Goal: Information Seeking & Learning: Find specific fact

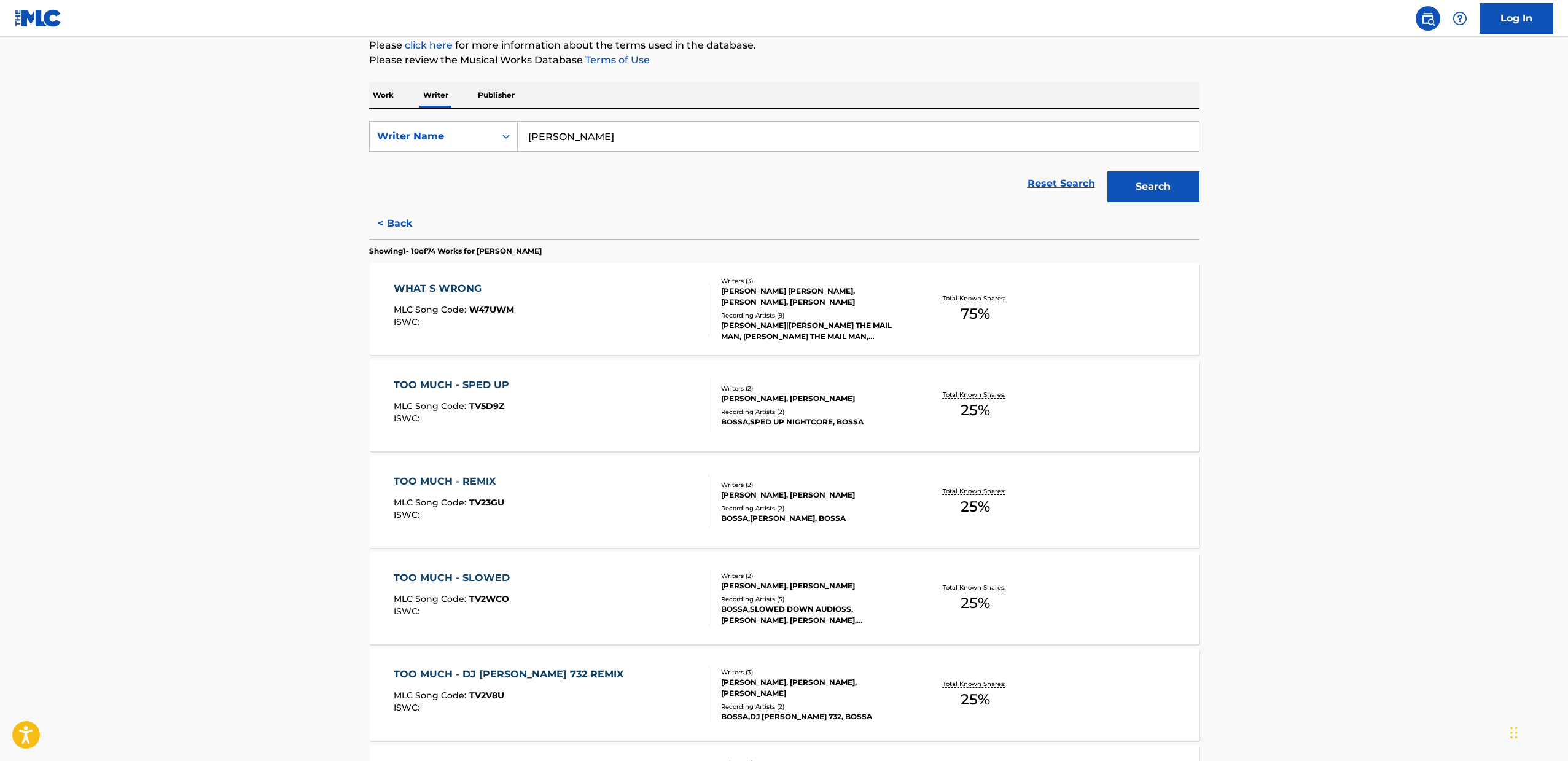
scroll to position [153, 0]
click at [542, 424] on div "TOO MUCH - SPED UP MLC Song Code : TV5D9Z ISWC :" at bounding box center [551, 404] width 315 height 55
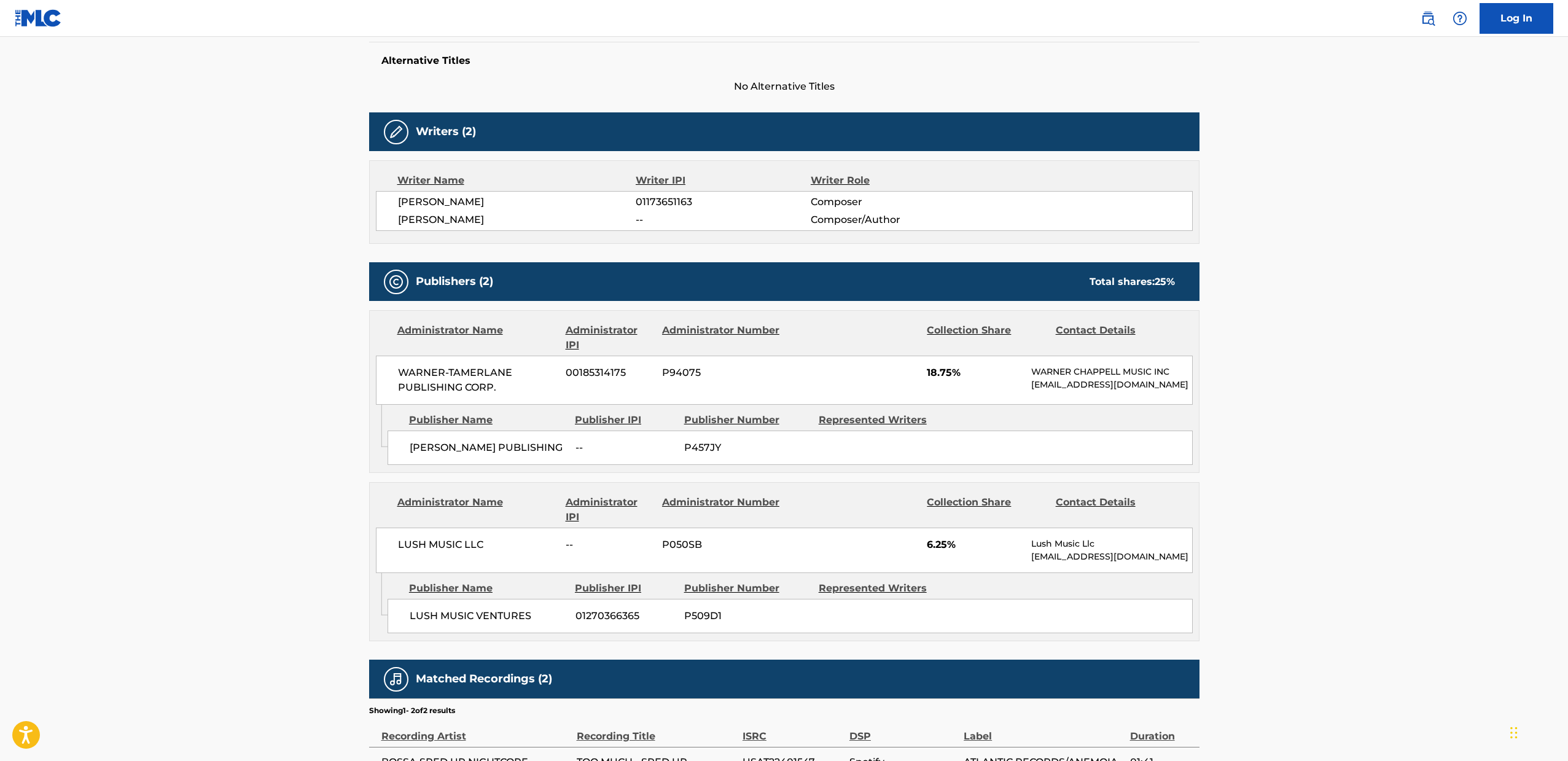
scroll to position [443, 0]
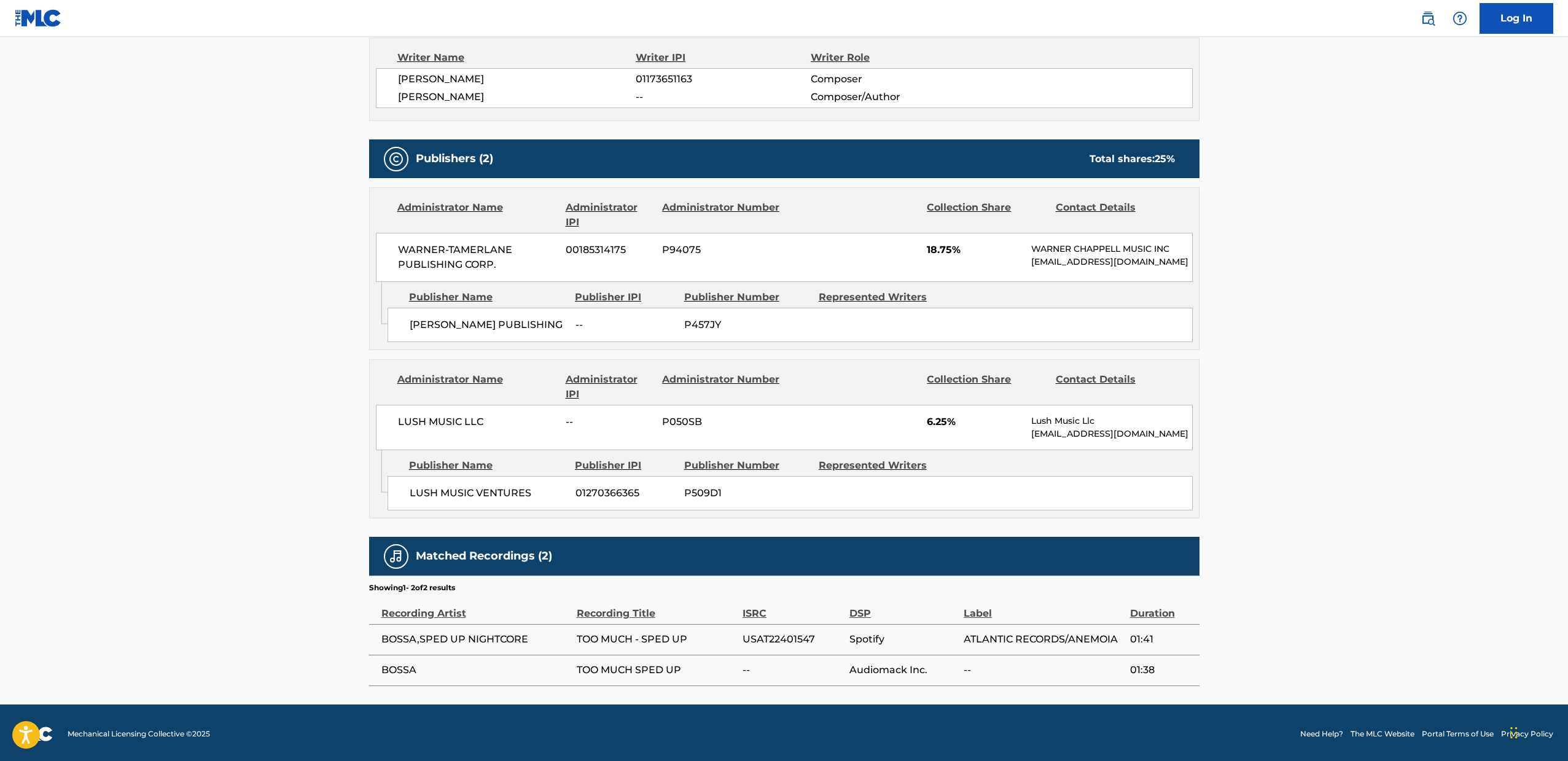
click at [396, 671] on span "BOSSA" at bounding box center [475, 670] width 189 height 15
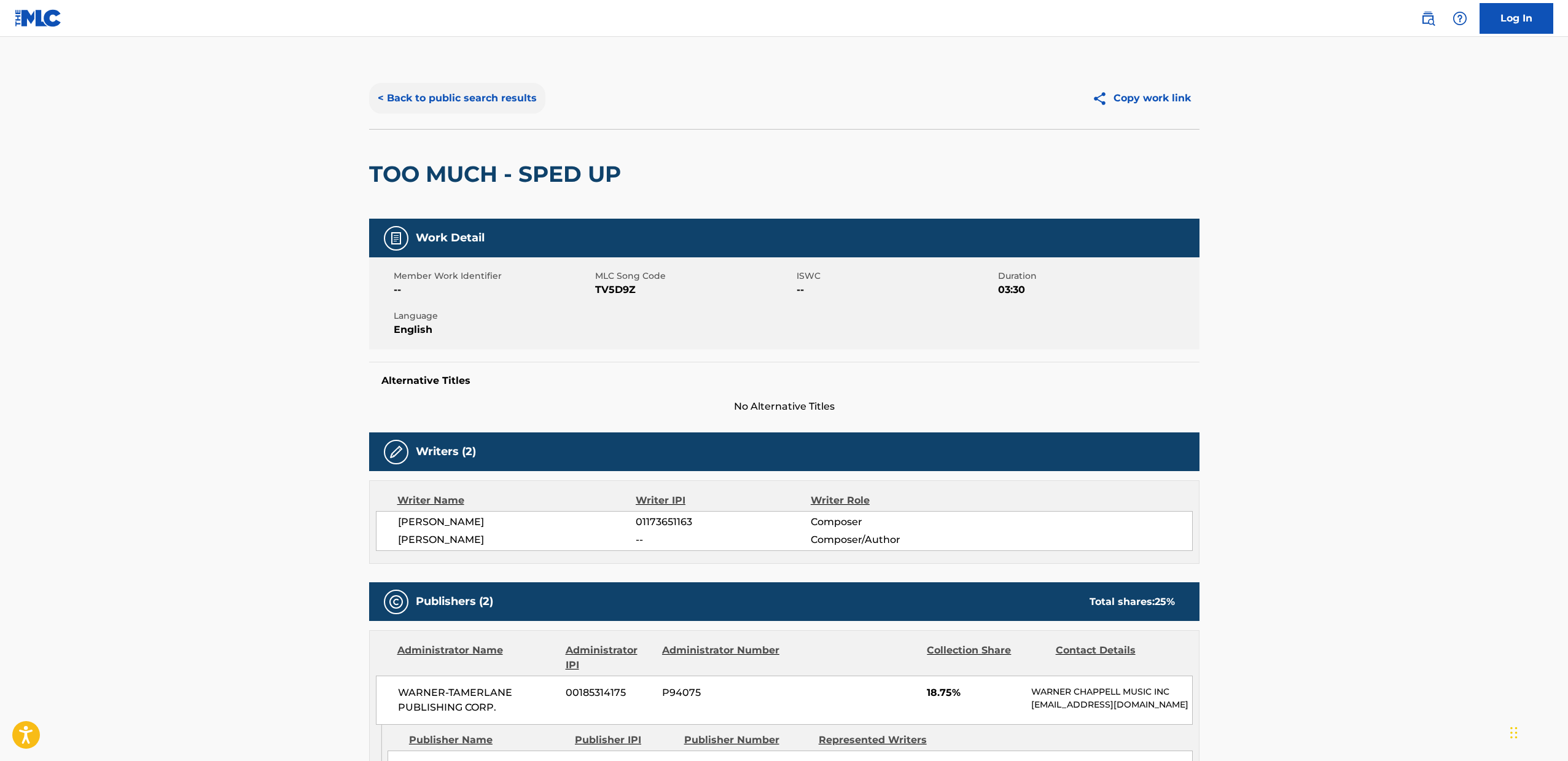
click at [447, 102] on button "< Back to public search results" at bounding box center [457, 98] width 176 height 31
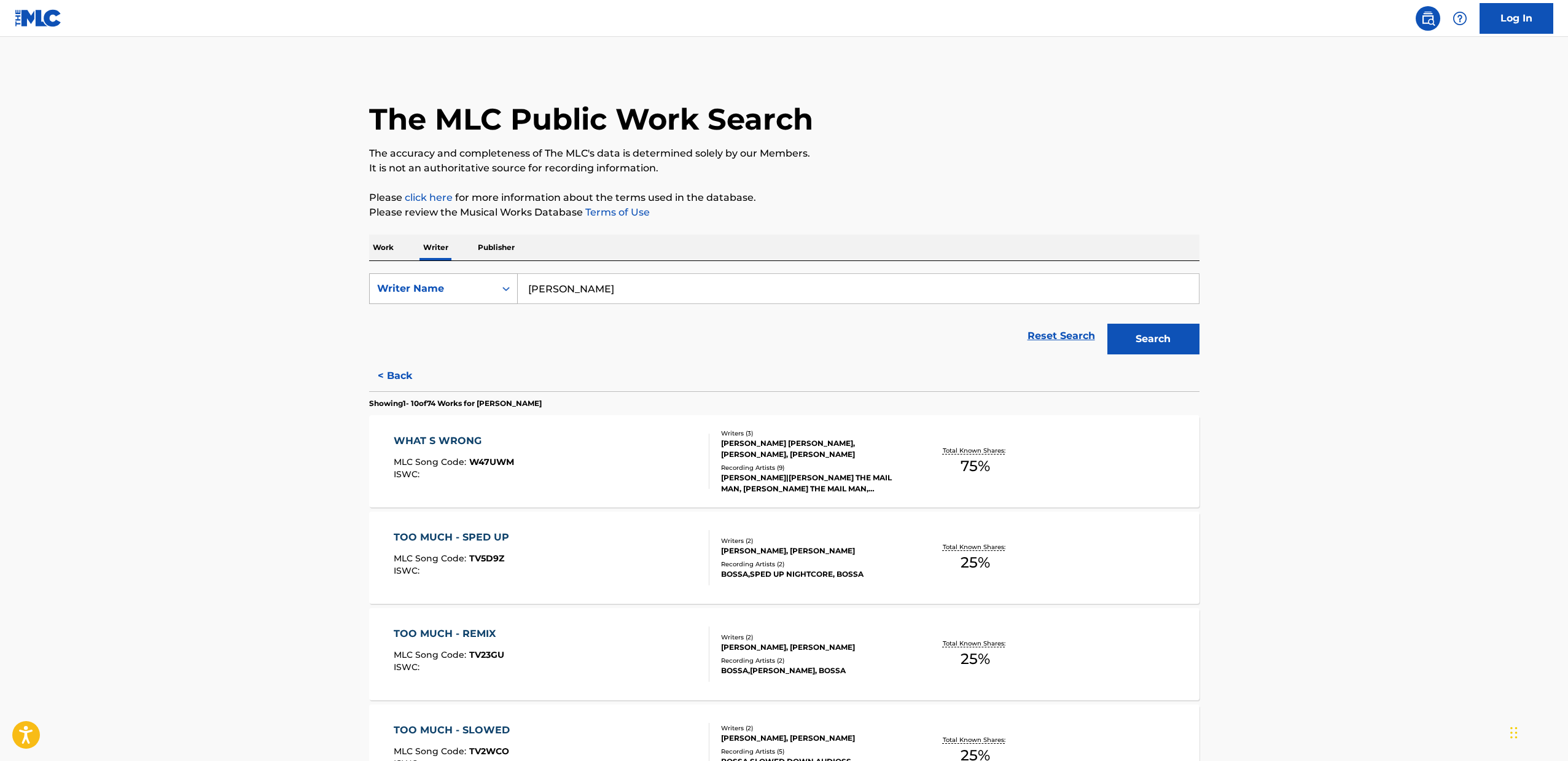
click at [435, 279] on div "Writer Name" at bounding box center [432, 288] width 125 height 23
click at [378, 258] on p "Work" at bounding box center [383, 247] width 29 height 26
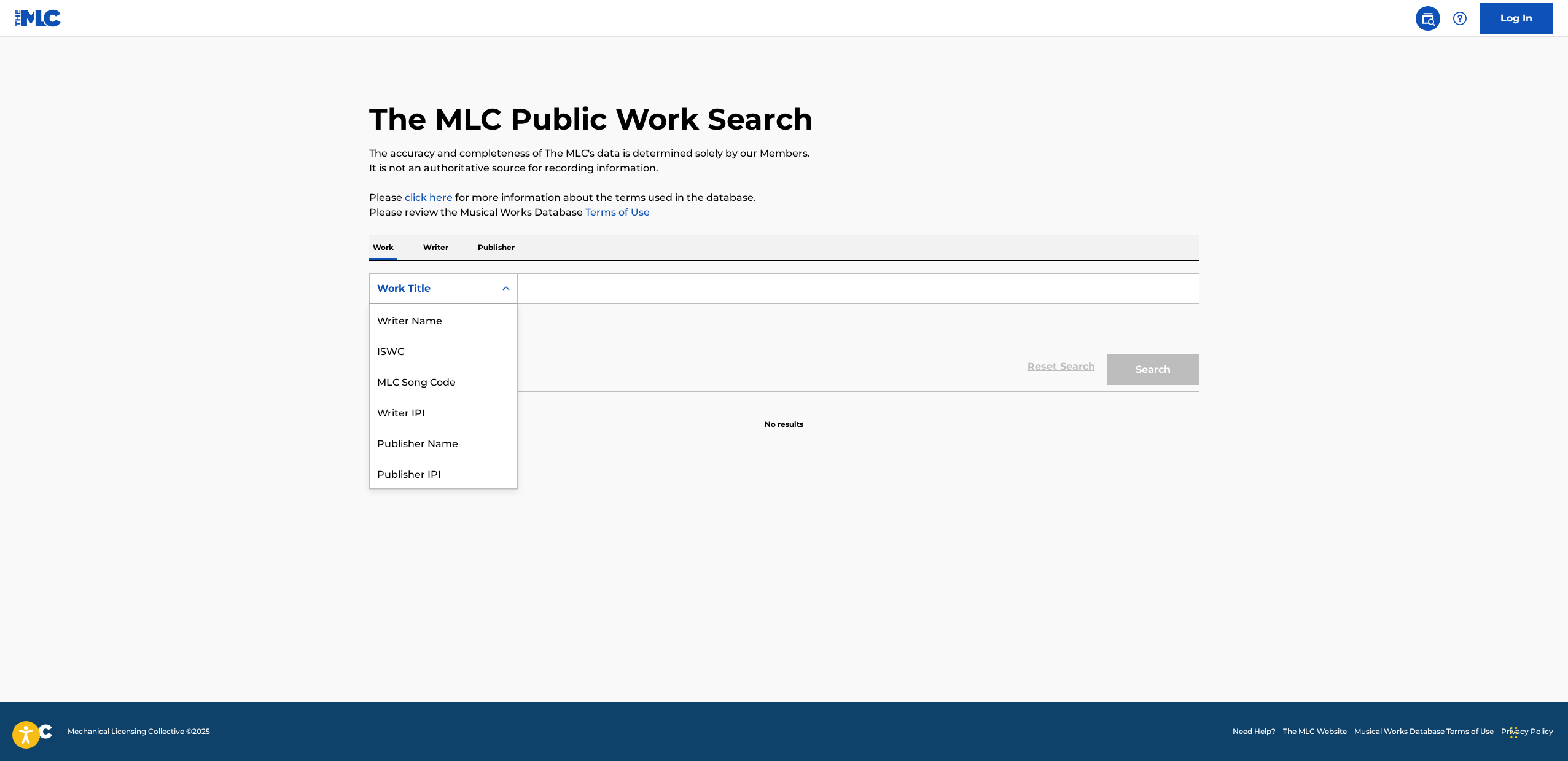
click at [439, 299] on div "Work Title" at bounding box center [432, 288] width 125 height 23
click at [424, 246] on p "Writer" at bounding box center [435, 247] width 33 height 26
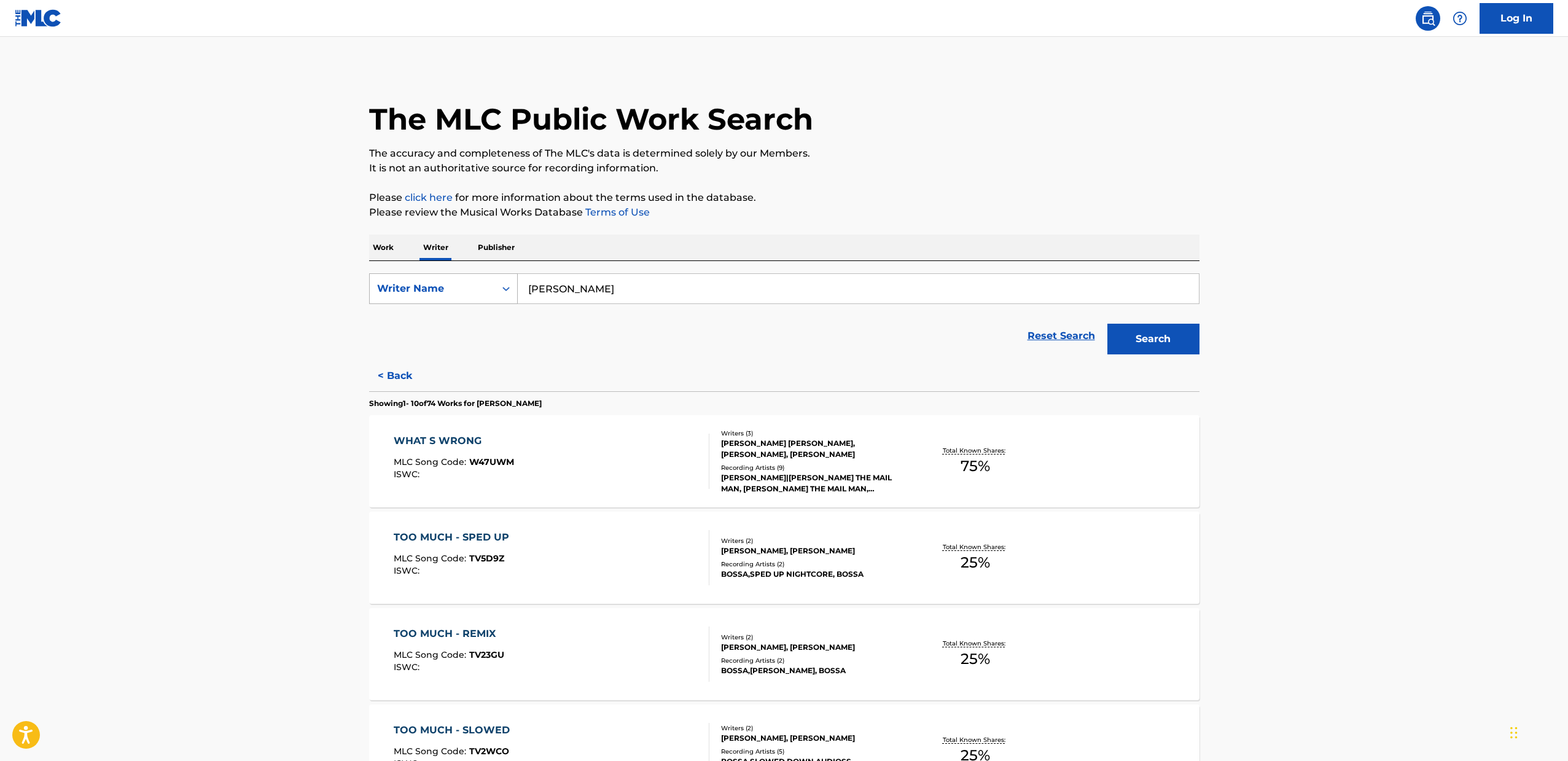
click at [493, 294] on div "Writer Name" at bounding box center [432, 288] width 125 height 23
click at [478, 246] on p "Publisher" at bounding box center [496, 247] width 44 height 26
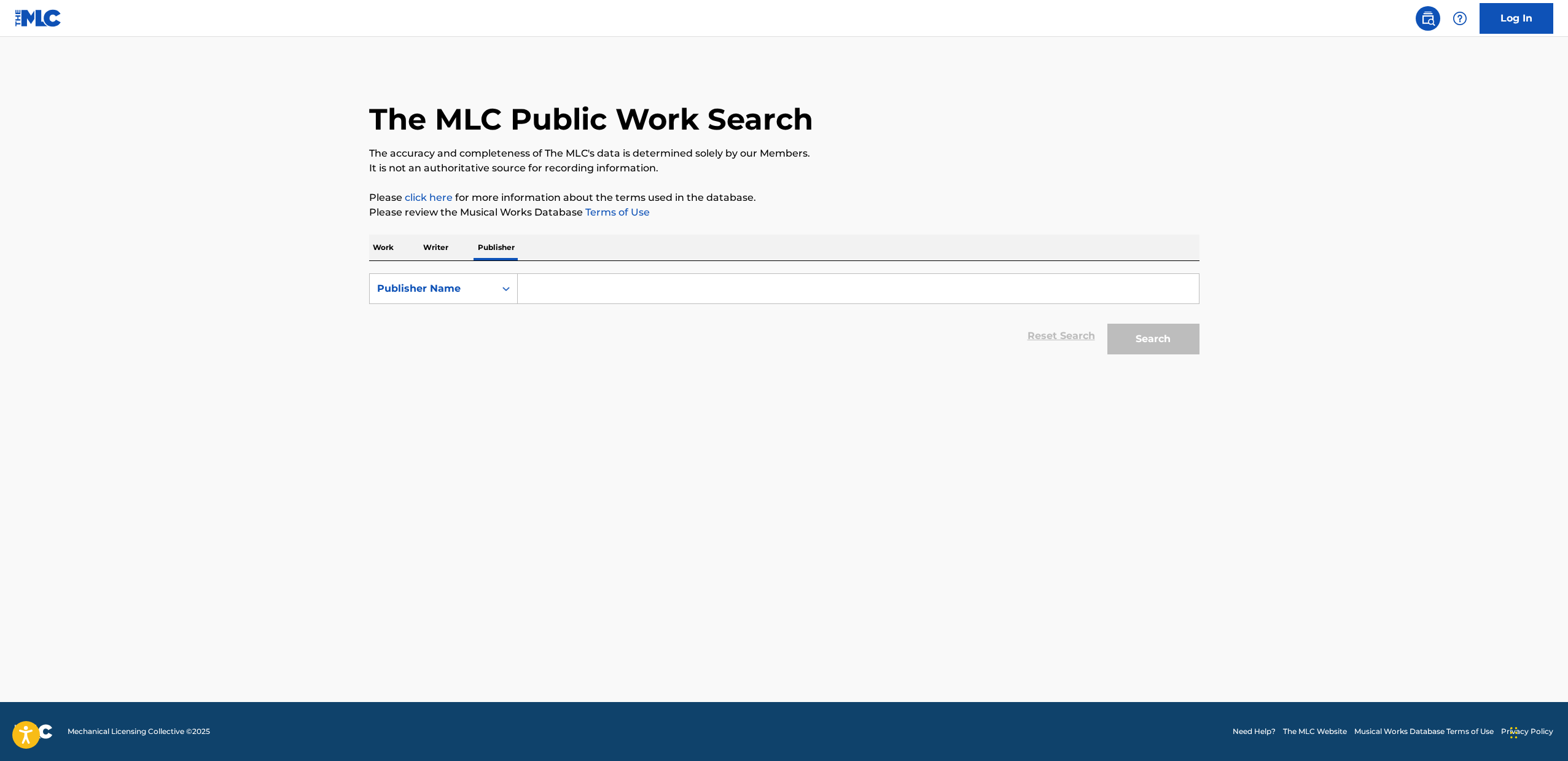
click at [442, 255] on p "Writer" at bounding box center [435, 247] width 33 height 26
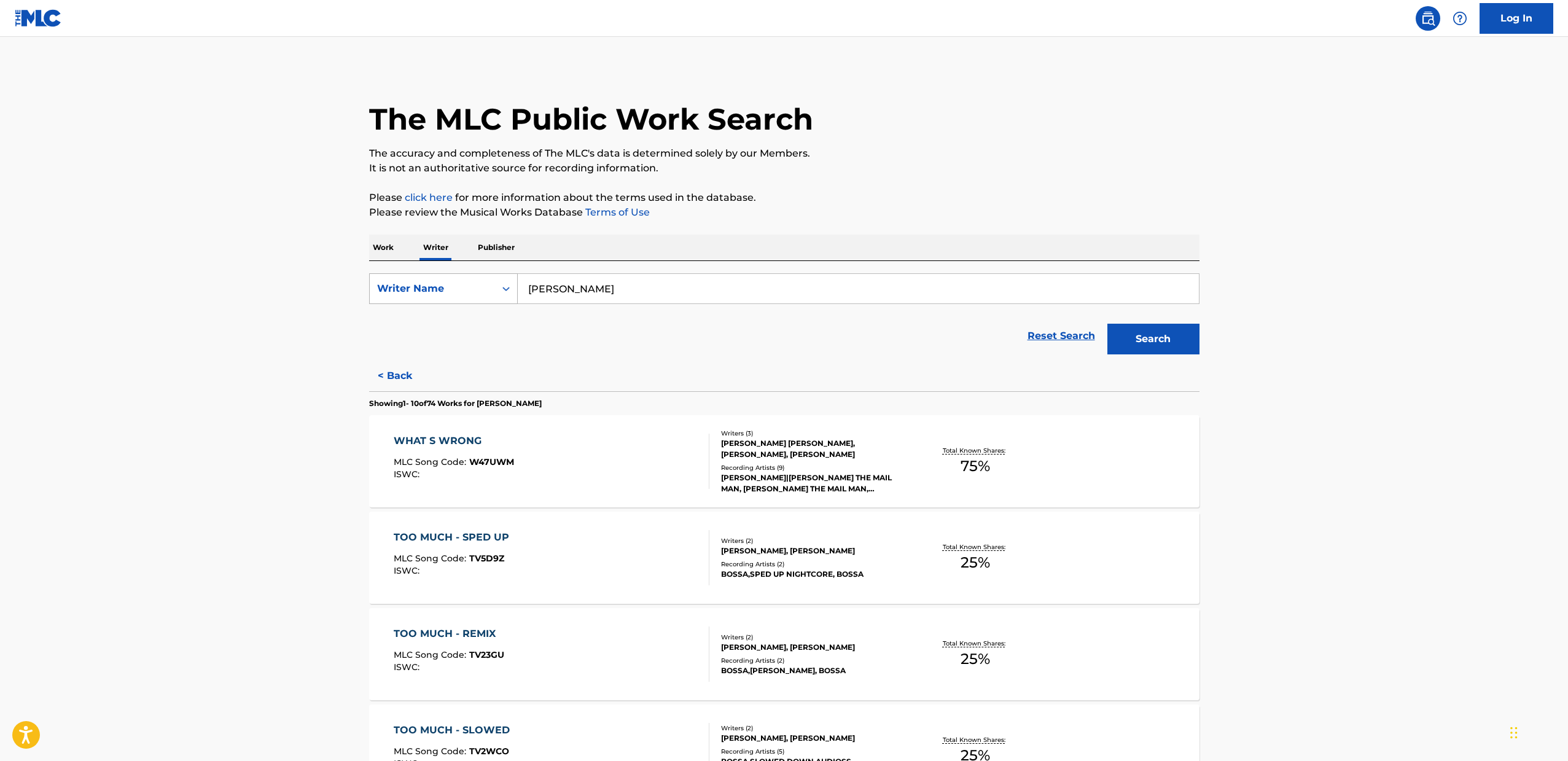
click at [456, 298] on div "Writer Name" at bounding box center [432, 288] width 125 height 23
click at [447, 350] on div "Writer Name" at bounding box center [443, 350] width 147 height 31
click at [558, 295] on input "Search Form" at bounding box center [858, 289] width 681 height 29
type input "Bossa"
click at [1107, 323] on button "Search" at bounding box center [1153, 339] width 92 height 31
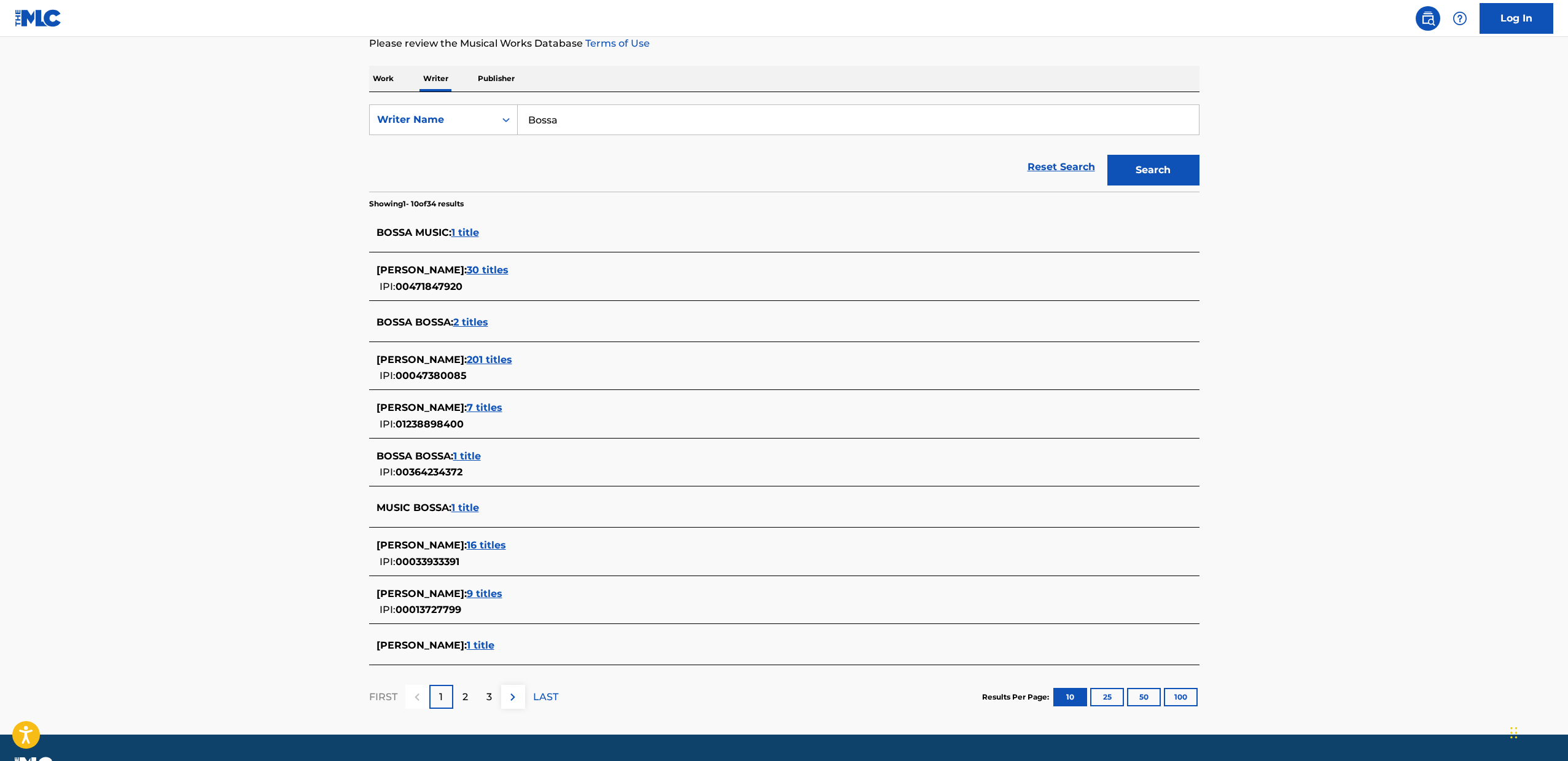
scroll to position [173, 0]
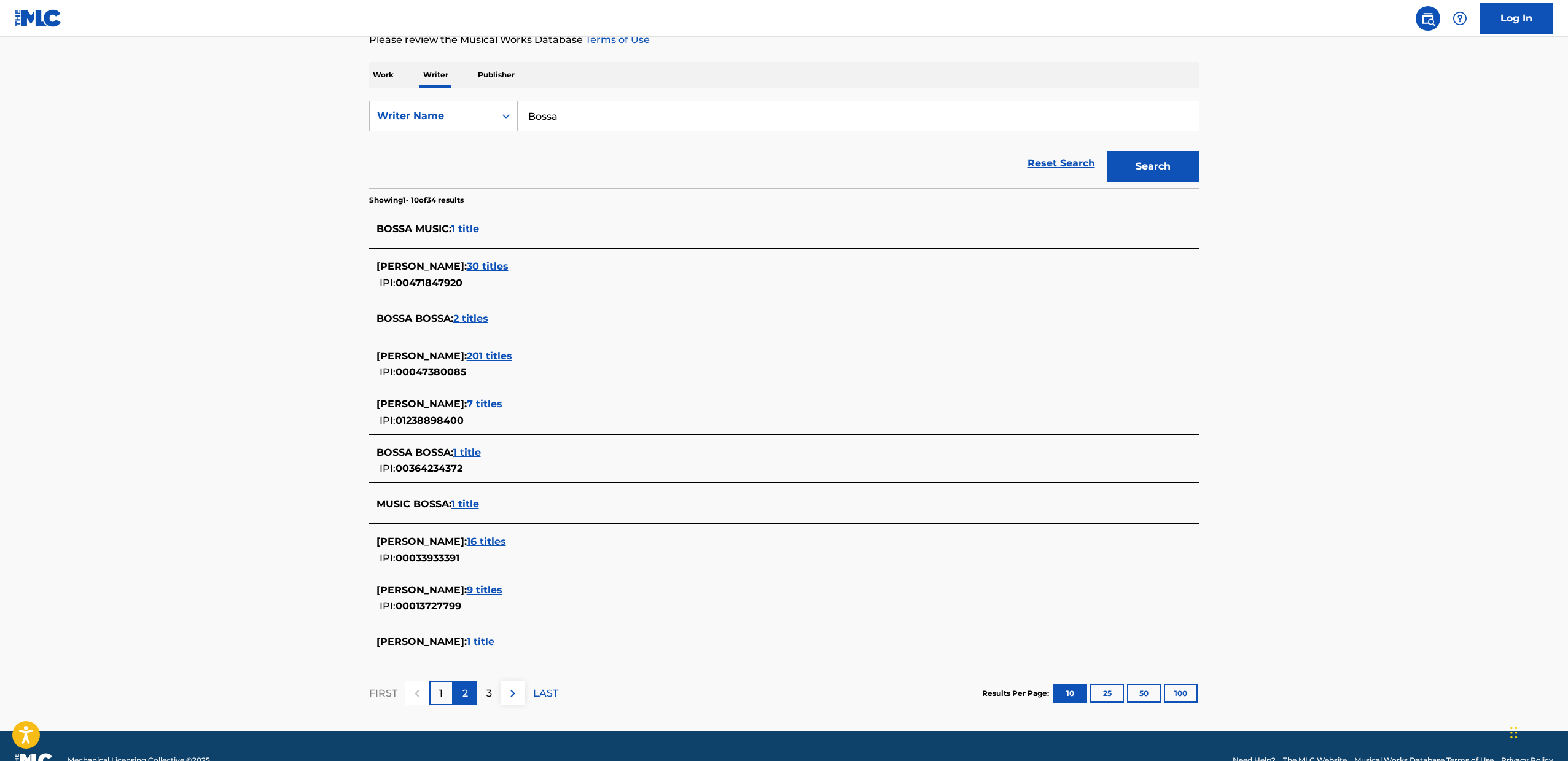
click at [459, 699] on div "2" at bounding box center [465, 693] width 24 height 24
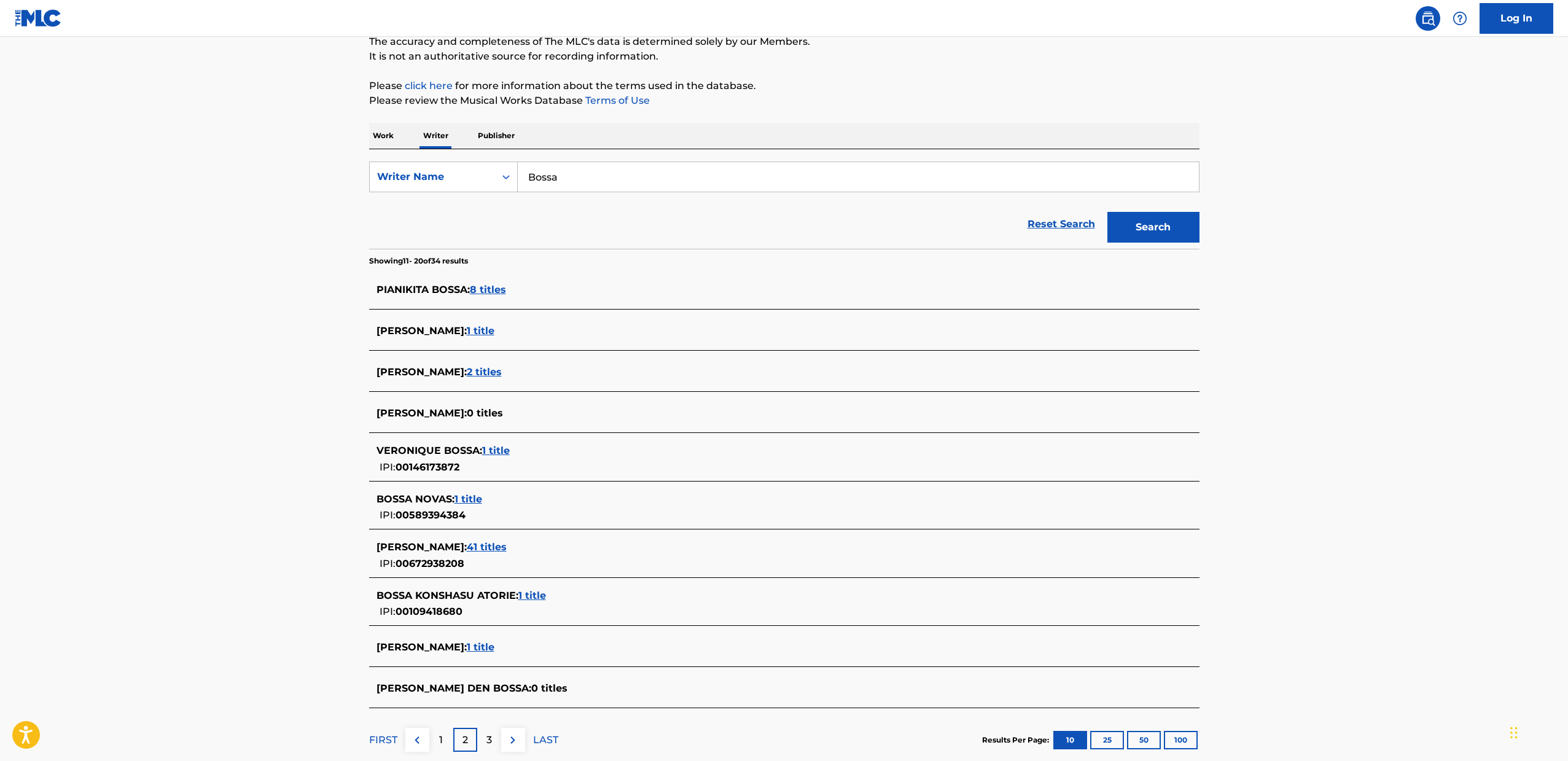
scroll to position [134, 0]
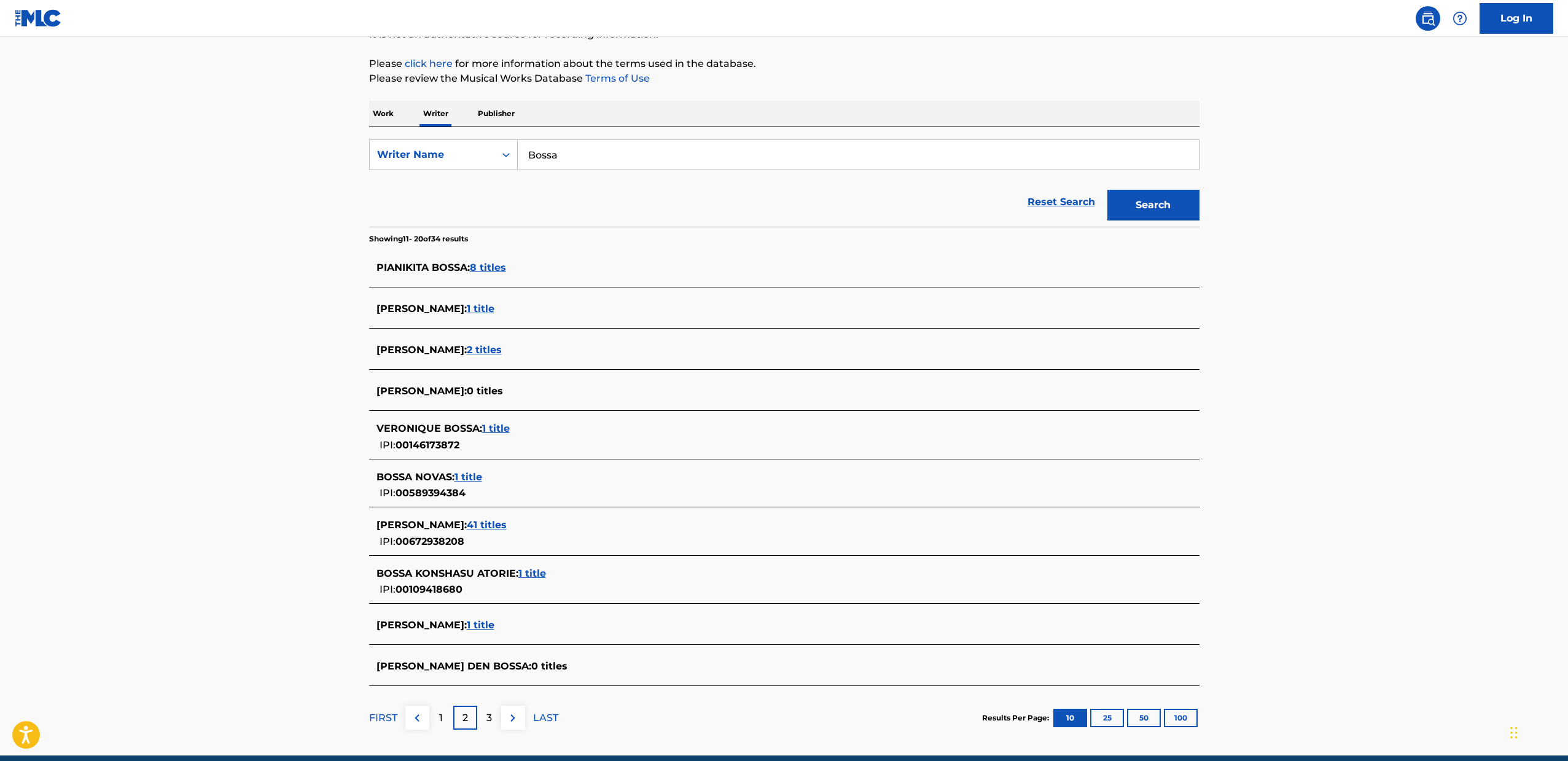
drag, startPoint x: 483, startPoint y: 711, endPoint x: 471, endPoint y: 707, distance: 12.6
click at [483, 711] on div "3" at bounding box center [489, 718] width 24 height 24
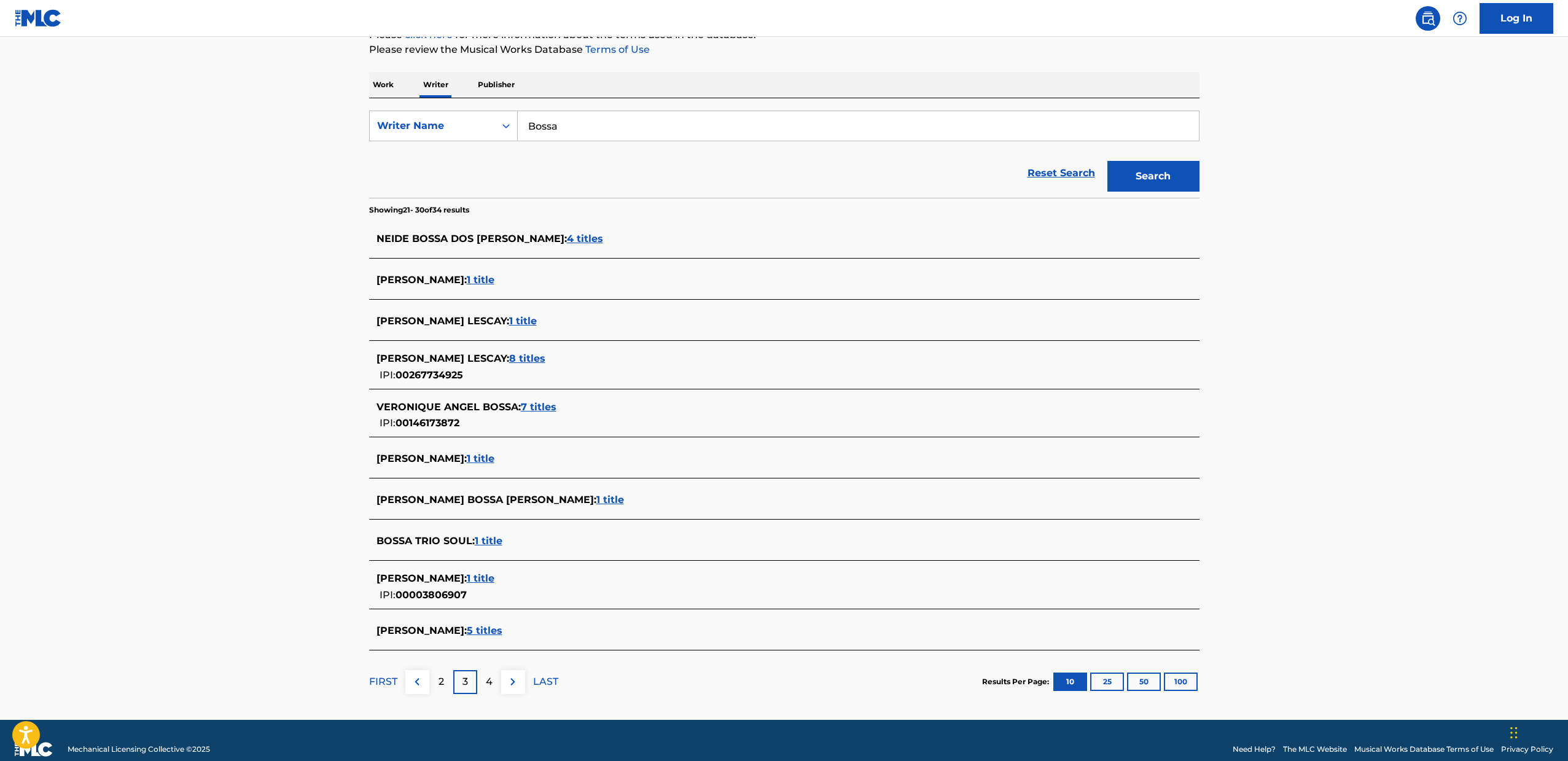
scroll to position [180, 0]
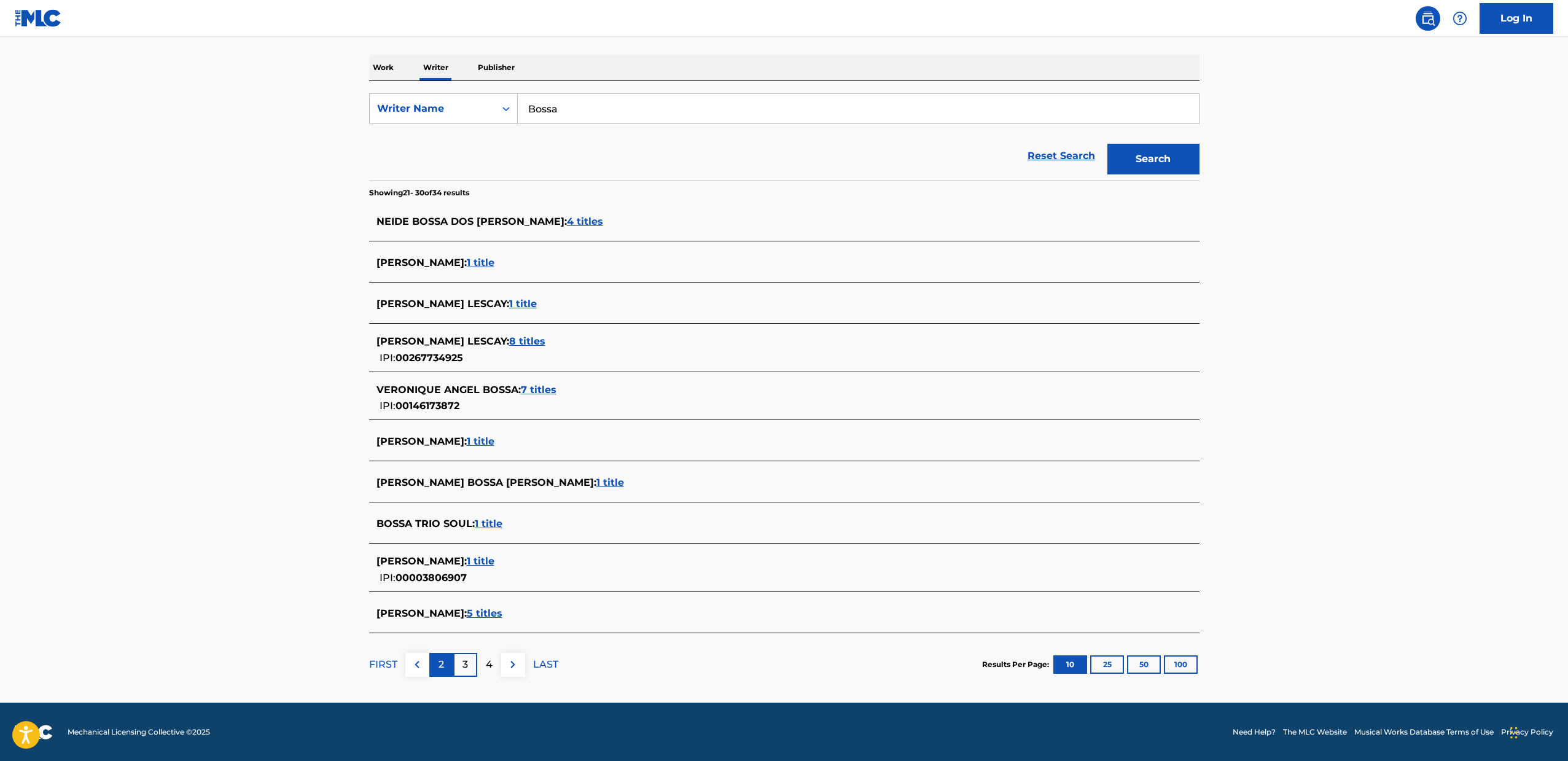
click at [448, 663] on div "2" at bounding box center [441, 665] width 24 height 24
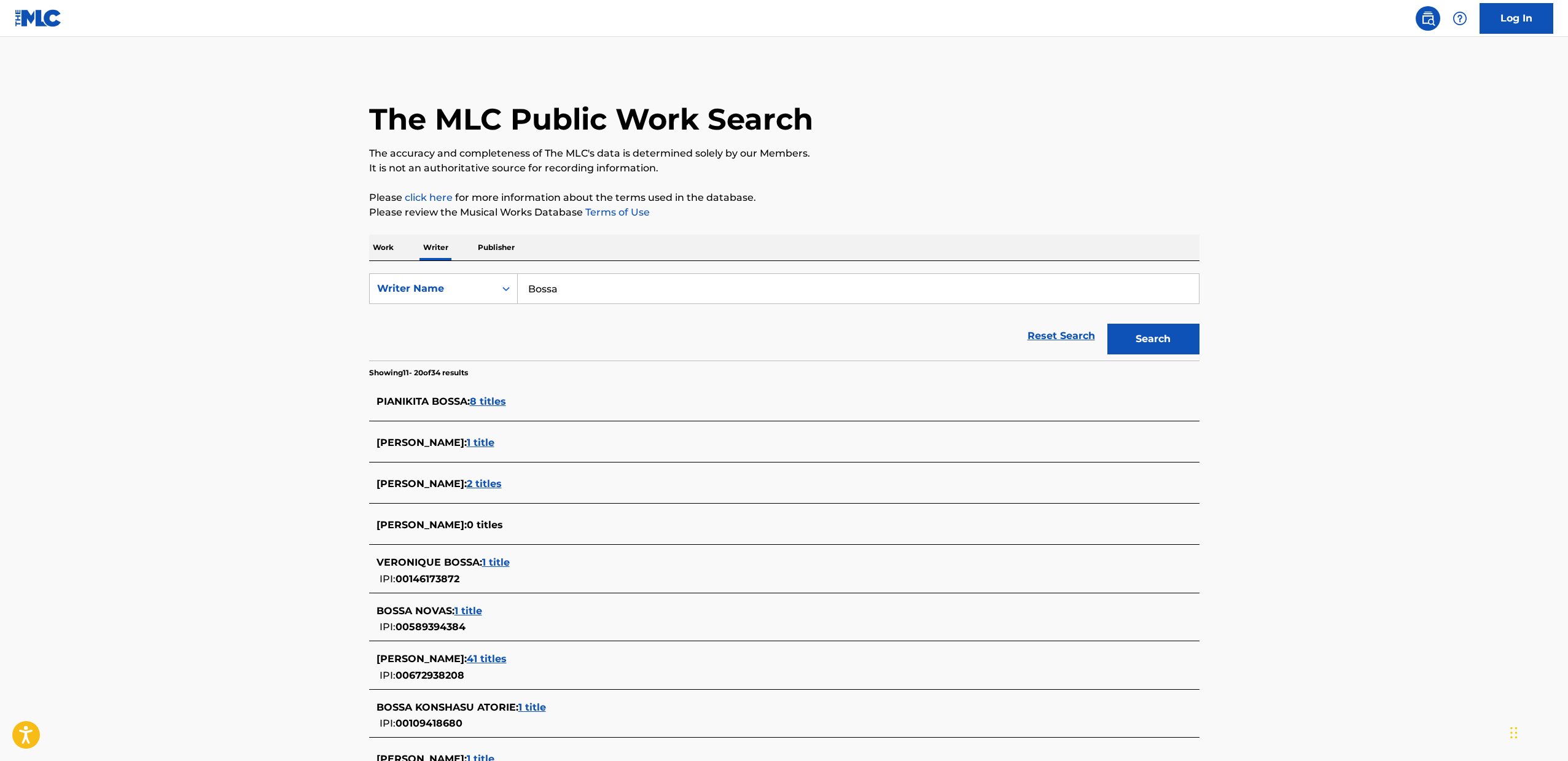
scroll to position [187, 0]
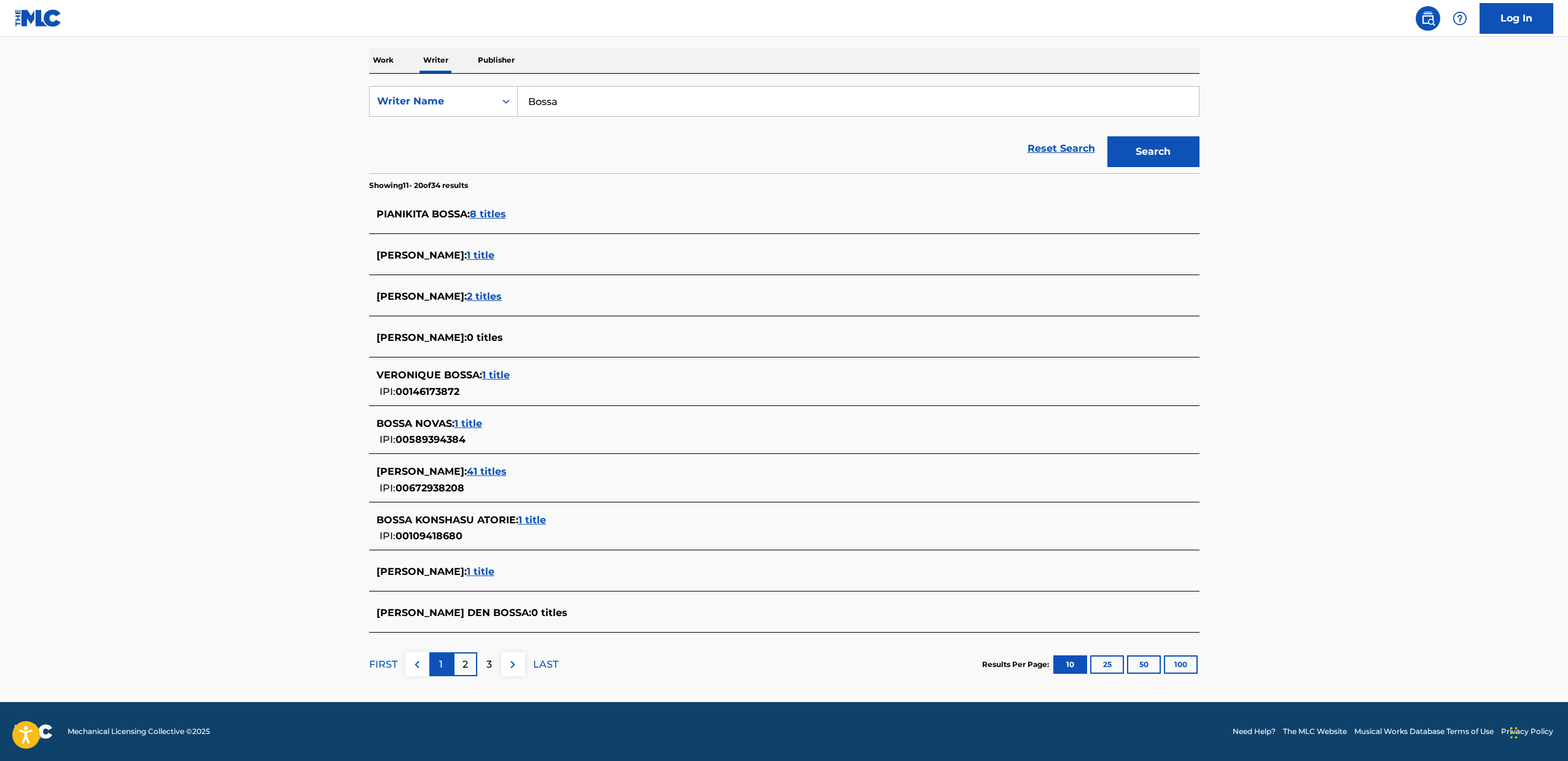
click at [435, 672] on div "1" at bounding box center [441, 664] width 24 height 24
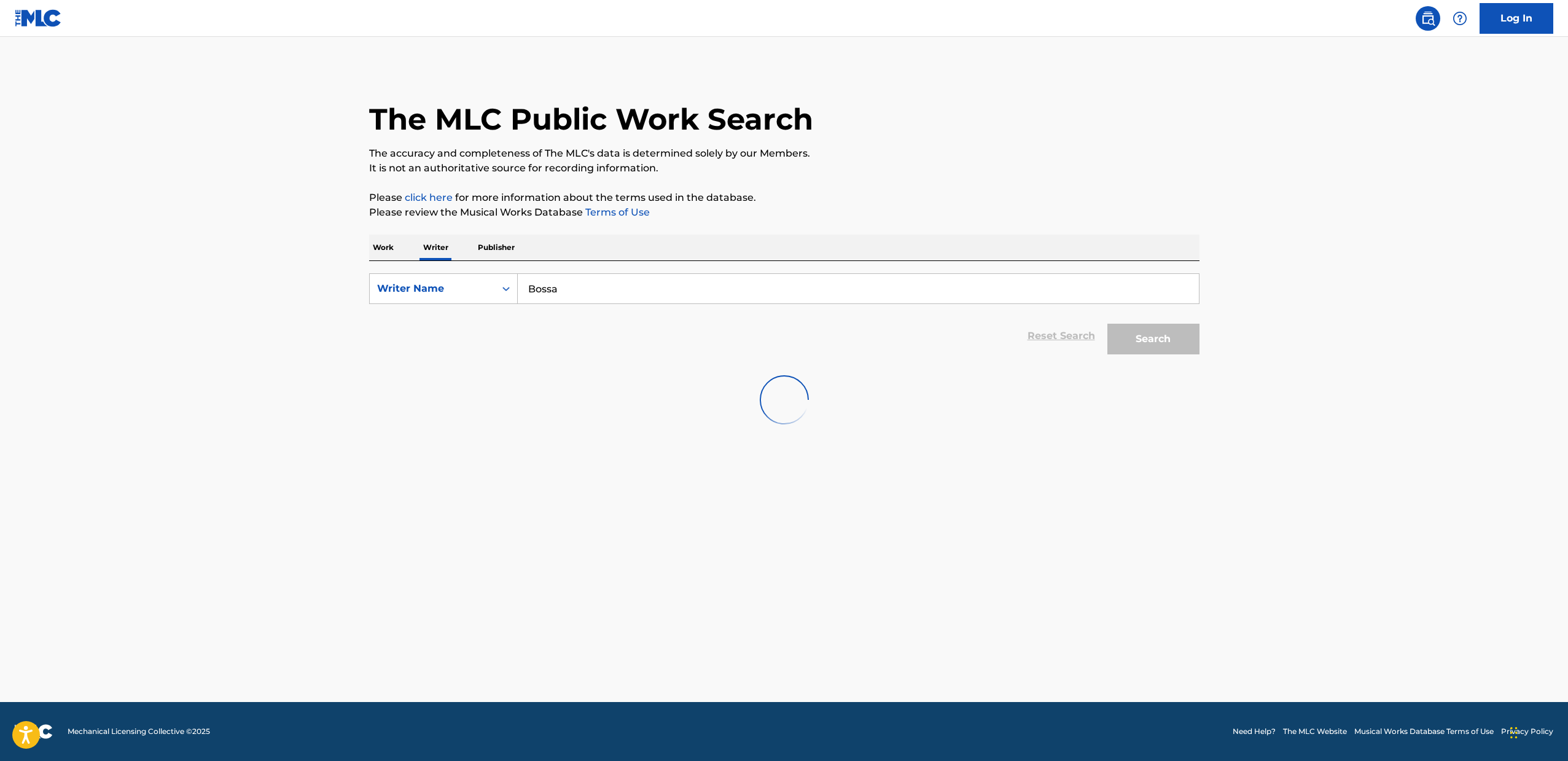
scroll to position [0, 0]
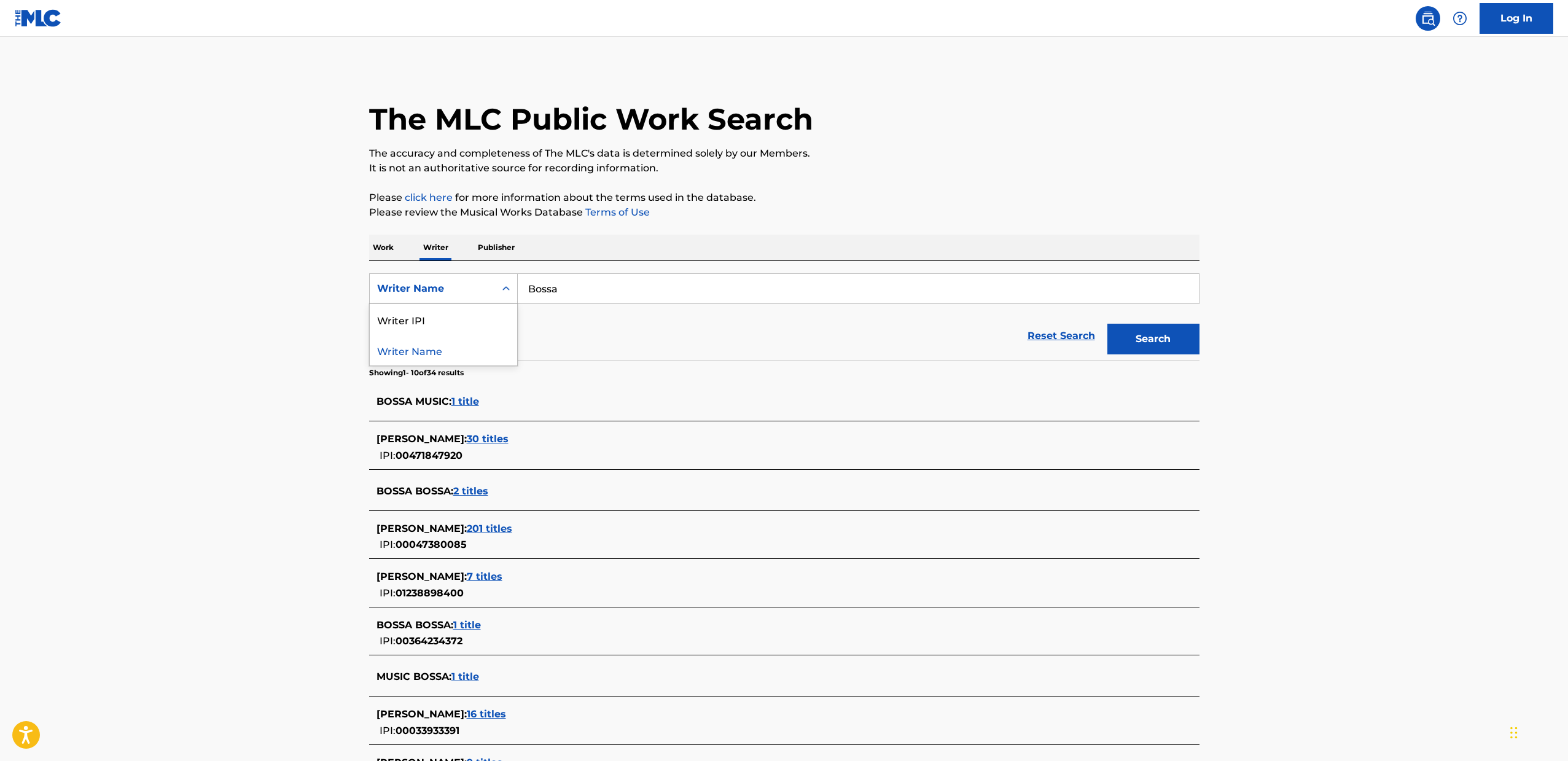
click at [459, 274] on div "Writer Name" at bounding box center [443, 289] width 149 height 31
click at [379, 250] on p "Work" at bounding box center [383, 247] width 29 height 26
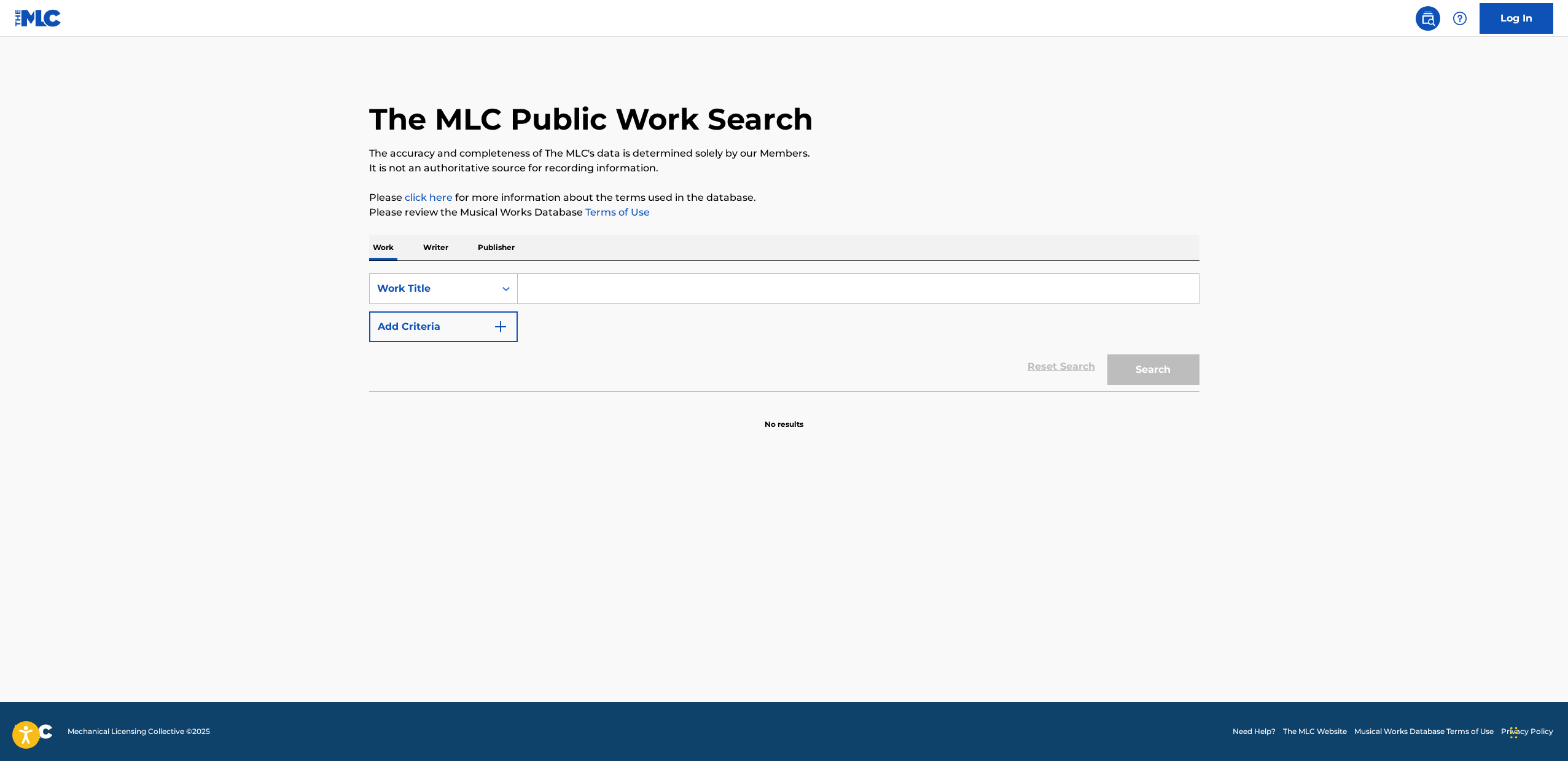
click at [427, 254] on p "Writer" at bounding box center [435, 247] width 33 height 26
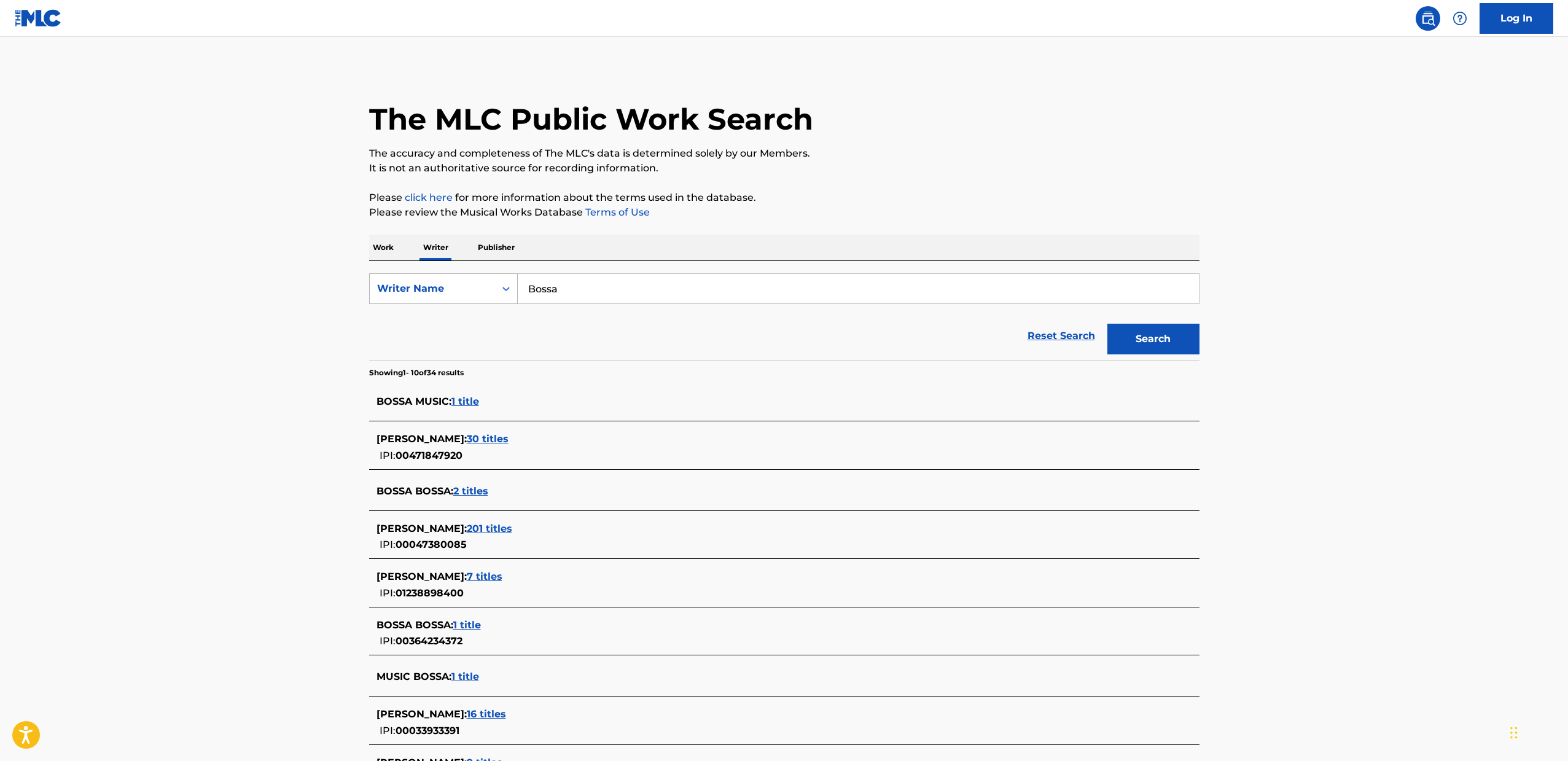
drag, startPoint x: 574, startPoint y: 301, endPoint x: 431, endPoint y: 291, distance: 143.3
click at [431, 291] on div "SearchWithCriteria4417cba8-d9ca-46fd-b1a0-92134f5a89dd Writer Name Bossa" at bounding box center [784, 289] width 830 height 31
click at [368, 253] on div "The MLC Public Work Search The accuracy and completeness of The MLC's data is d…" at bounding box center [784, 483] width 860 height 830
click at [376, 252] on p "Work" at bounding box center [383, 247] width 29 height 26
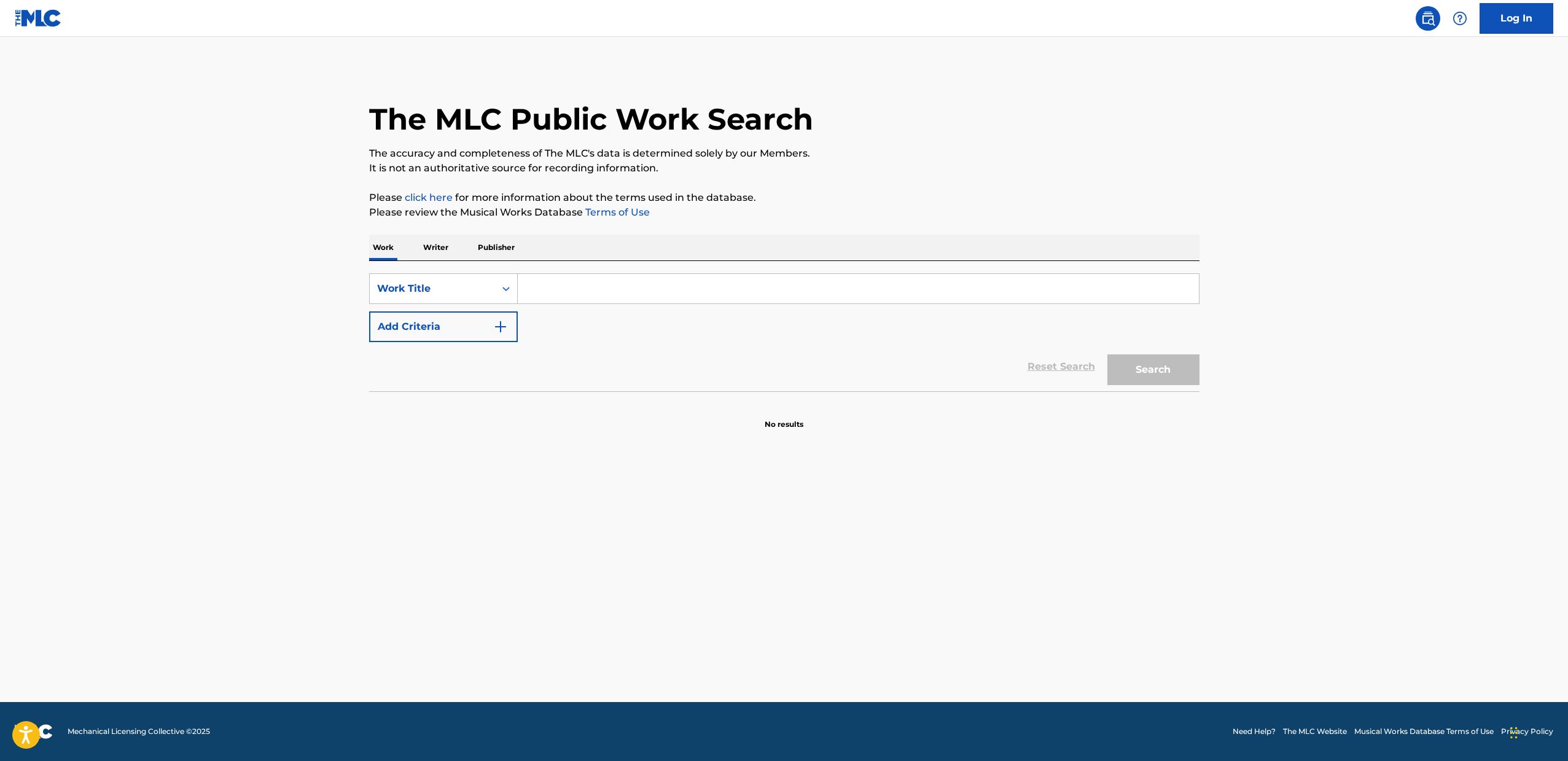
click at [537, 294] on input "Search Form" at bounding box center [858, 289] width 681 height 29
type input "krank"
click at [1107, 355] on button "Search" at bounding box center [1153, 370] width 92 height 31
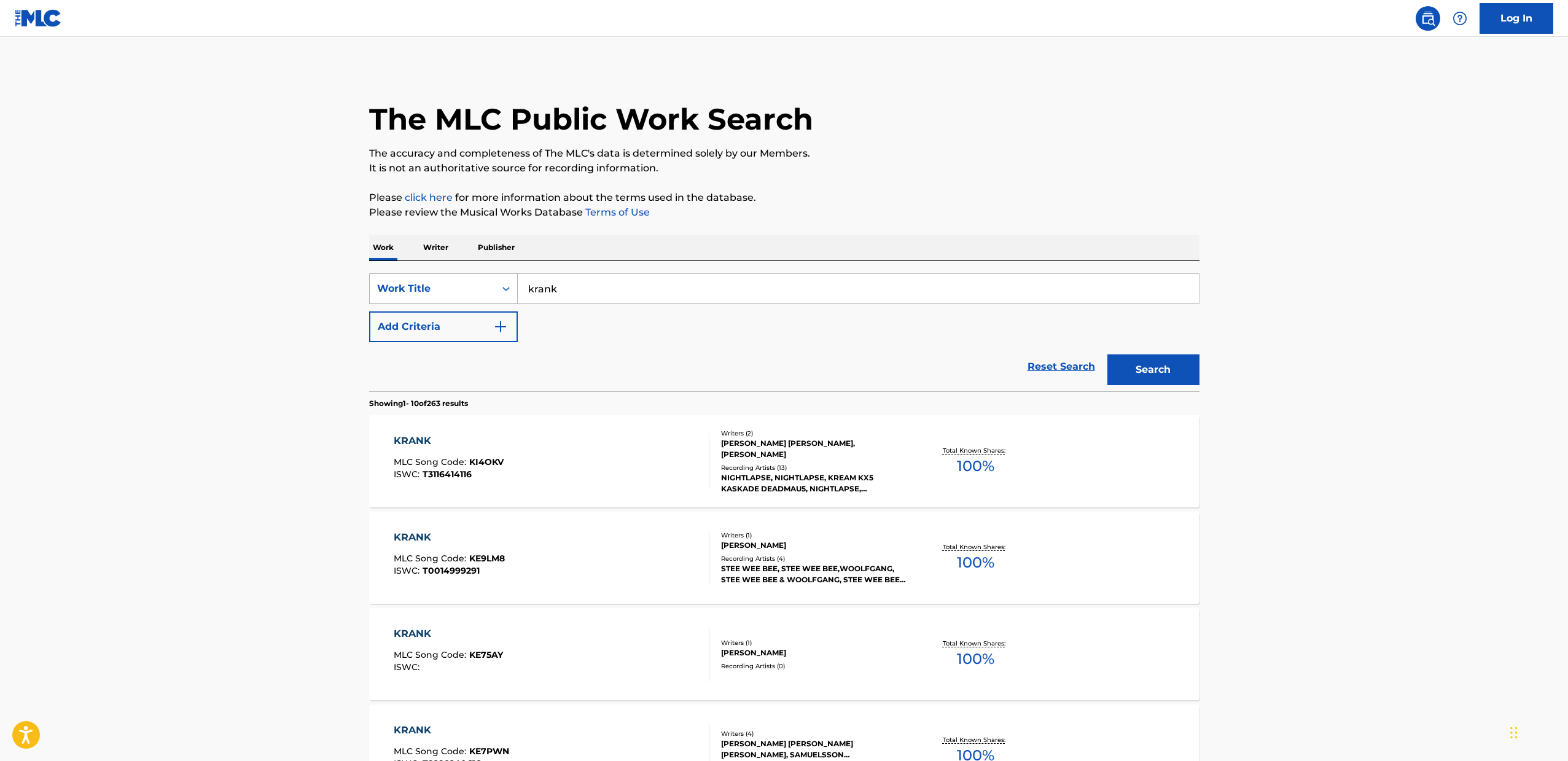
click at [439, 283] on div "Work Title" at bounding box center [432, 289] width 111 height 15
click at [609, 373] on div "Reset Search Search" at bounding box center [784, 367] width 830 height 49
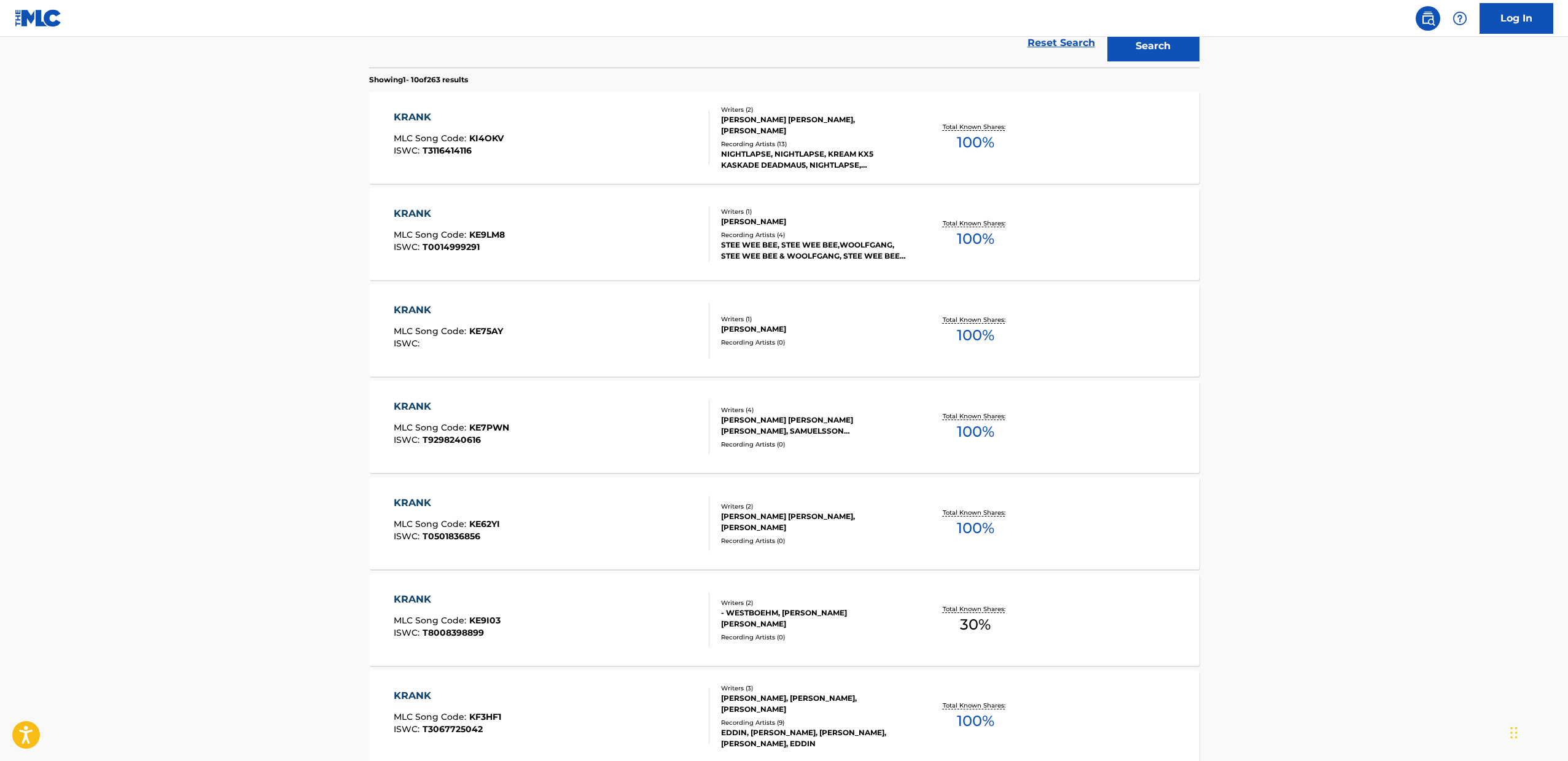
scroll to position [0, 0]
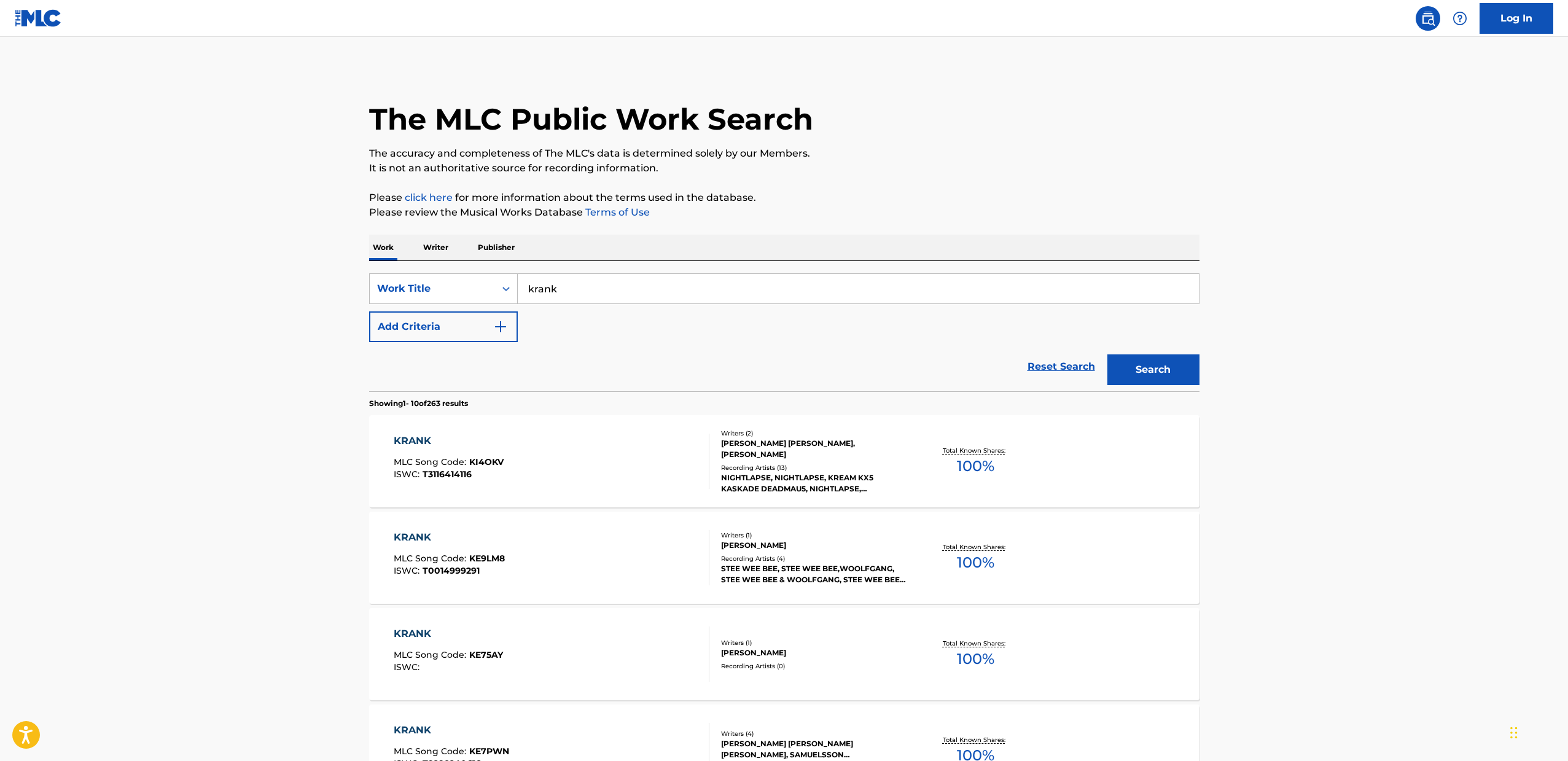
click at [429, 450] on div "KRANK MLC Song Code : KI4OKV ISWC : T3116414116" at bounding box center [449, 461] width 110 height 55
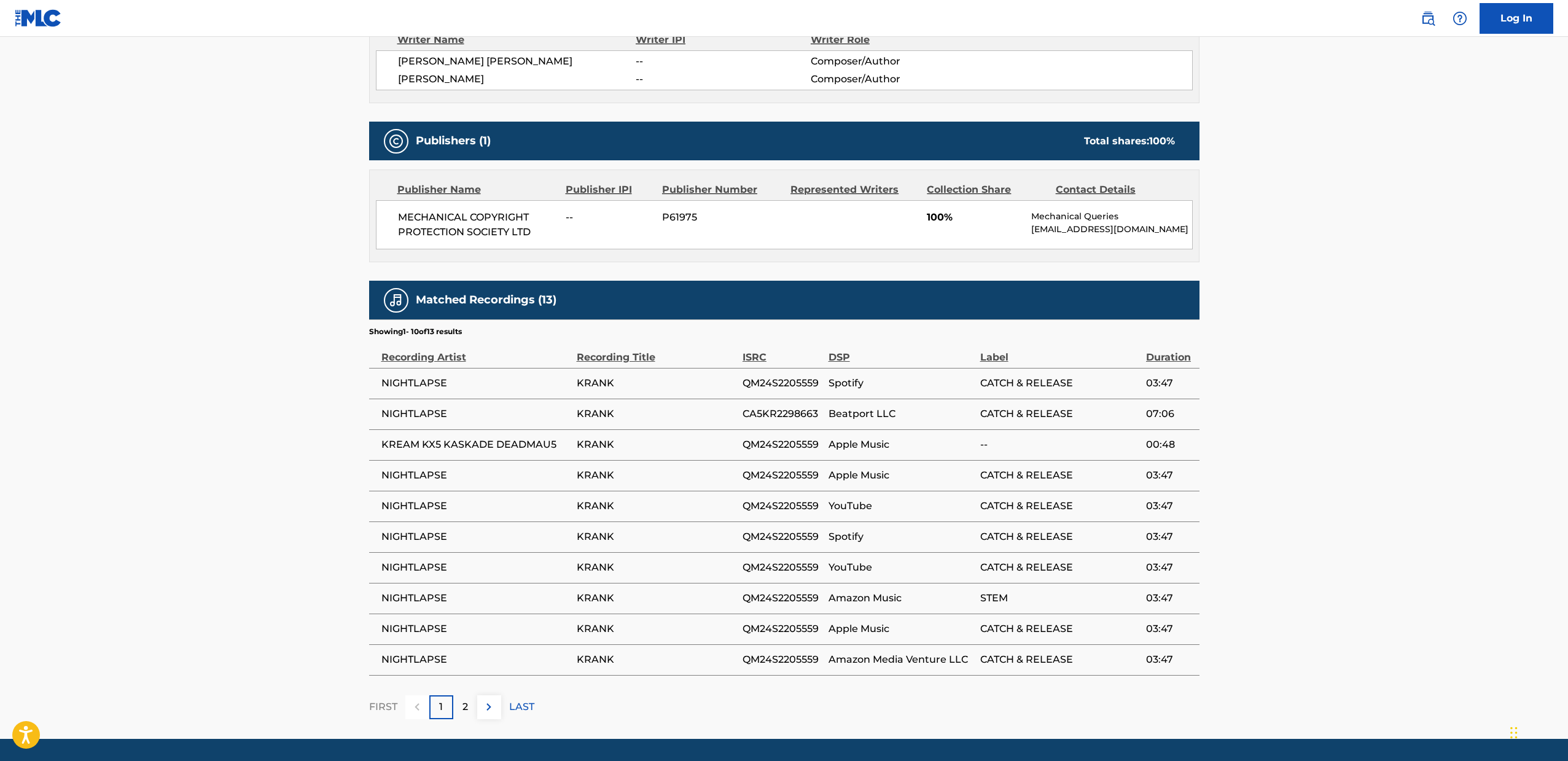
scroll to position [505, 0]
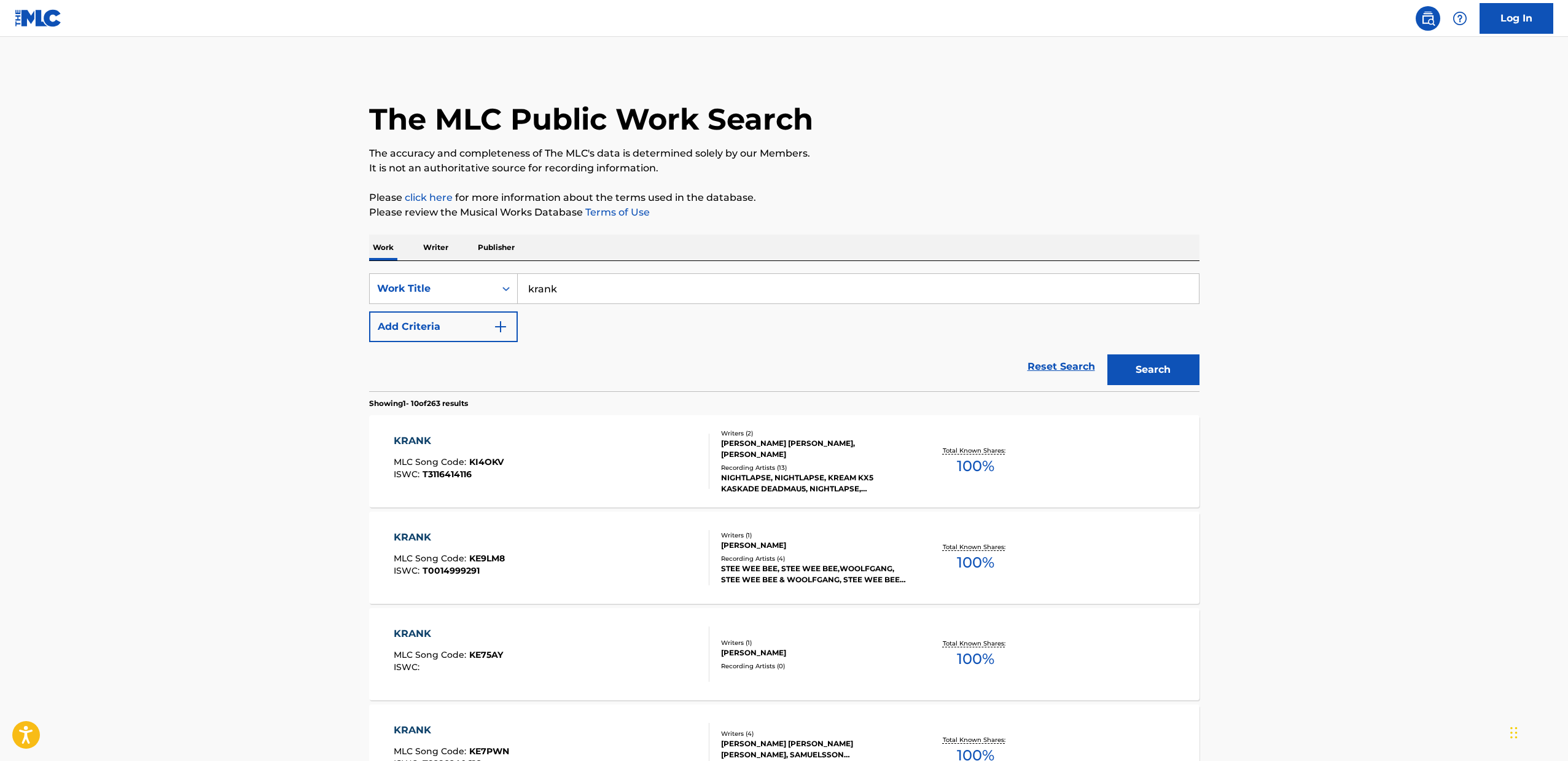
click at [502, 543] on div "KRANK" at bounding box center [449, 537] width 111 height 15
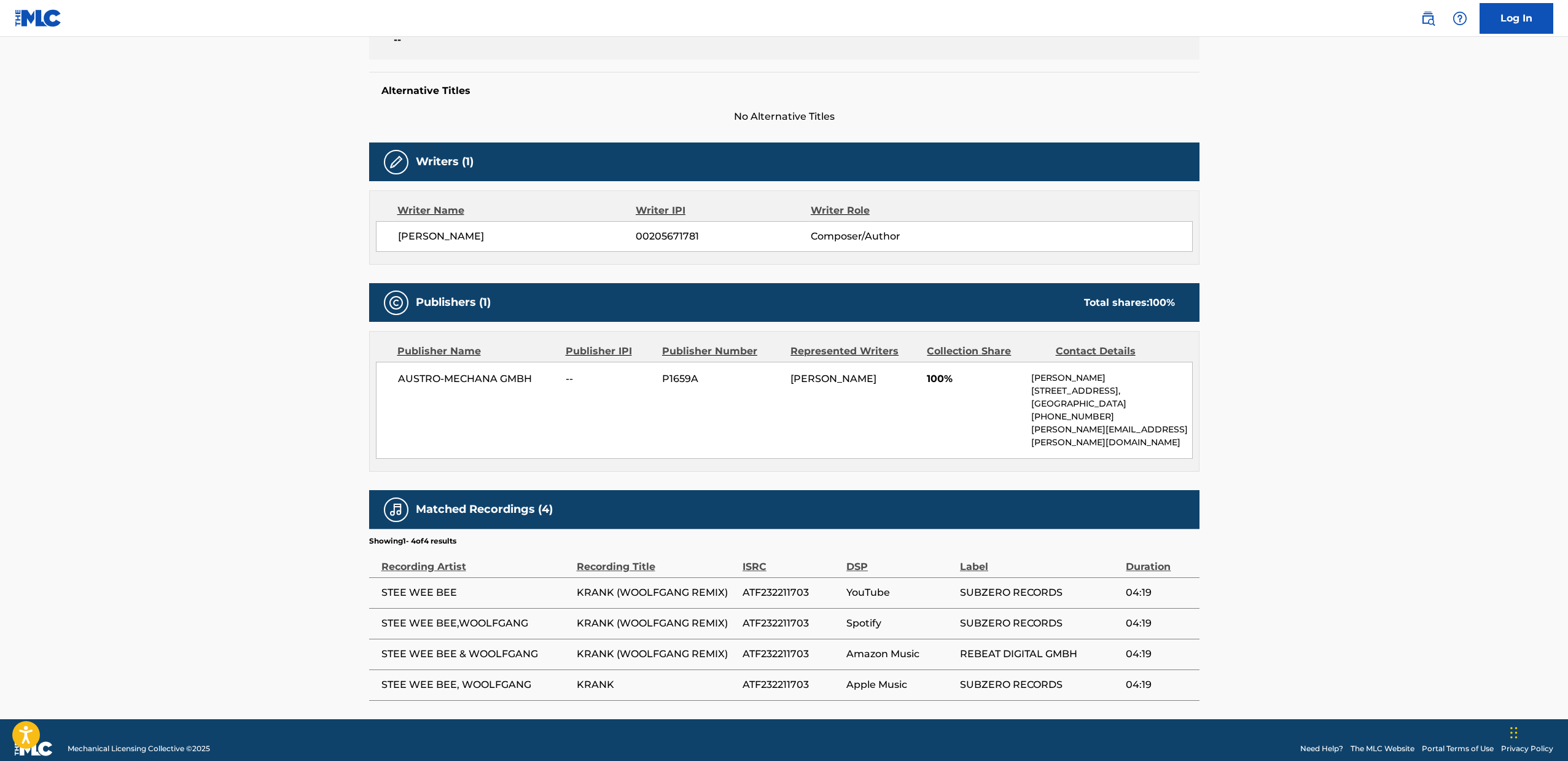
scroll to position [293, 0]
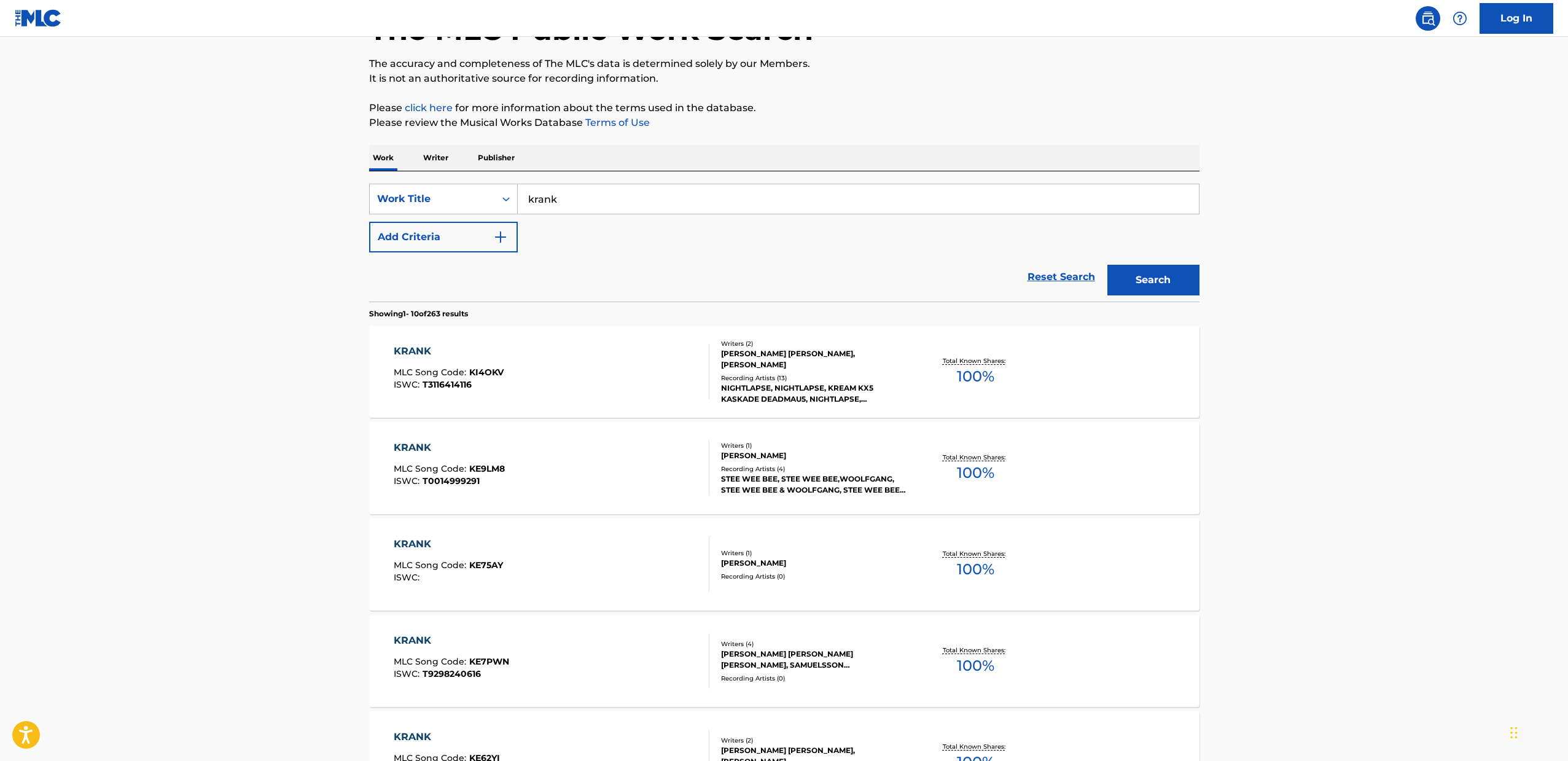
scroll to position [106, 0]
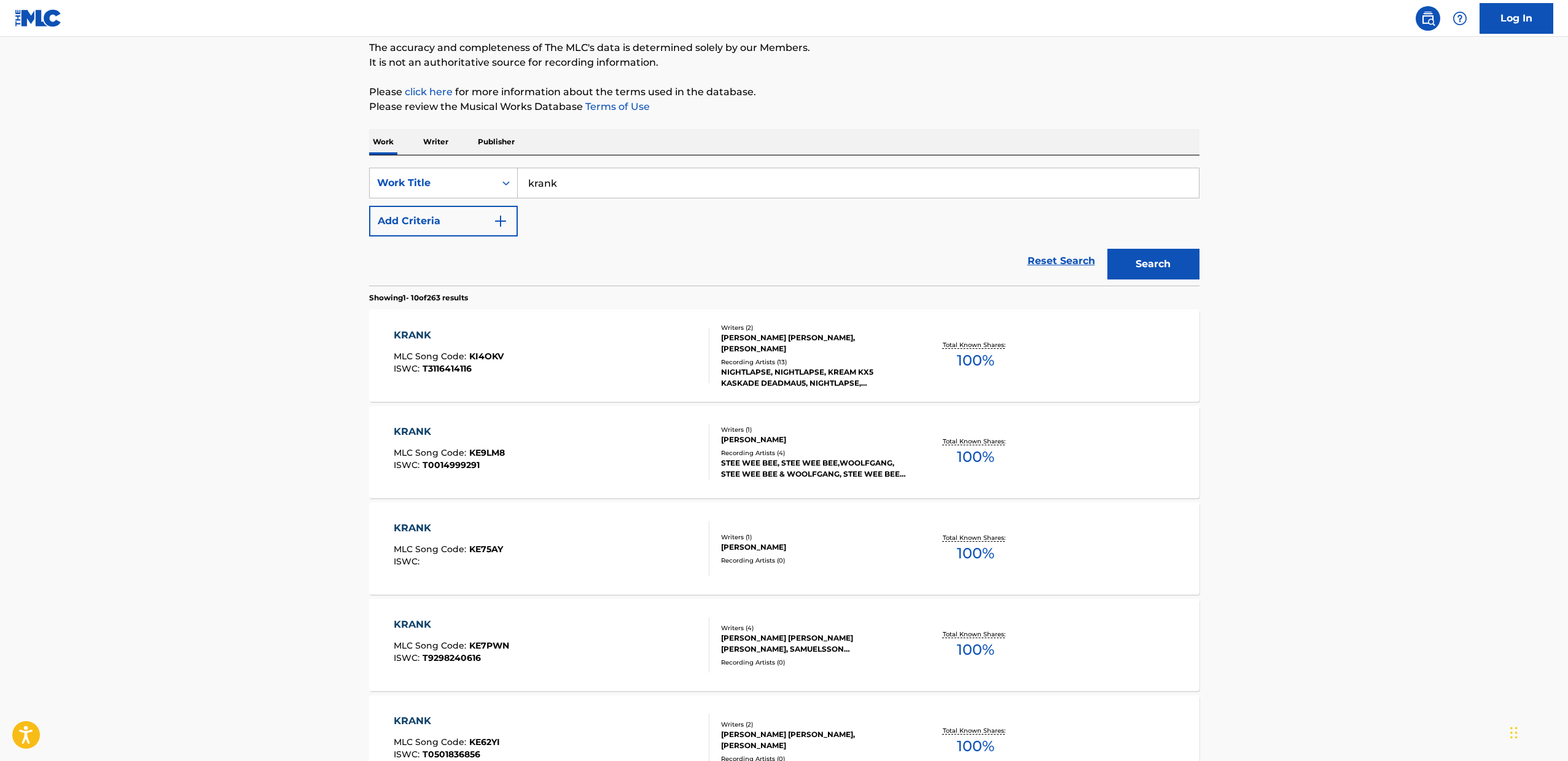
click at [480, 534] on div "KRANK" at bounding box center [448, 528] width 110 height 15
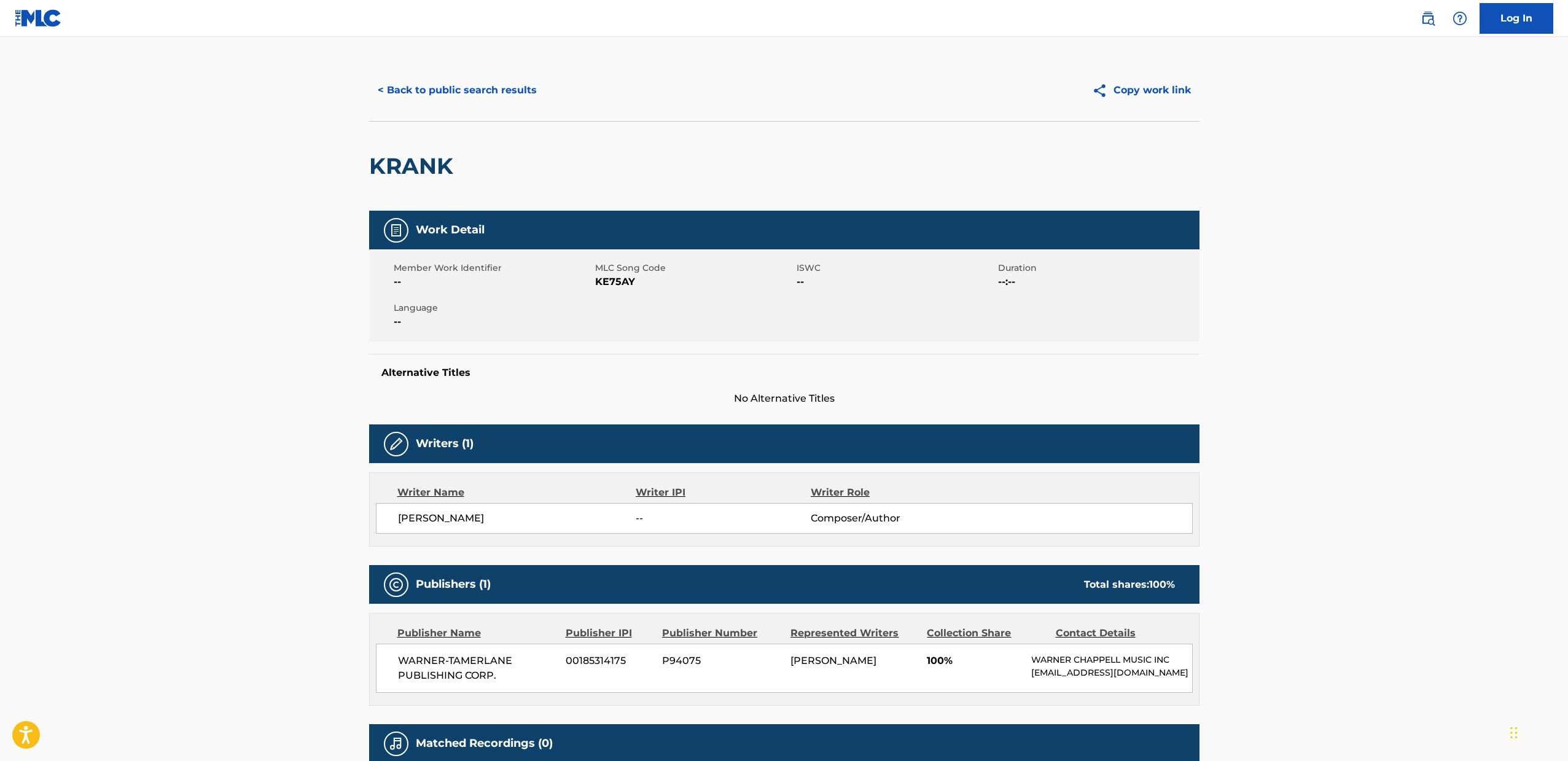
scroll to position [126, 0]
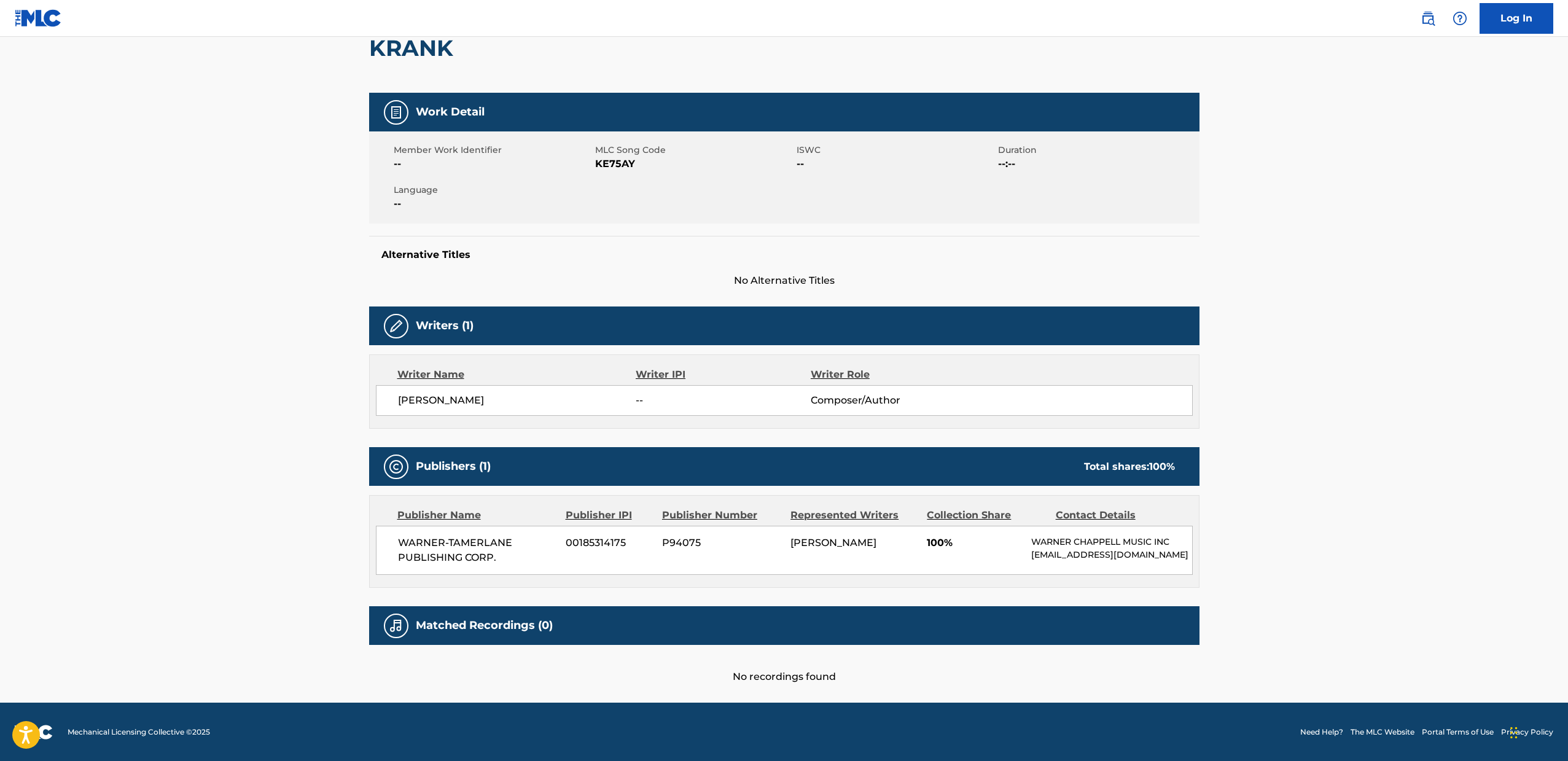
scroll to position [106, 0]
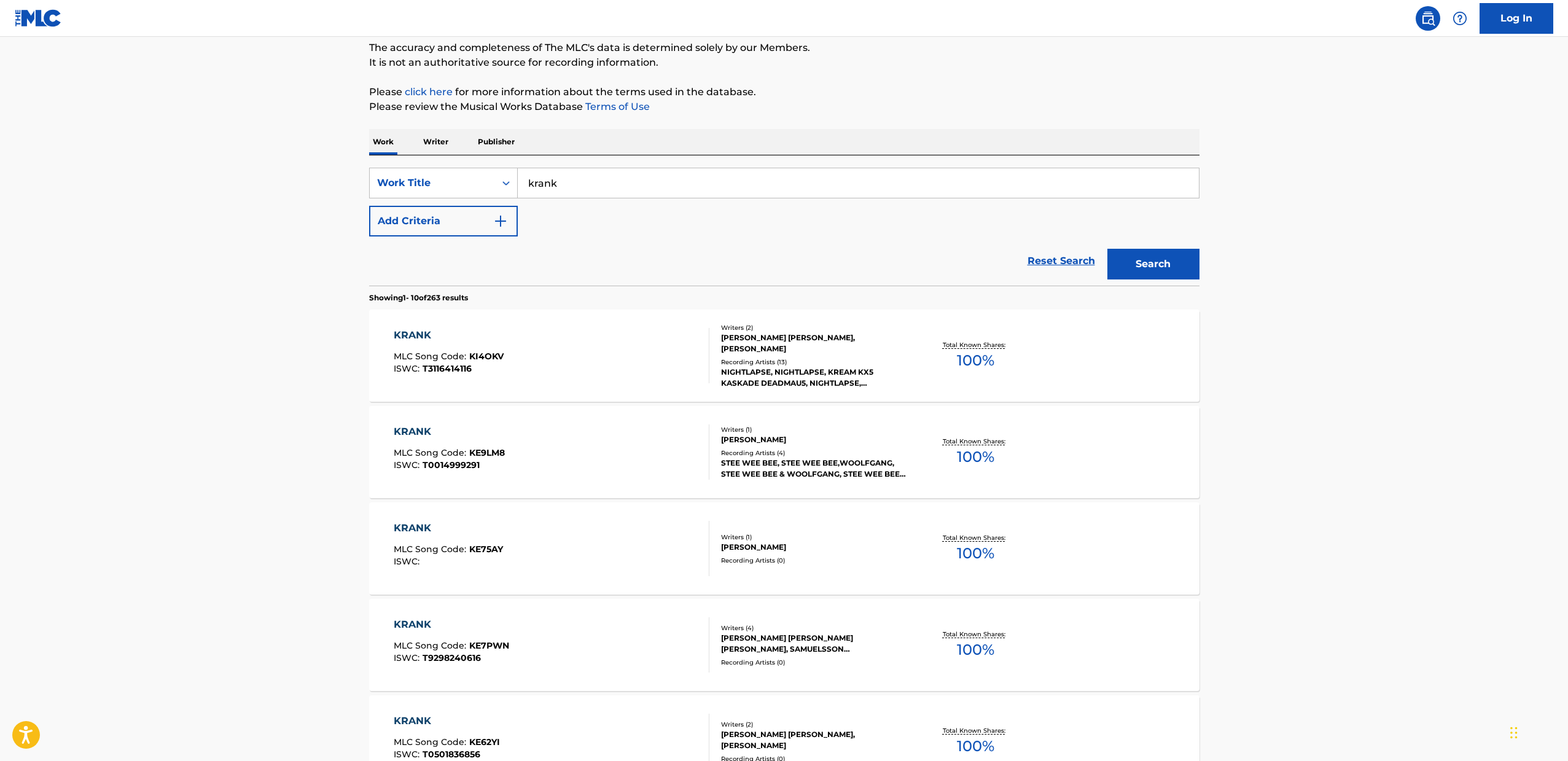
click at [441, 639] on div "KRANK MLC Song Code : KE7PWN ISWC : T9298240616" at bounding box center [451, 645] width 116 height 55
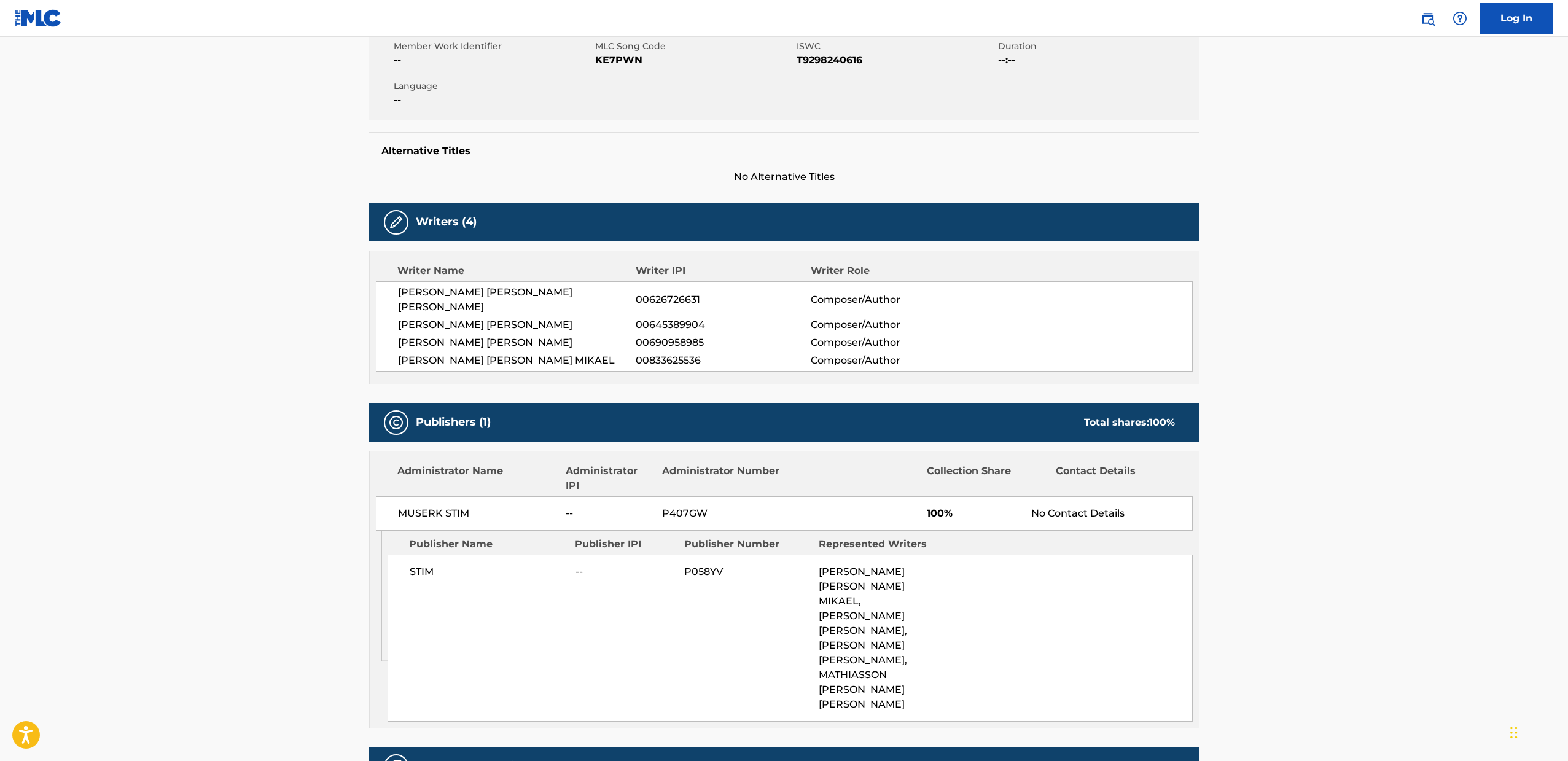
scroll to position [310, 0]
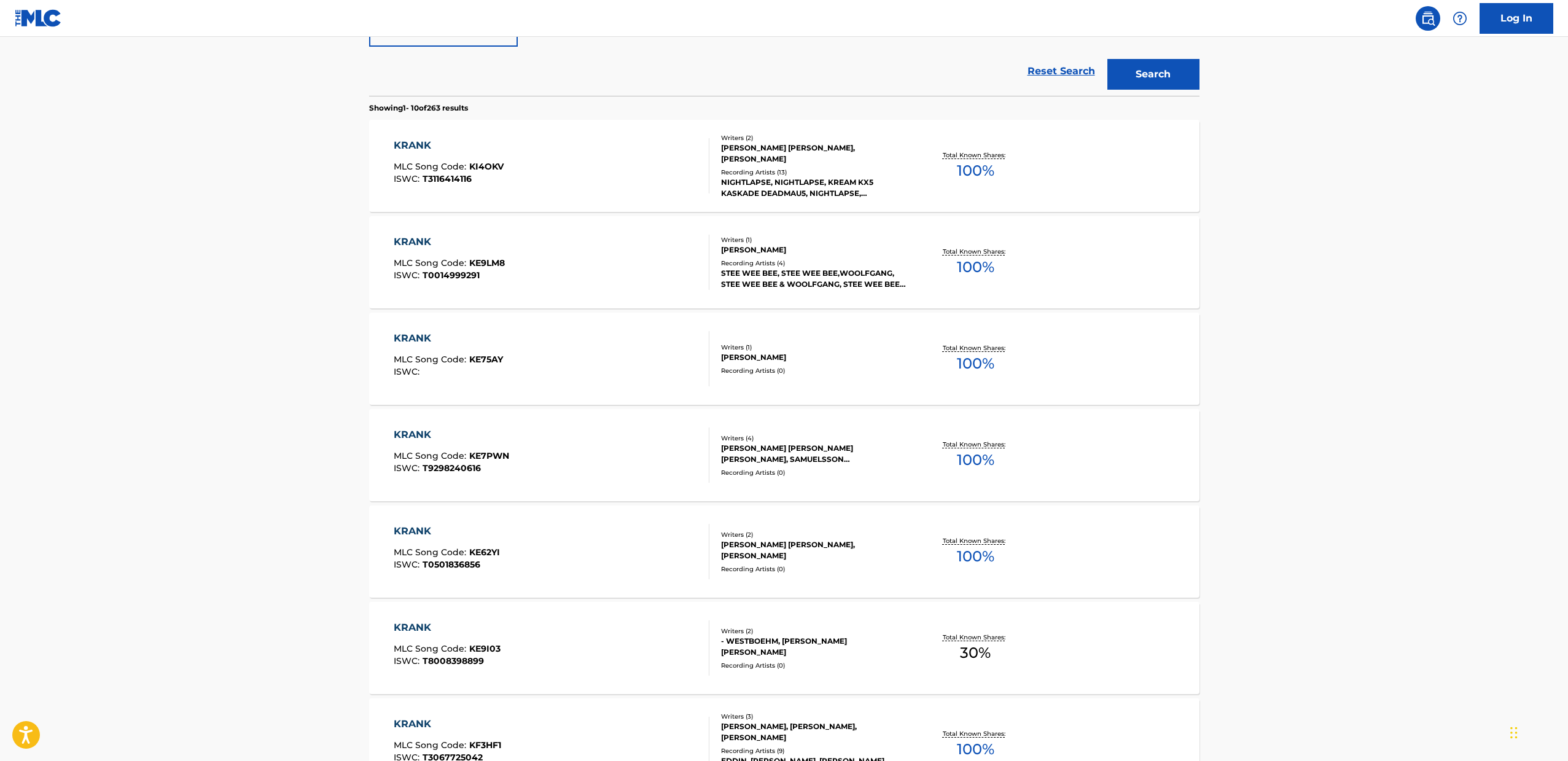
scroll to position [299, 0]
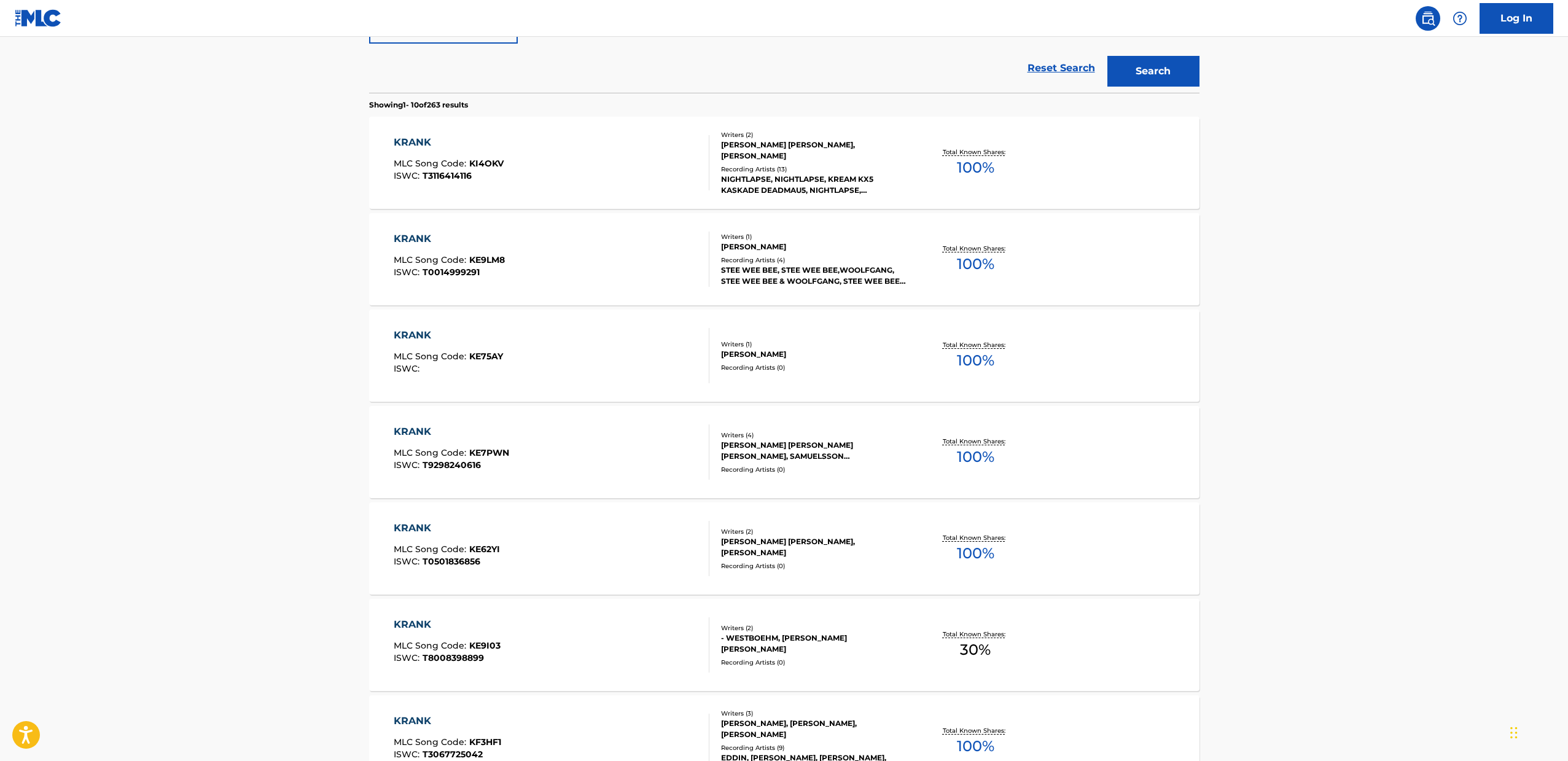
click at [581, 649] on div "KRANK MLC Song Code : KE9I03 ISWC : T8008398899" at bounding box center [551, 645] width 315 height 55
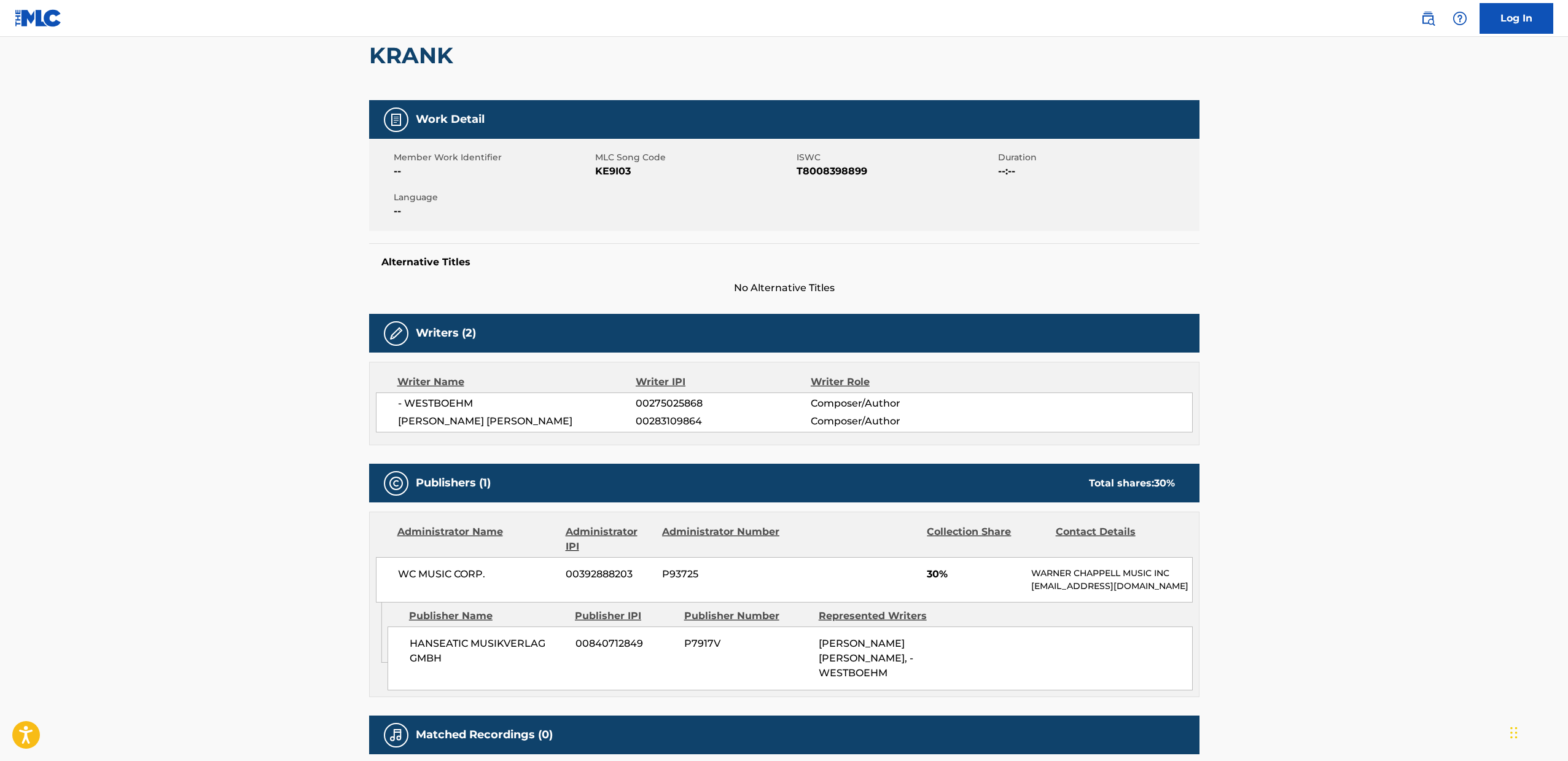
scroll to position [120, 0]
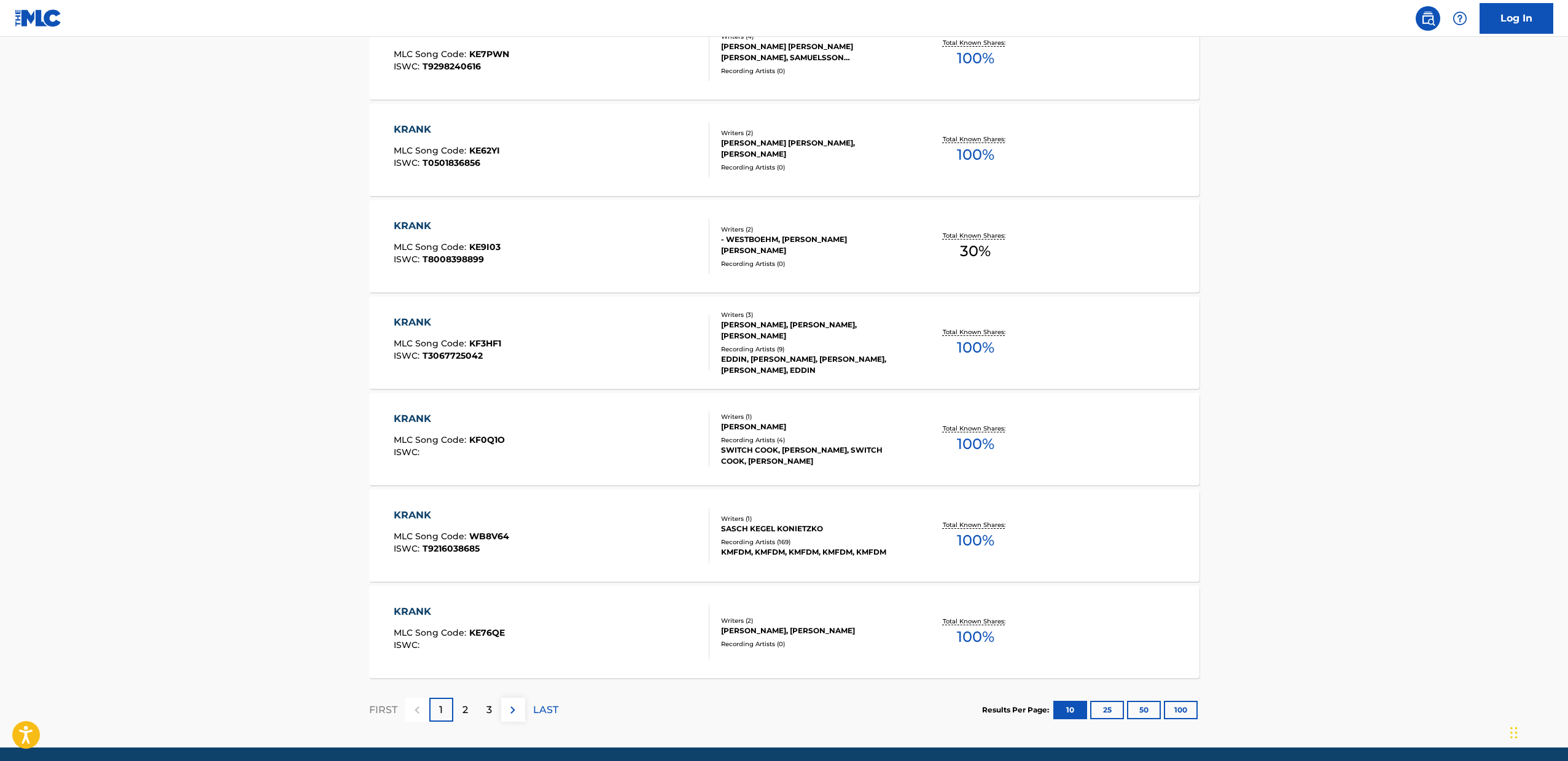
scroll to position [699, 0]
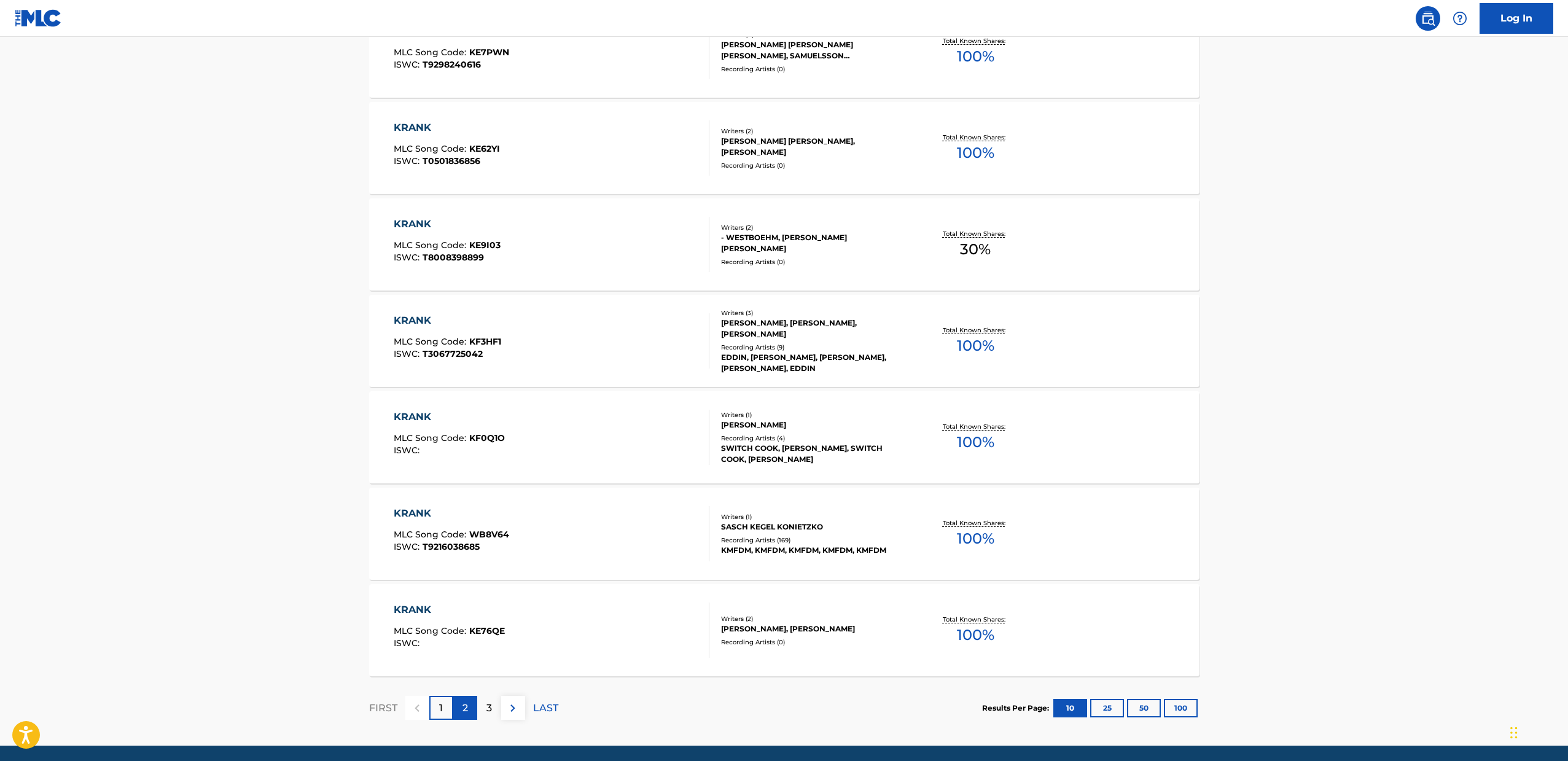
click at [463, 706] on p "2" at bounding box center [465, 708] width 5 height 15
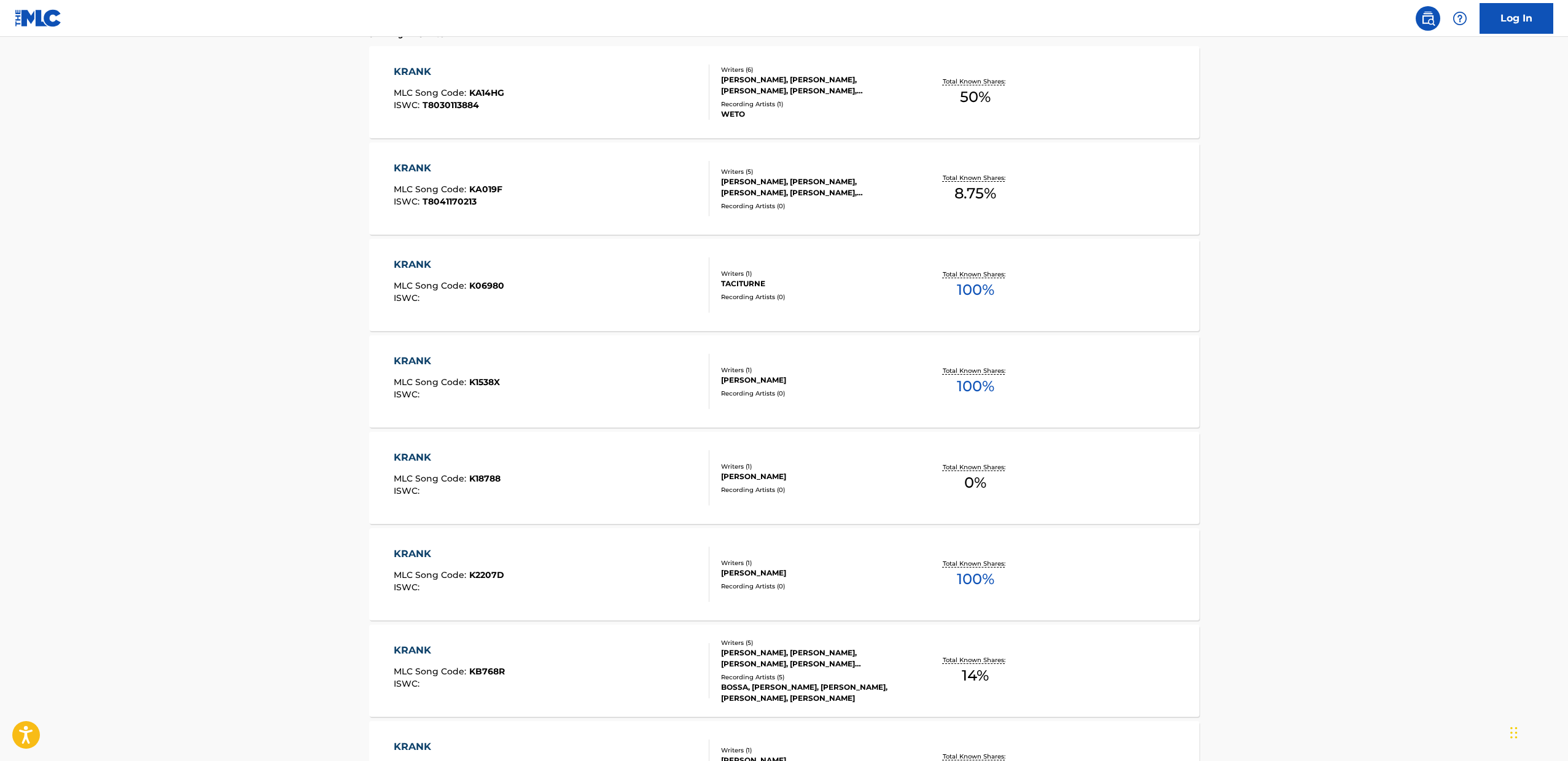
scroll to position [436, 0]
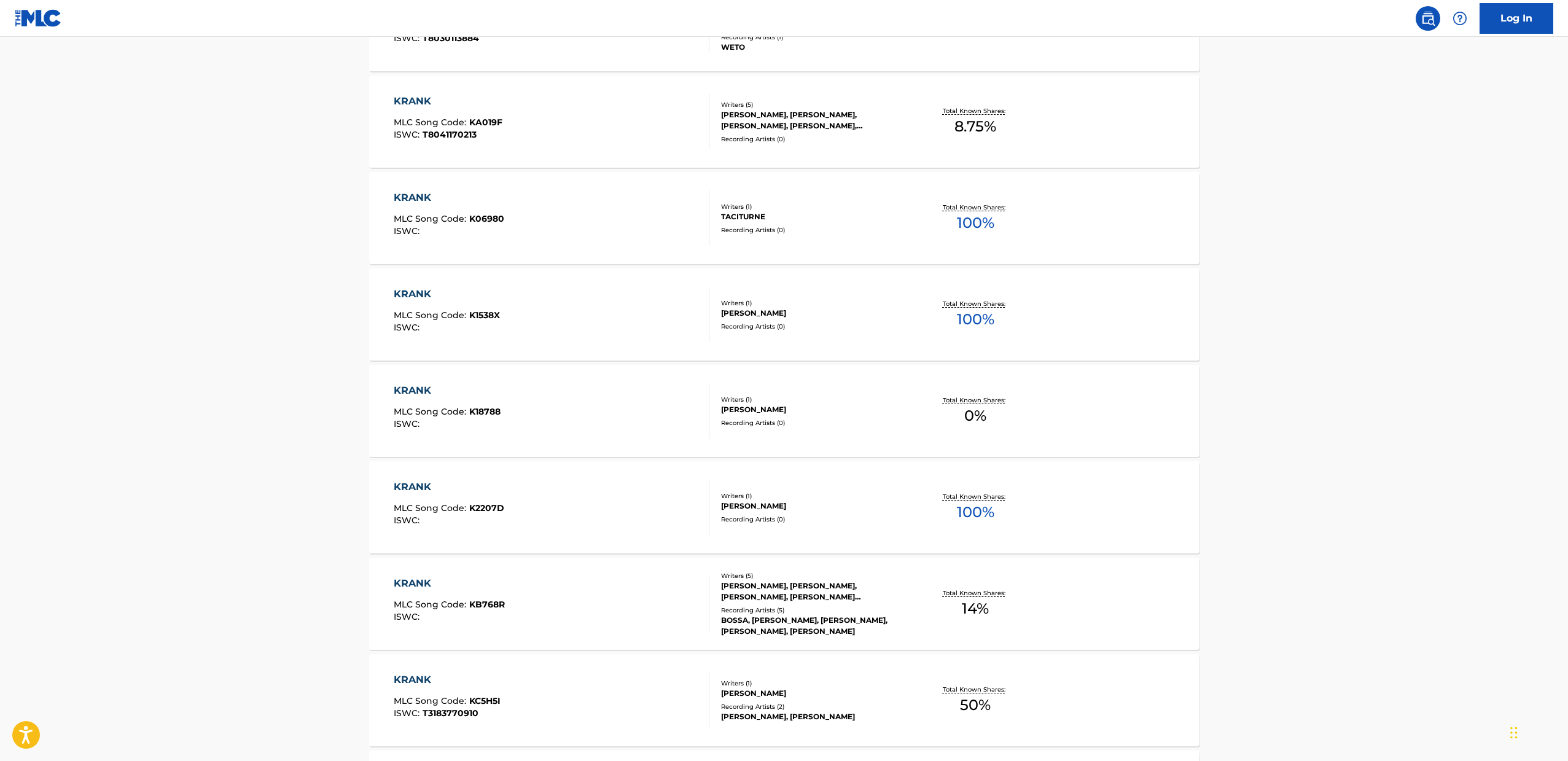
click at [520, 586] on div "KRANK MLC Song Code : KB768R ISWC :" at bounding box center [551, 604] width 315 height 55
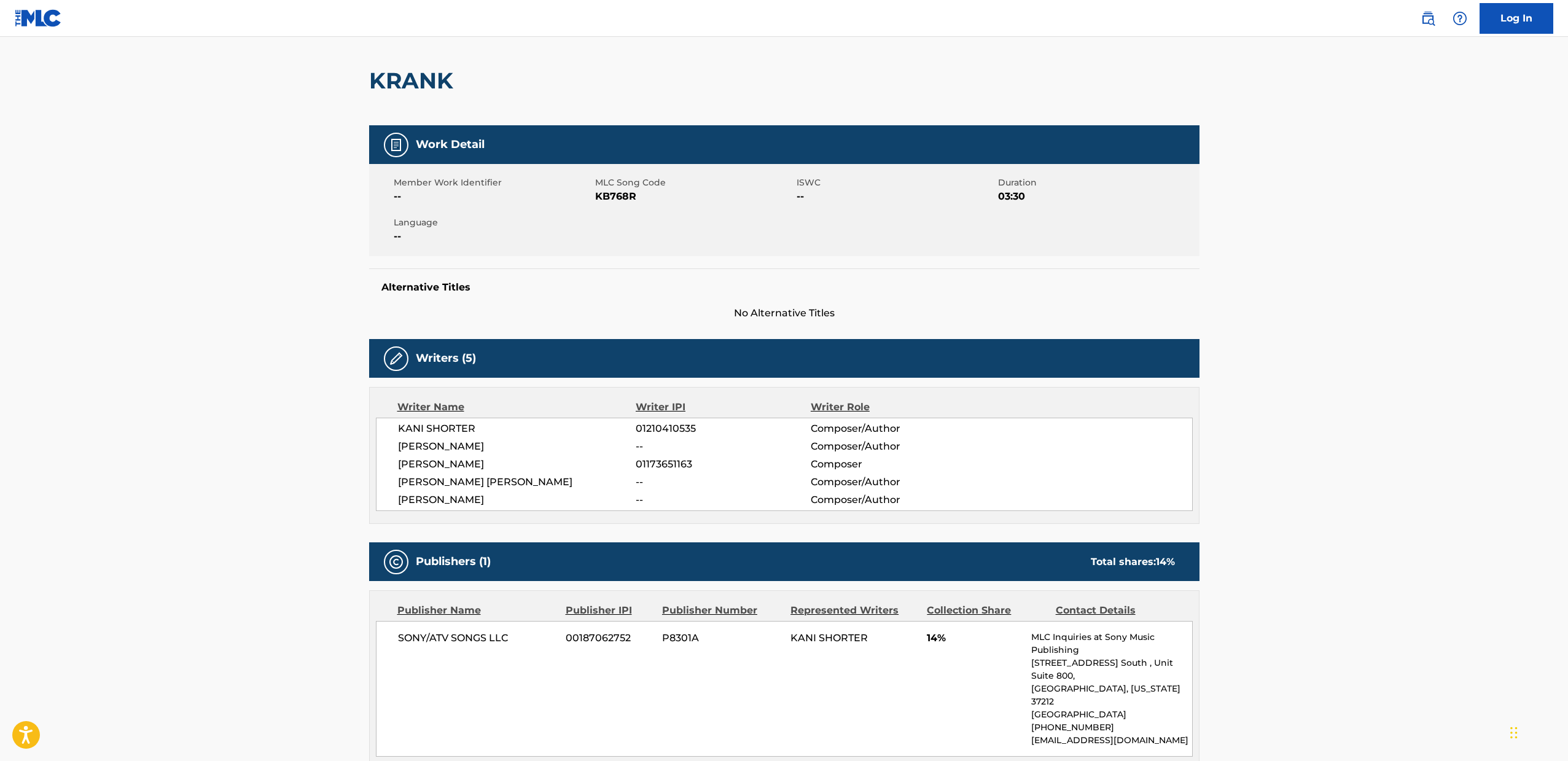
scroll to position [90, 0]
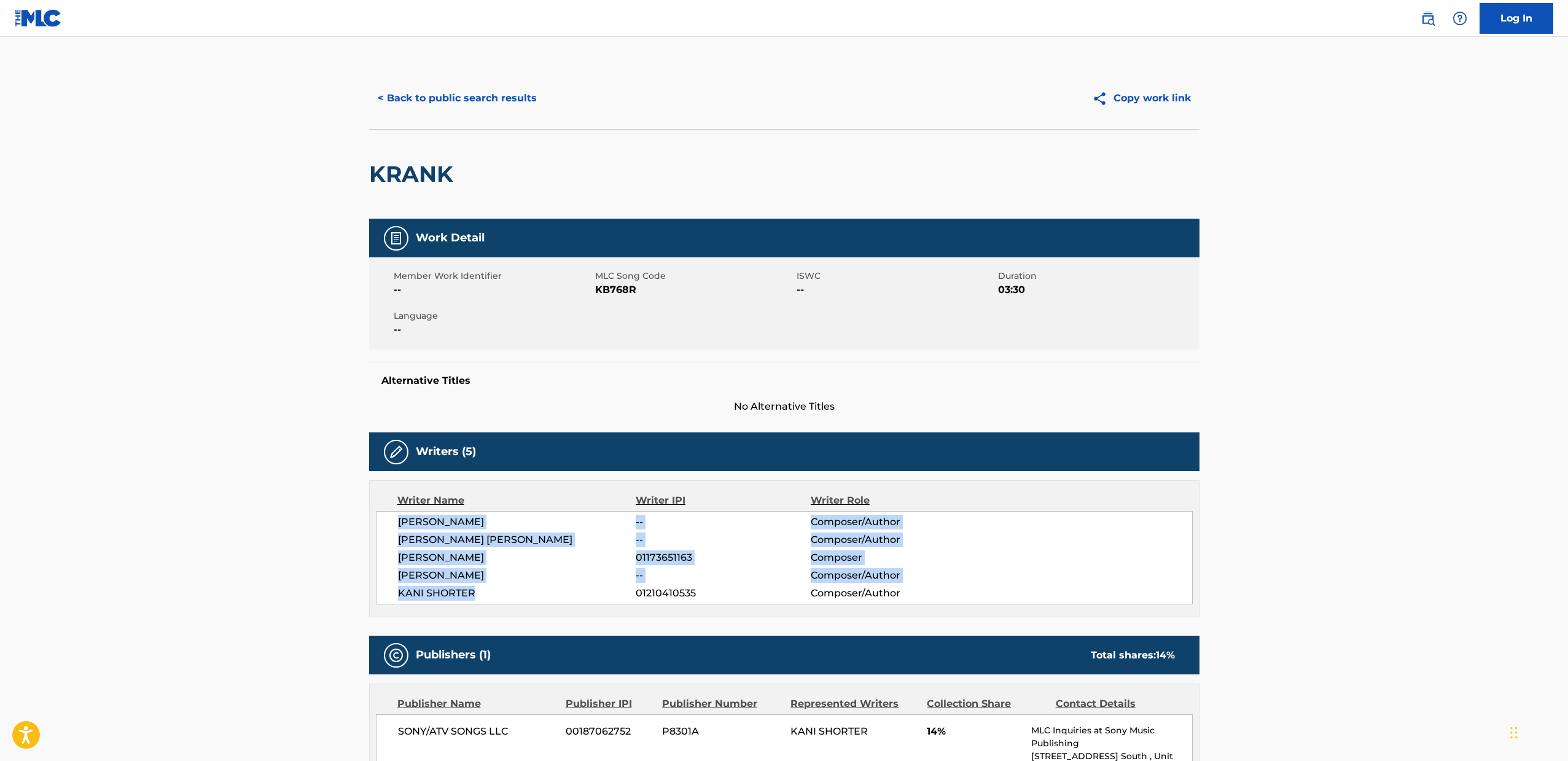
drag, startPoint x: 396, startPoint y: 519, endPoint x: 473, endPoint y: 590, distance: 104.7
click at [473, 590] on div "LORENZO TOMADON -- Composer/Author JUAN S MEDINA CIFUENTES -- Composer/Author N…" at bounding box center [784, 558] width 817 height 94
copy div "LORENZO TOMADON -- Composer/Author JUAN S MEDINA CIFUENTES -- Composer/Author N…"
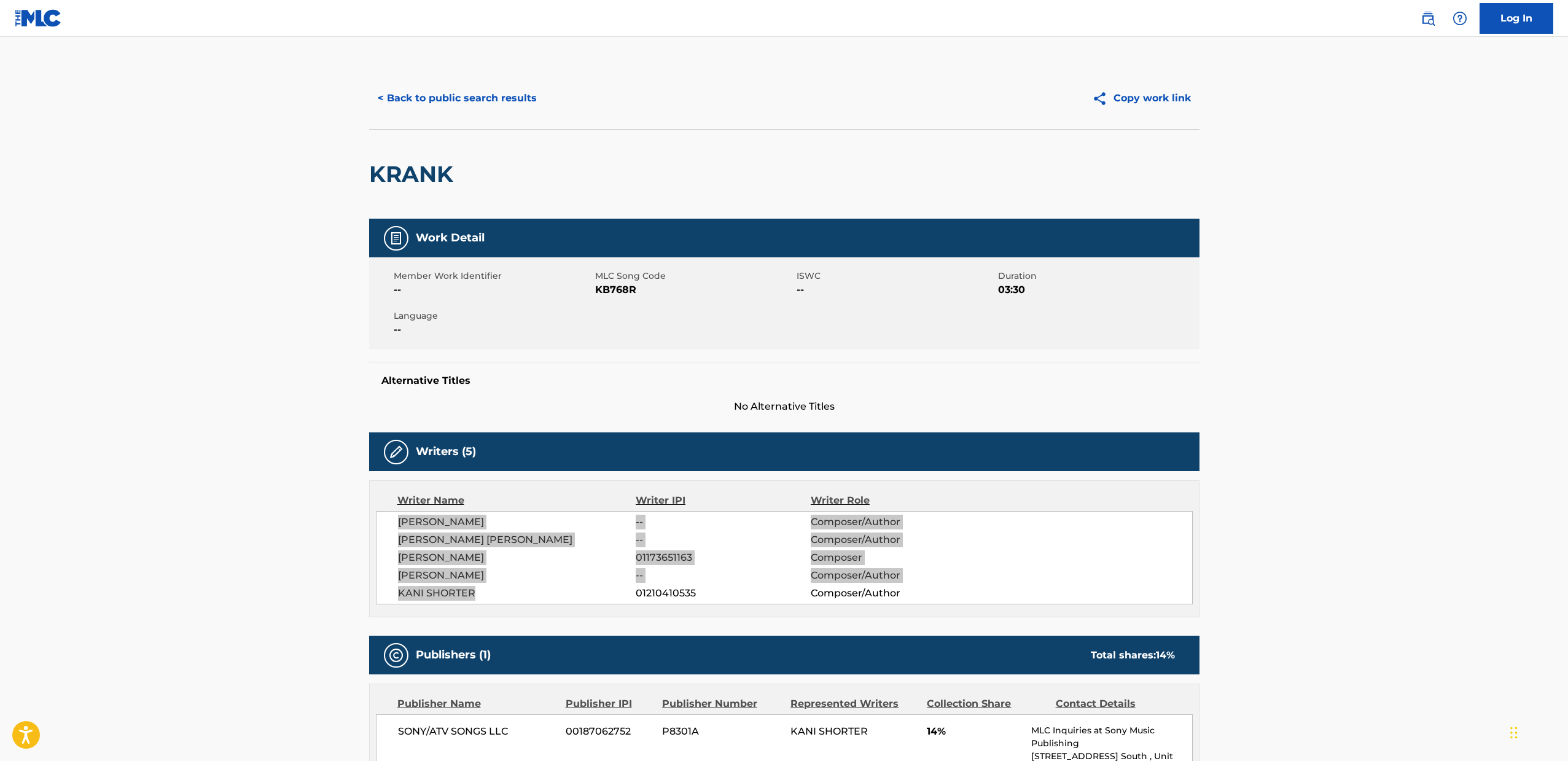
scroll to position [12, 0]
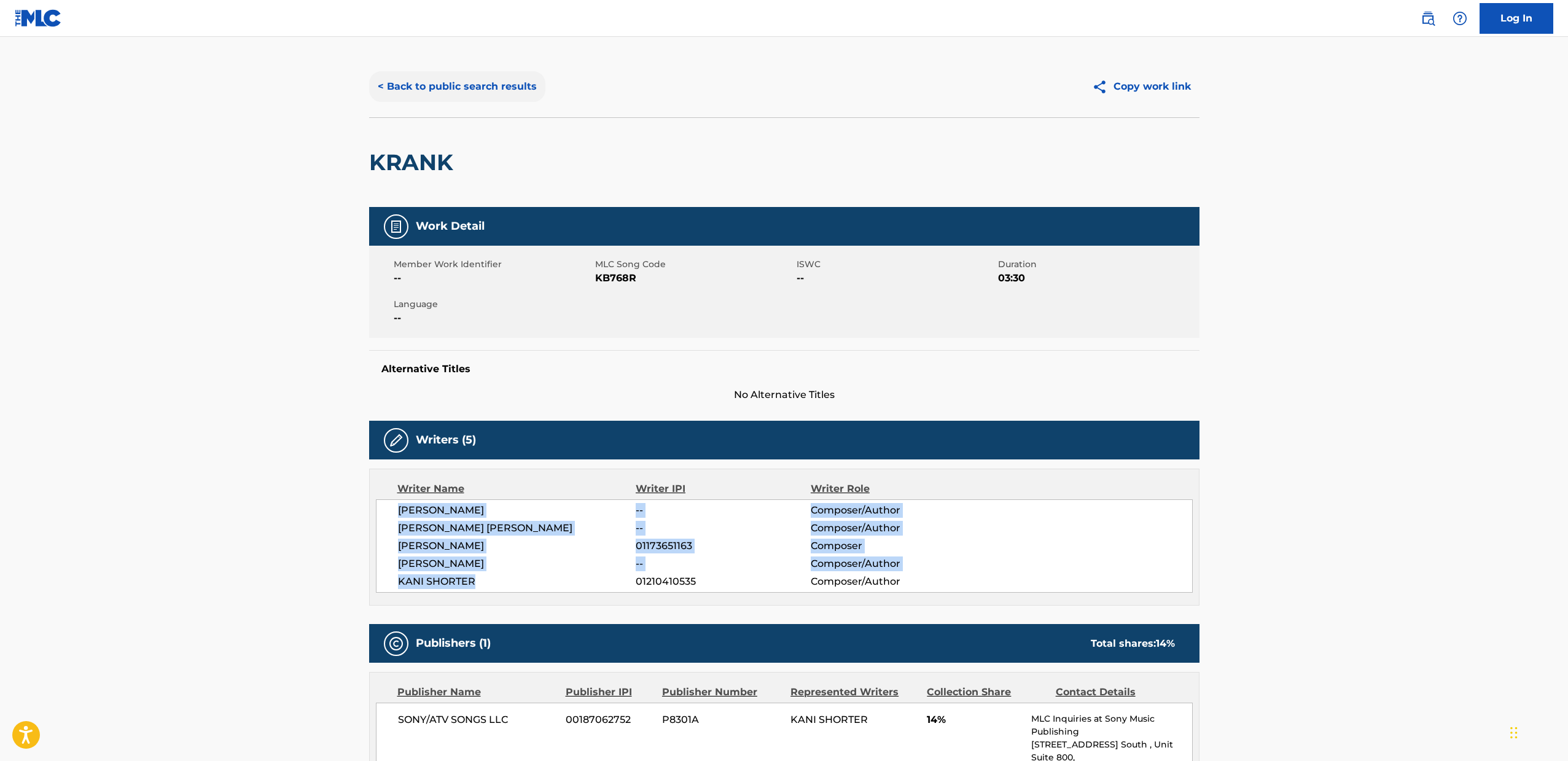
click at [483, 92] on button "< Back to public search results" at bounding box center [457, 86] width 176 height 31
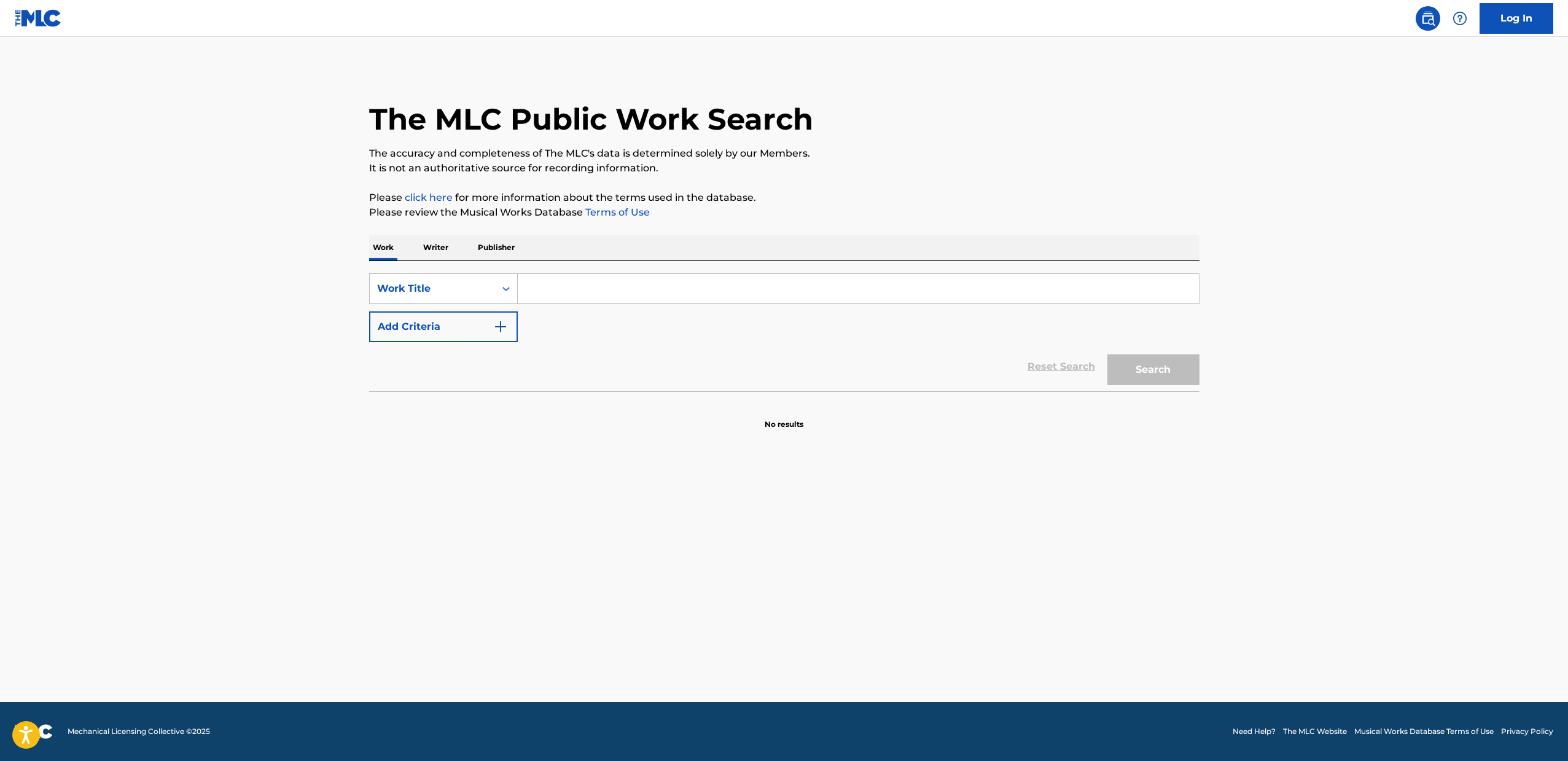
click at [563, 284] on input "Search Form" at bounding box center [858, 289] width 681 height 29
type input "bad4me"
click at [1107, 355] on button "Search" at bounding box center [1153, 370] width 92 height 31
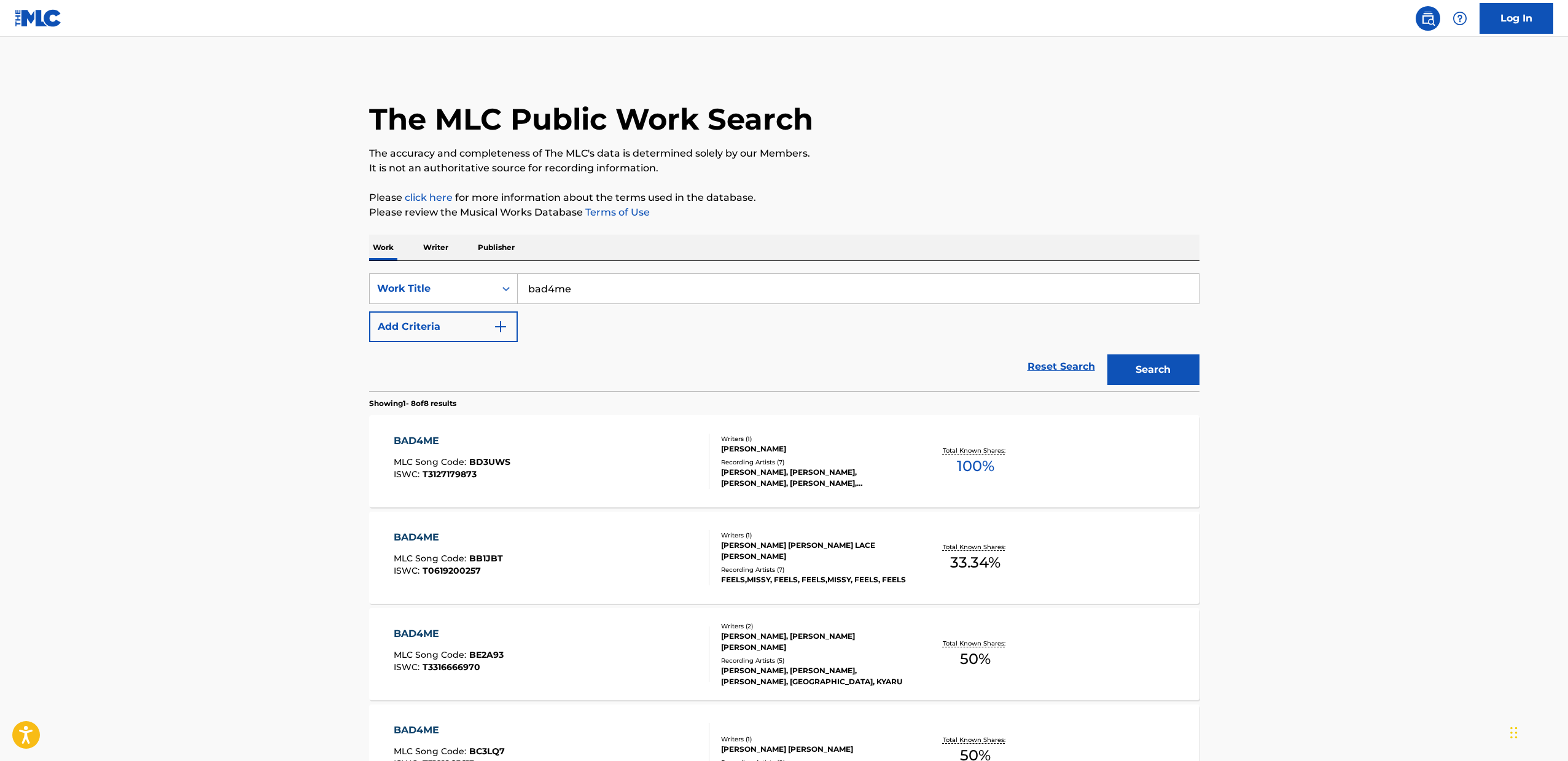
click at [418, 444] on div "BAD4ME" at bounding box center [452, 441] width 117 height 15
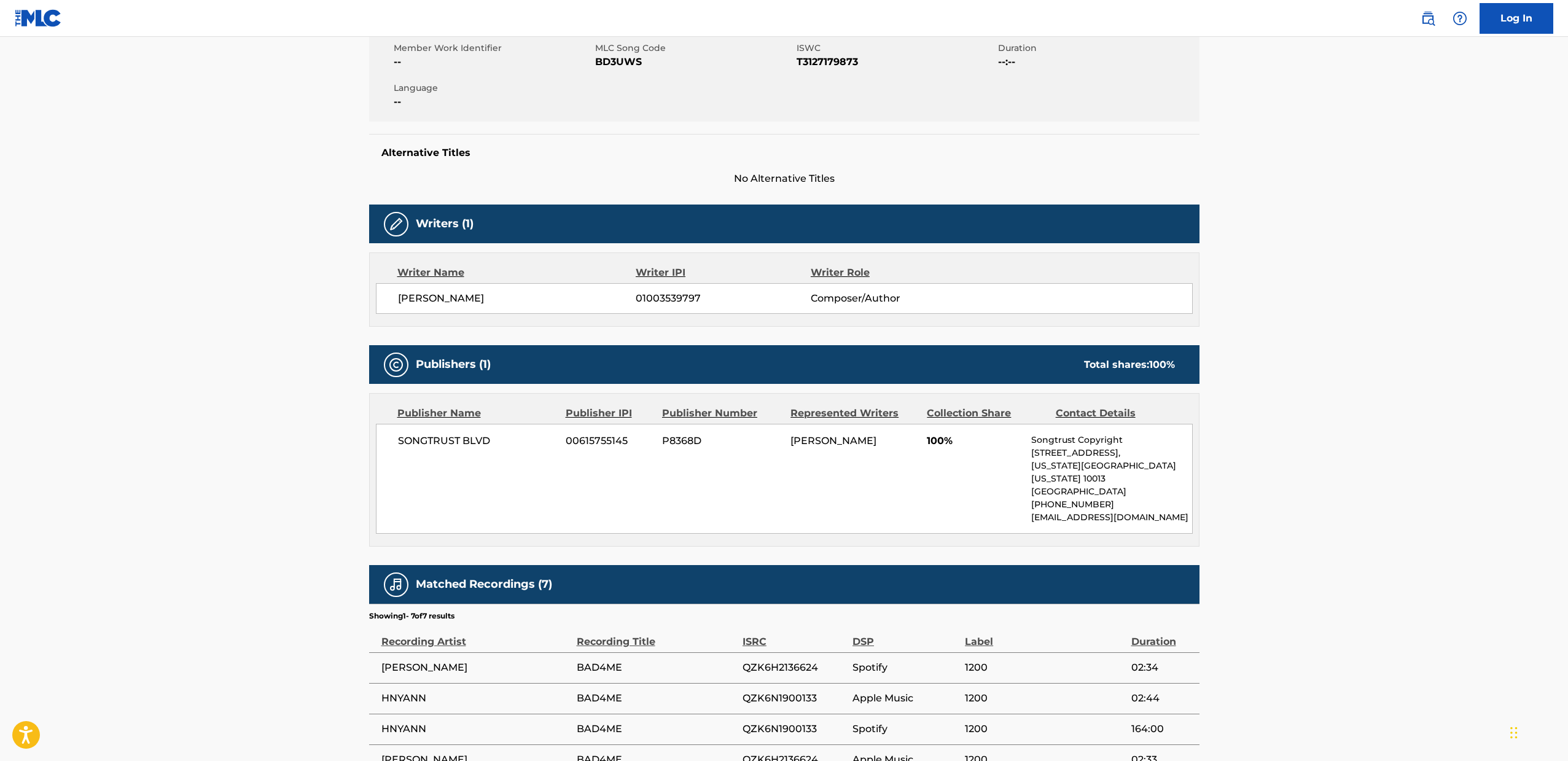
scroll to position [230, 0]
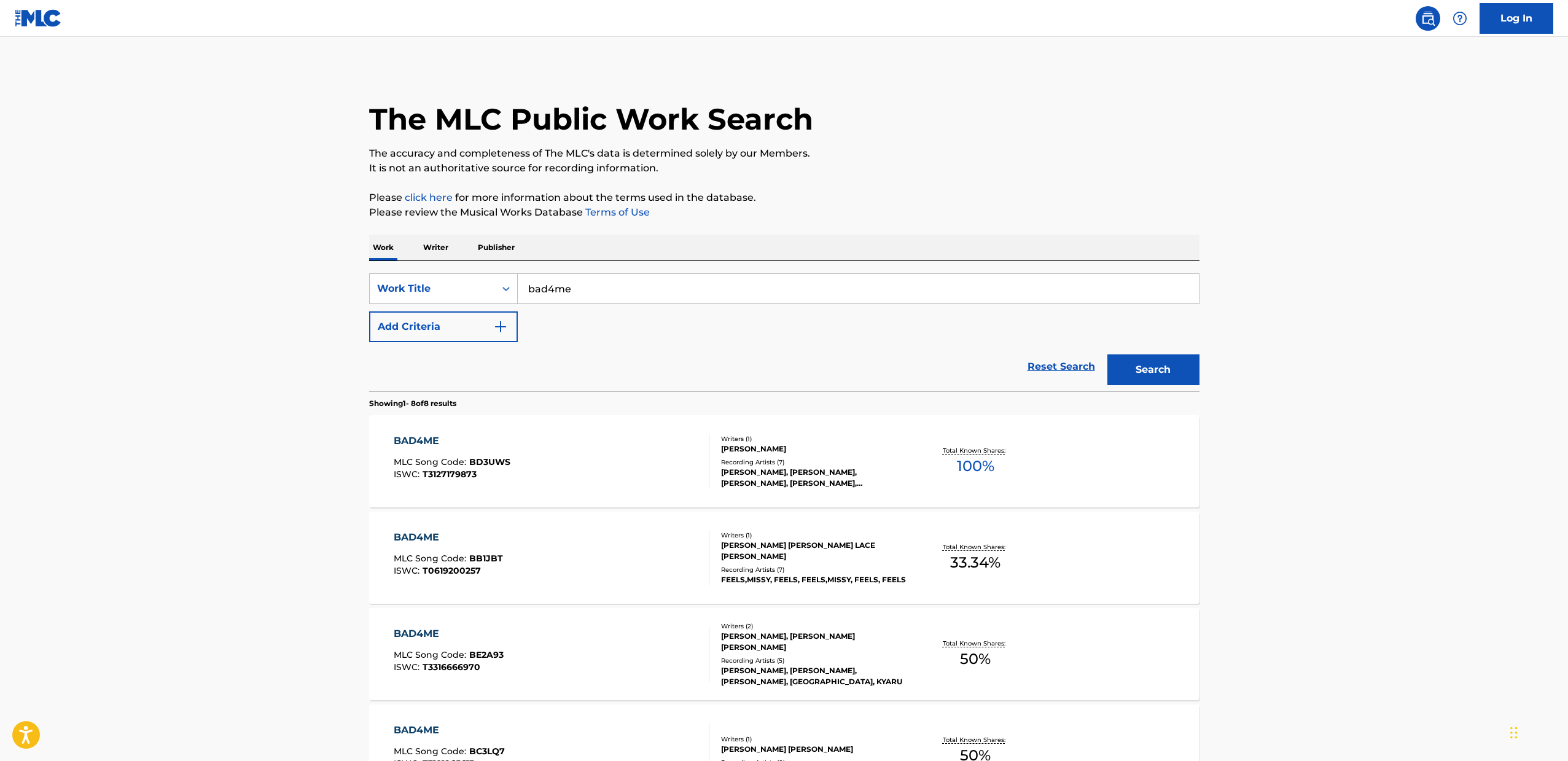
click at [437, 543] on div "BAD4ME" at bounding box center [448, 537] width 110 height 15
click at [425, 639] on div "BAD4ME" at bounding box center [449, 634] width 110 height 15
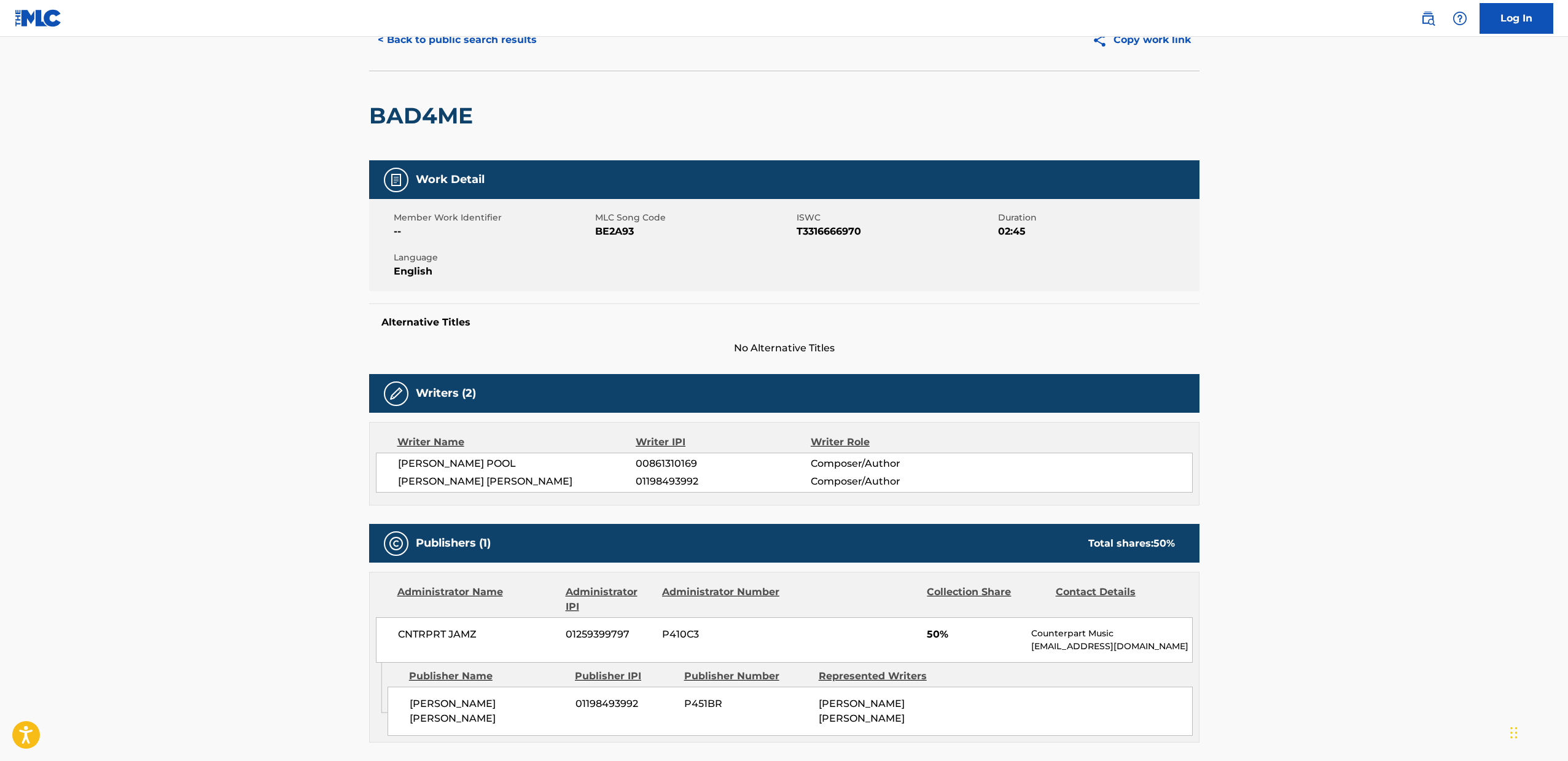
scroll to position [60, 0]
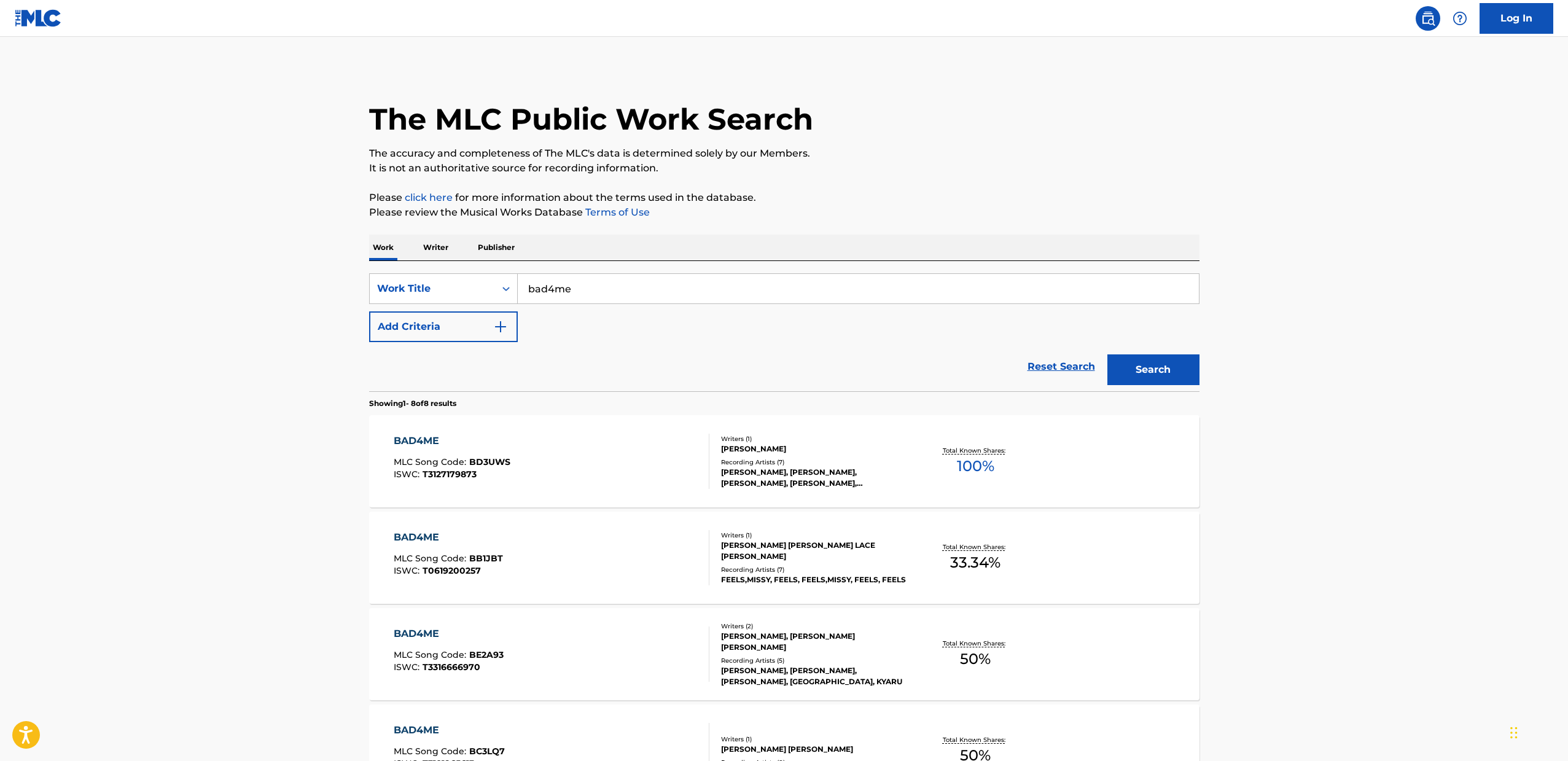
click at [424, 629] on div "BAD4ME" at bounding box center [449, 634] width 110 height 15
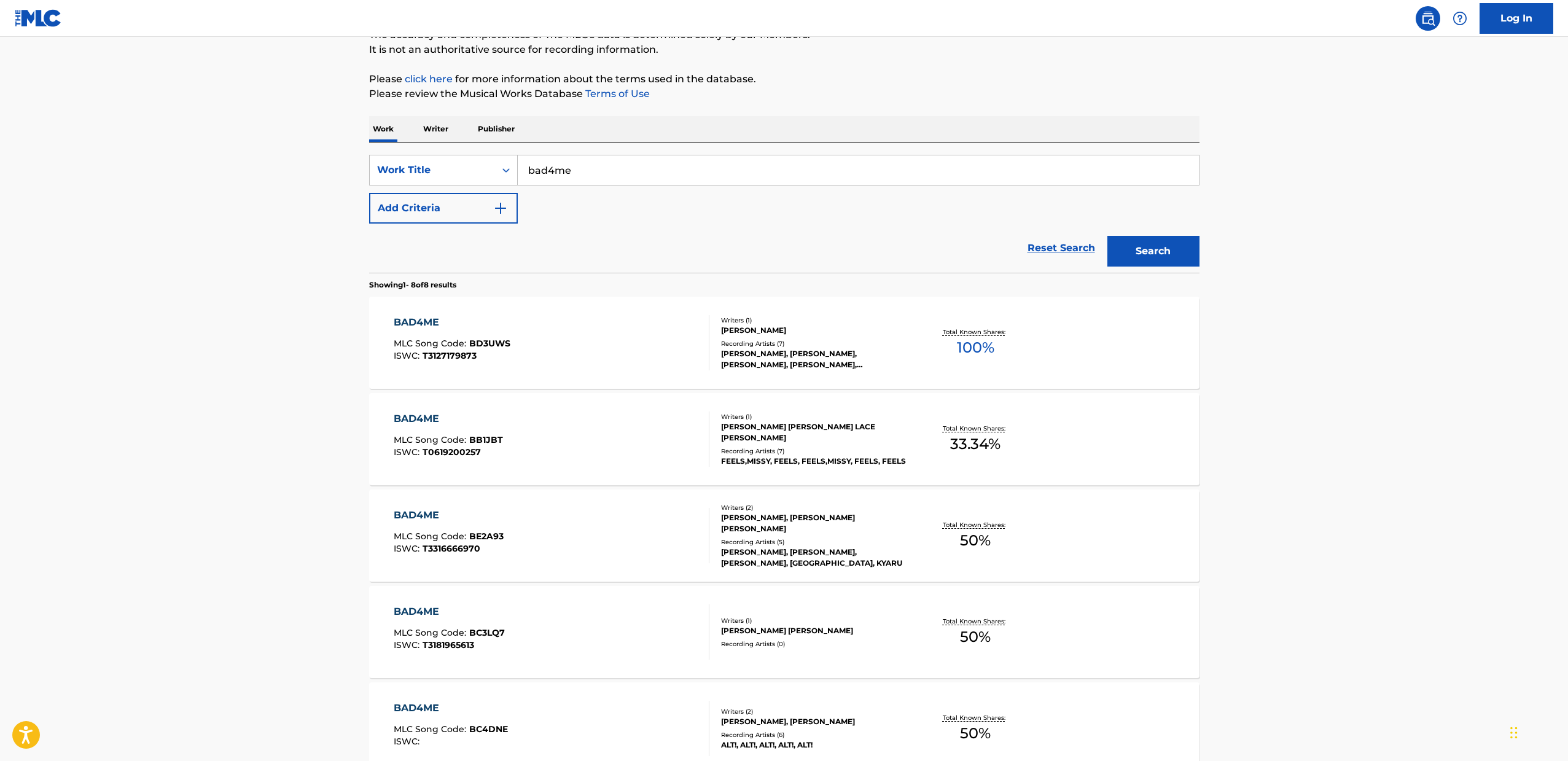
scroll to position [124, 0]
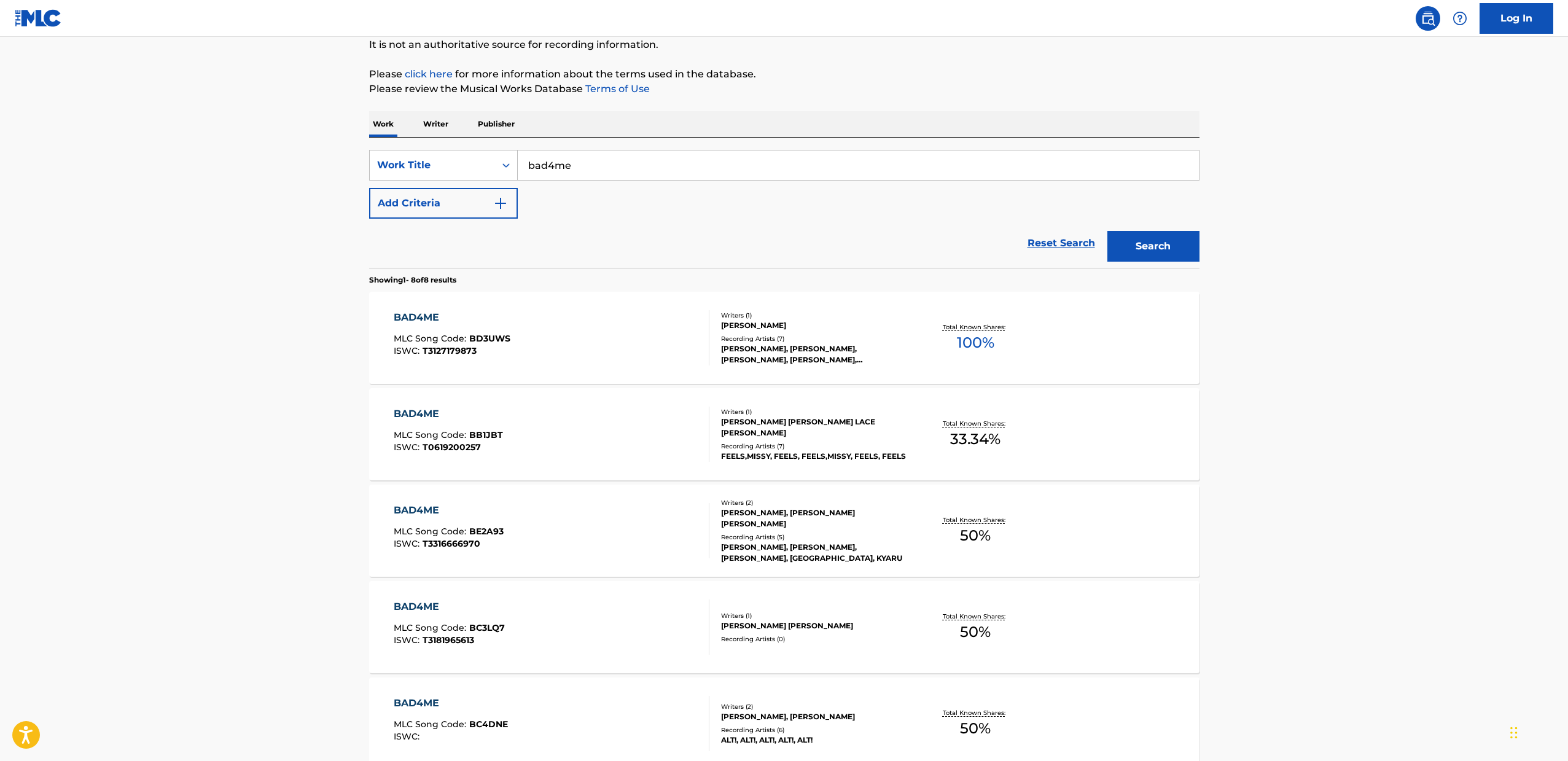
click at [492, 613] on div "BAD4ME" at bounding box center [449, 607] width 111 height 15
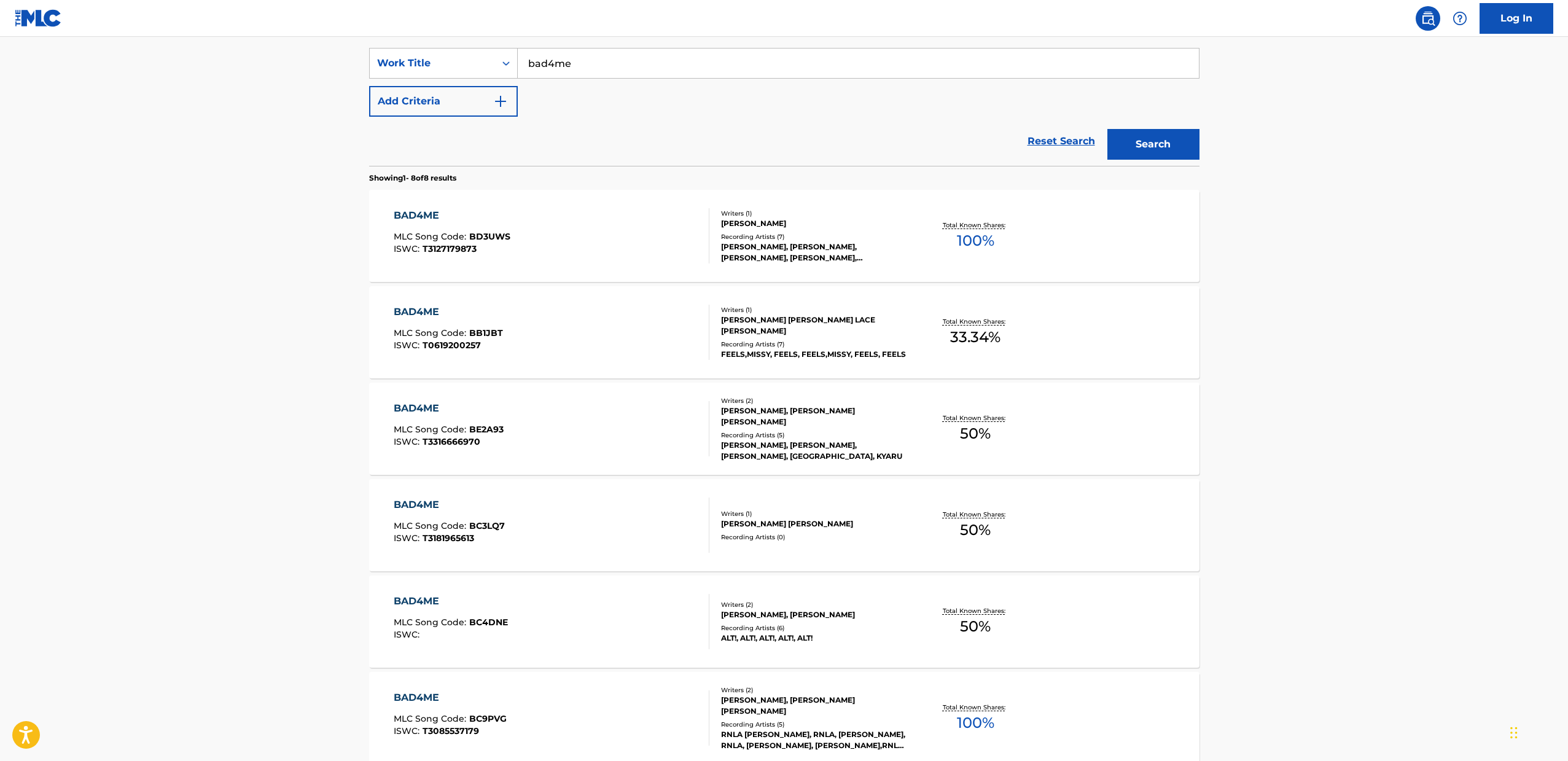
scroll to position [248, 0]
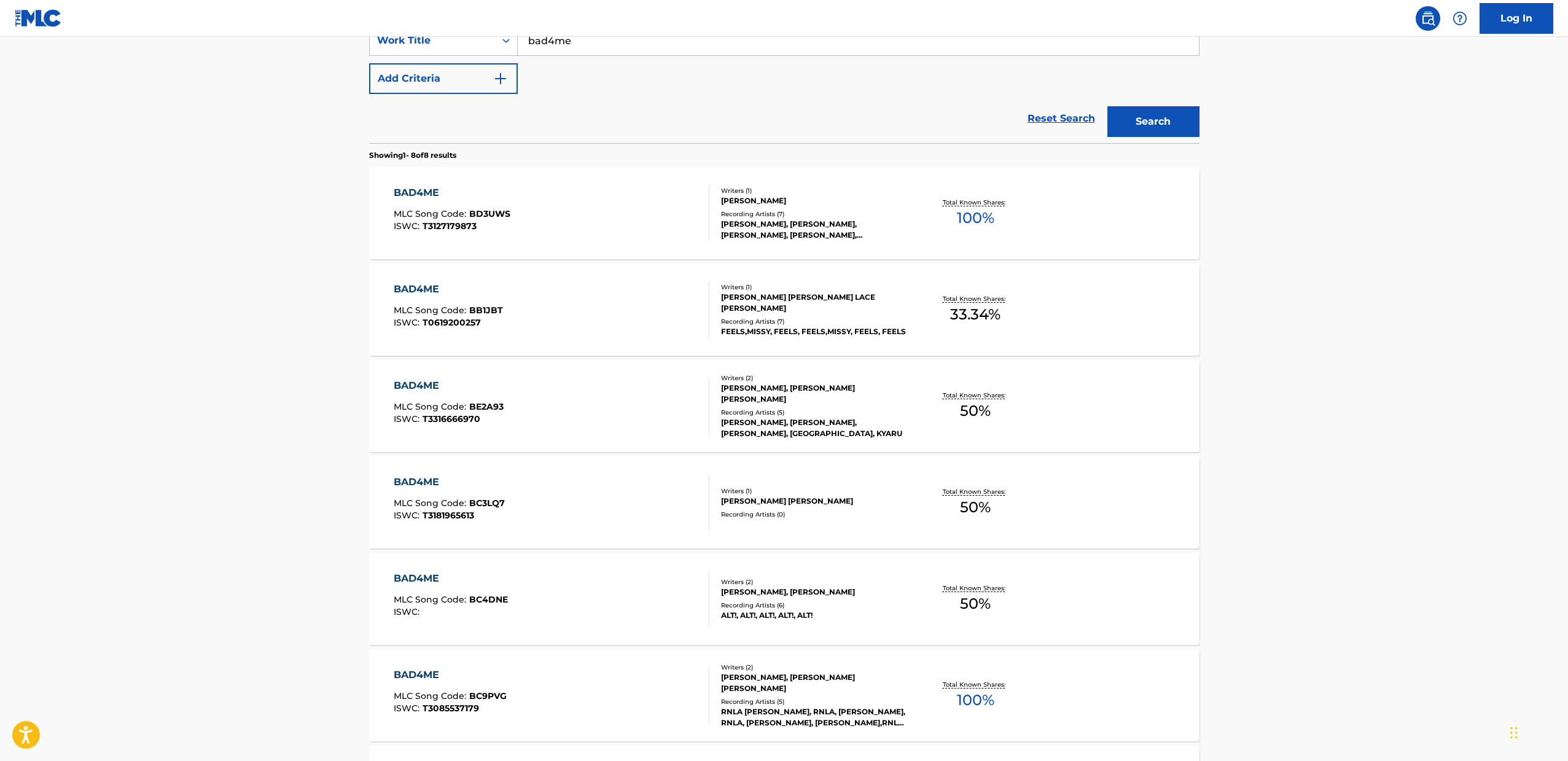
click at [573, 609] on div "BAD4ME MLC Song Code : BC4DNE ISWC :" at bounding box center [551, 598] width 315 height 55
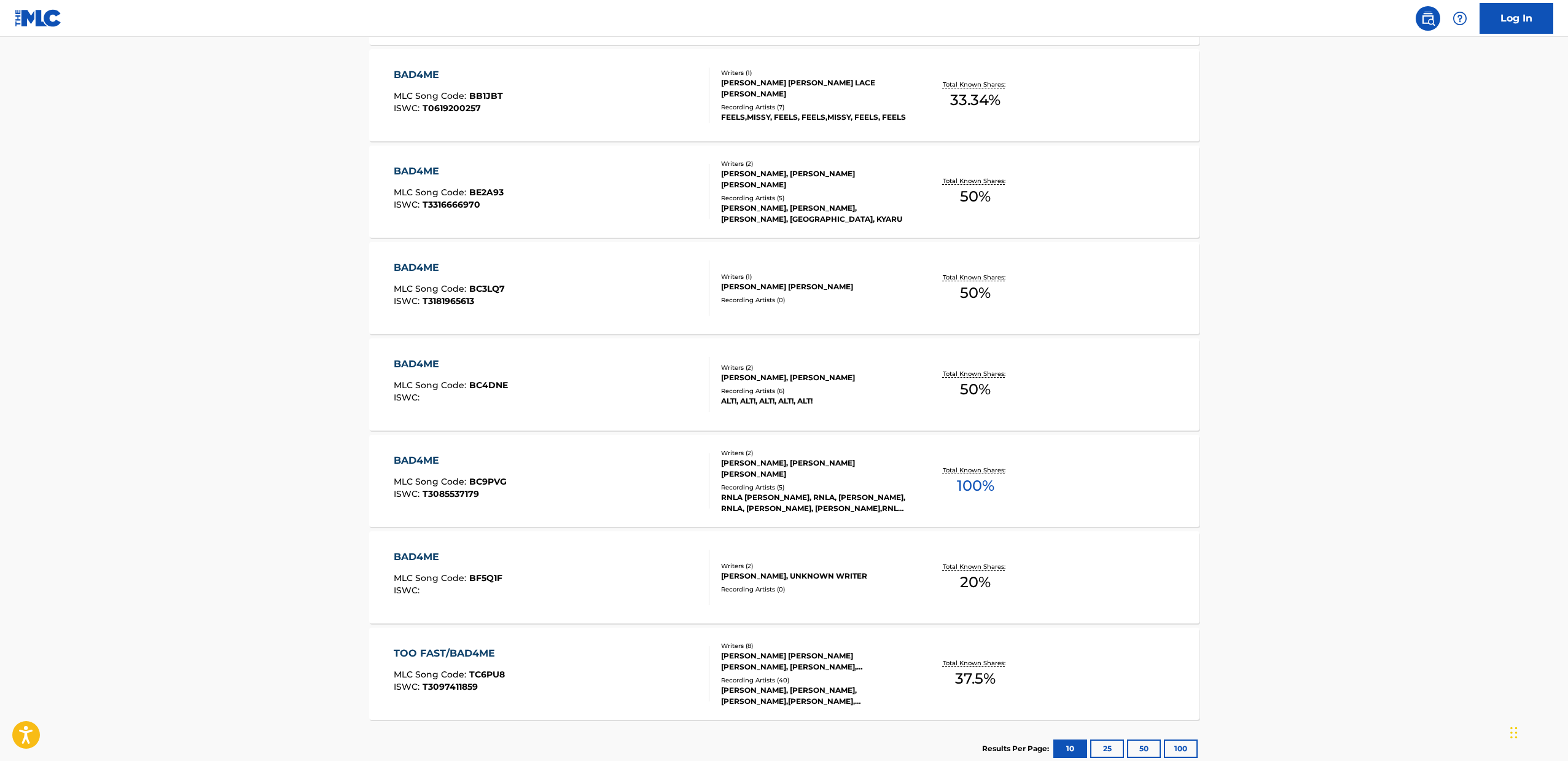
scroll to position [465, 0]
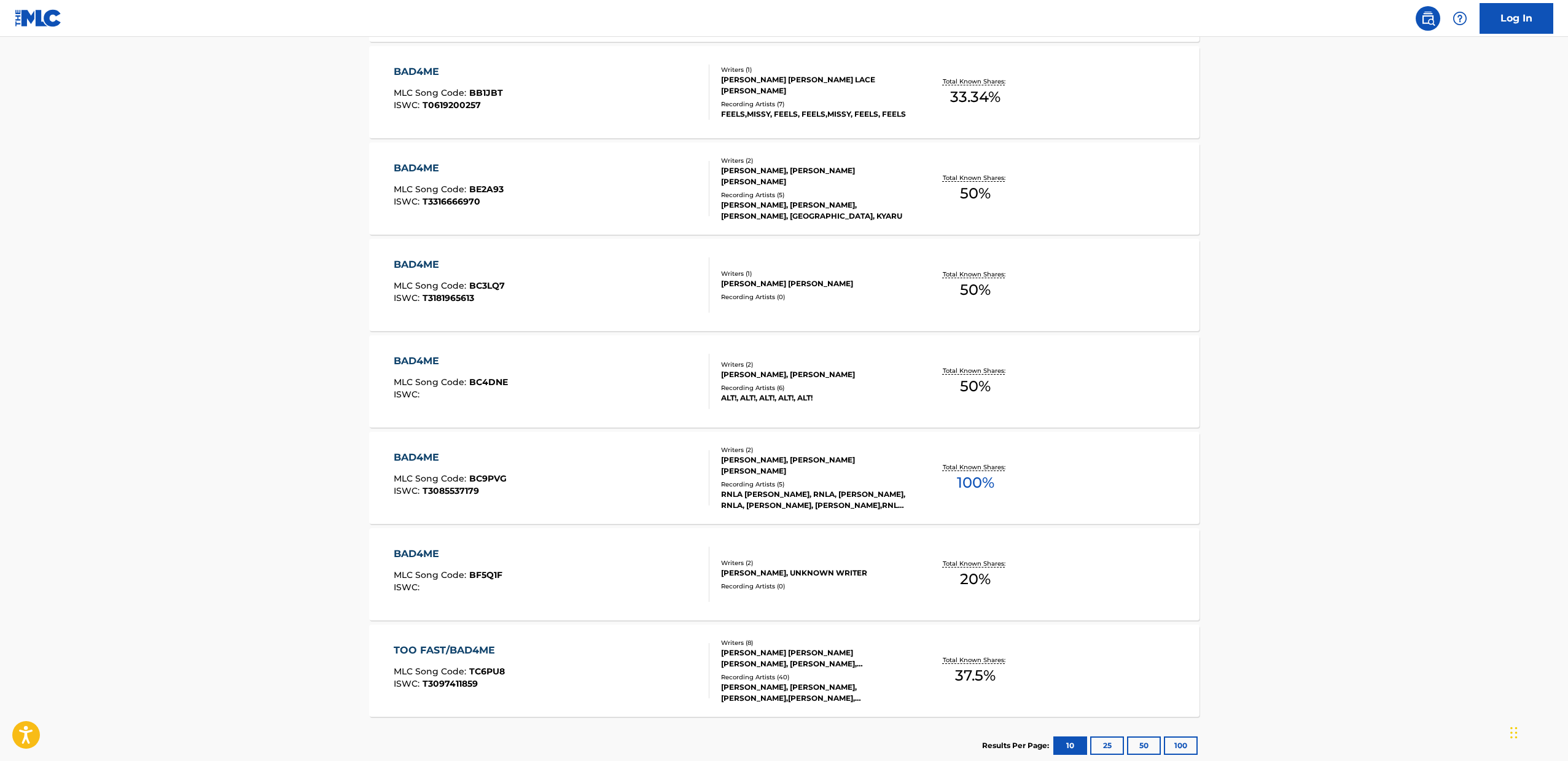
click at [578, 574] on div "BAD4ME MLC Song Code : BF5Q1F ISWC :" at bounding box center [551, 574] width 315 height 55
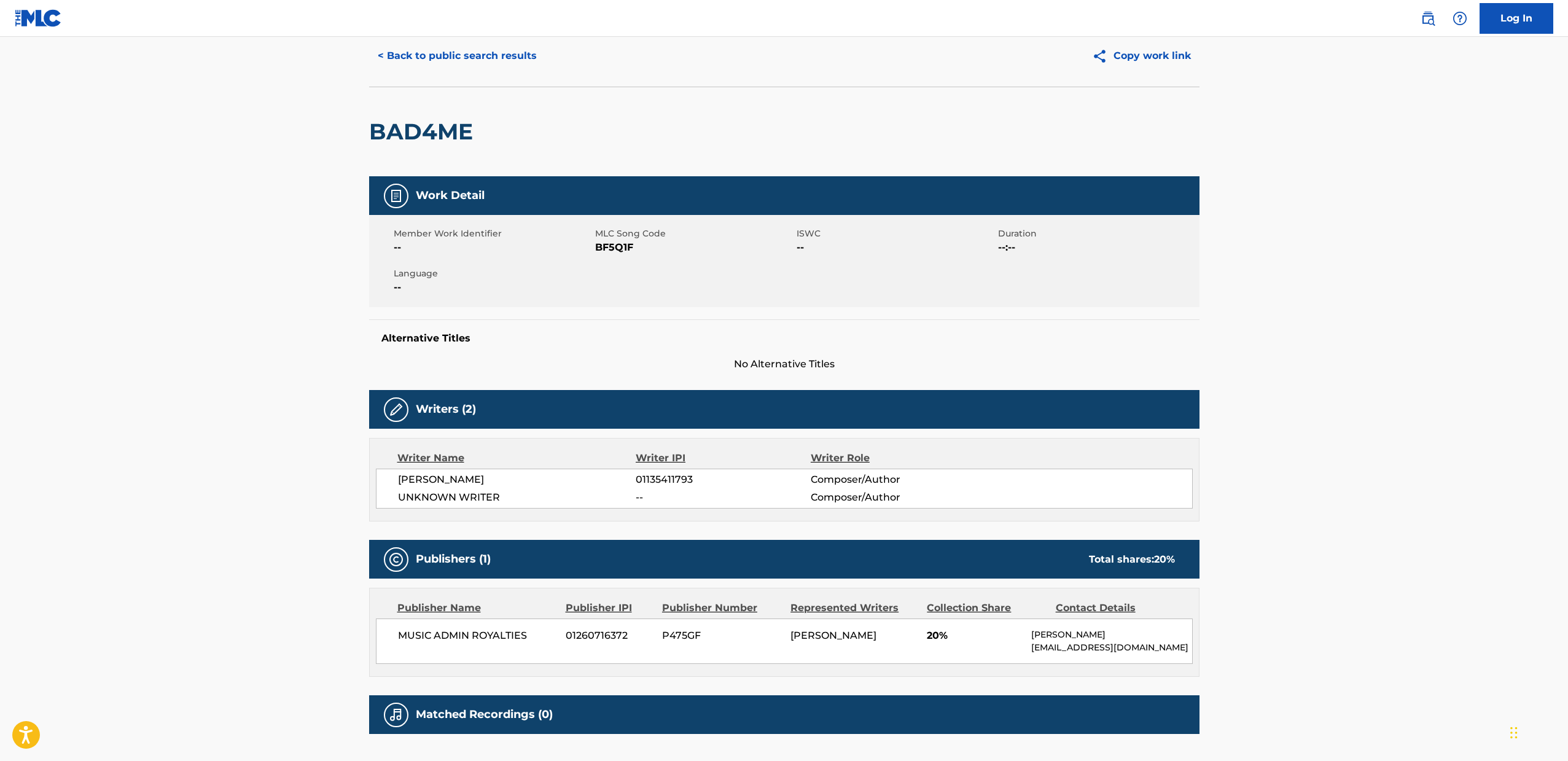
scroll to position [135, 0]
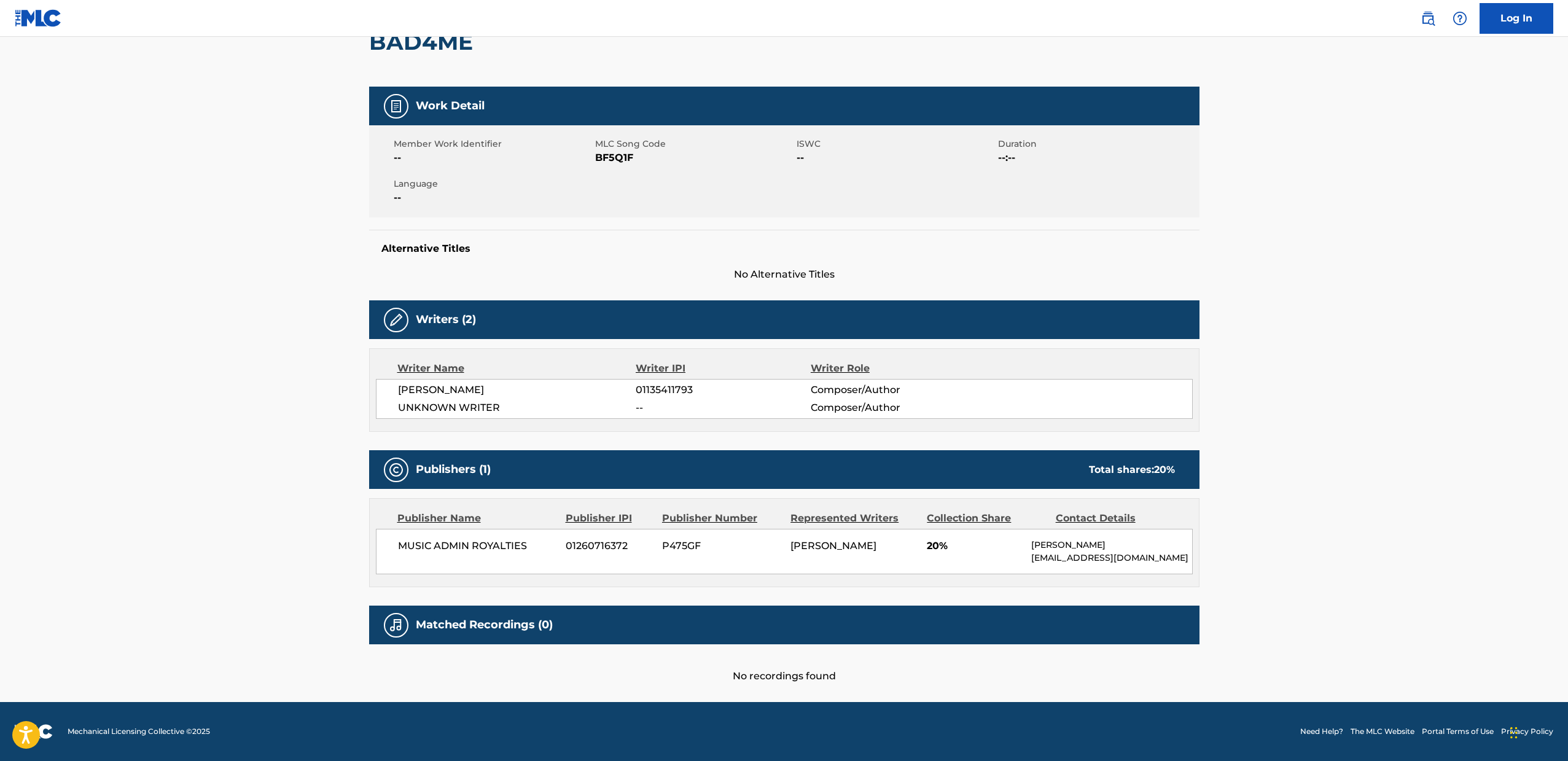
scroll to position [465, 0]
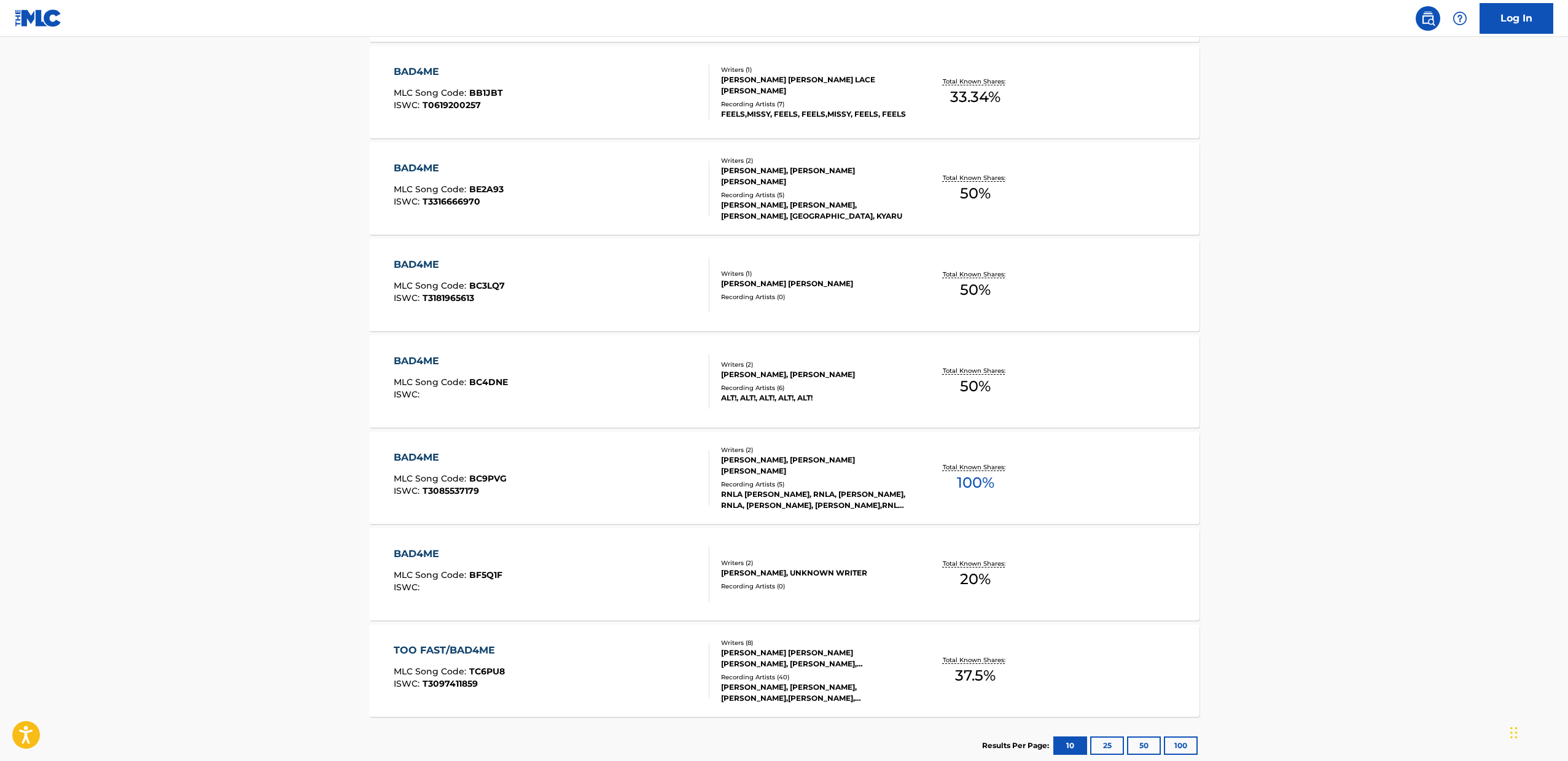
click at [534, 674] on div "TOO FAST/BAD4ME MLC Song Code : TC6PU8 ISWC : T3097411859" at bounding box center [551, 671] width 315 height 55
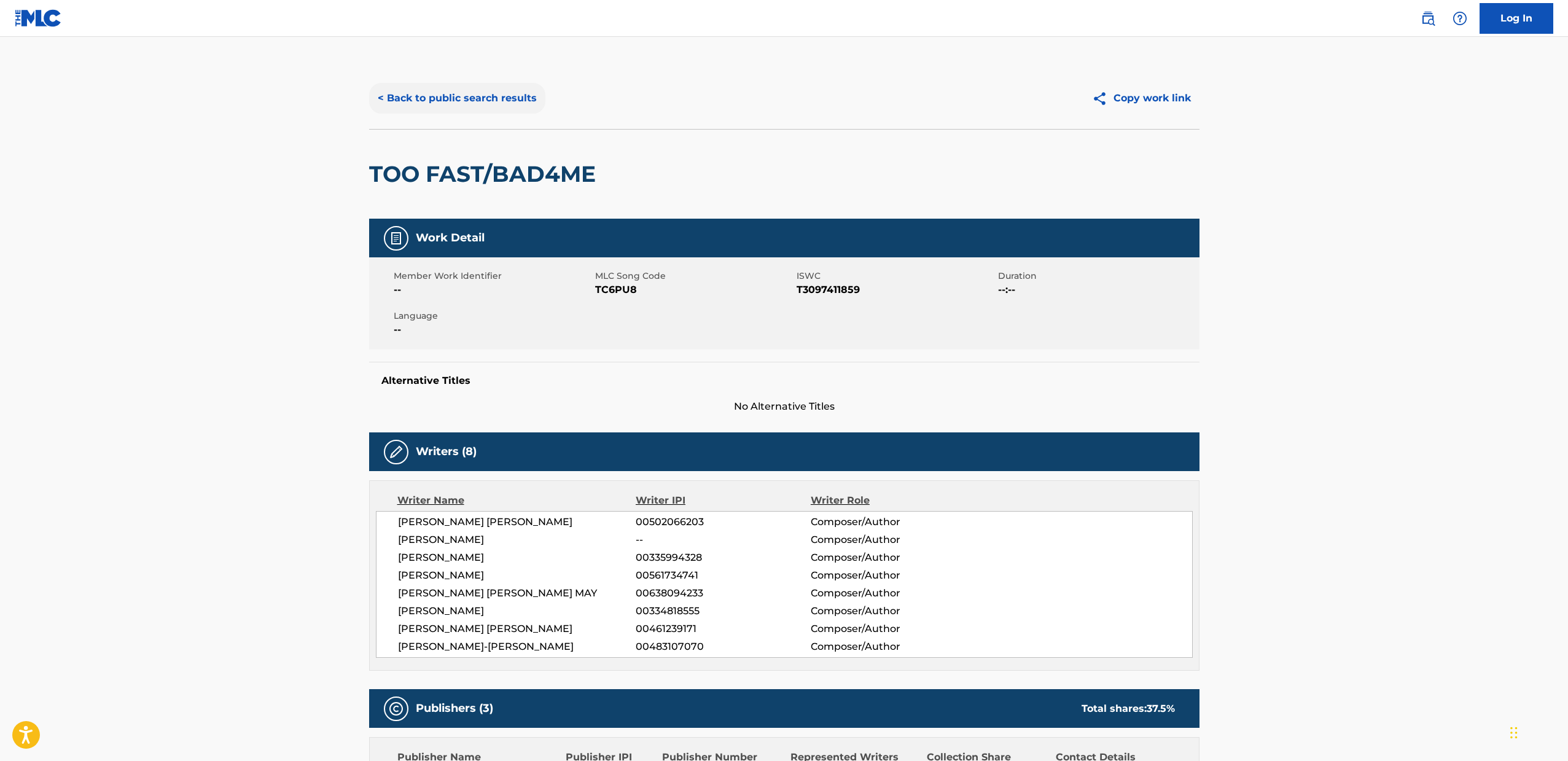
click at [377, 87] on button "< Back to public search results" at bounding box center [457, 98] width 176 height 31
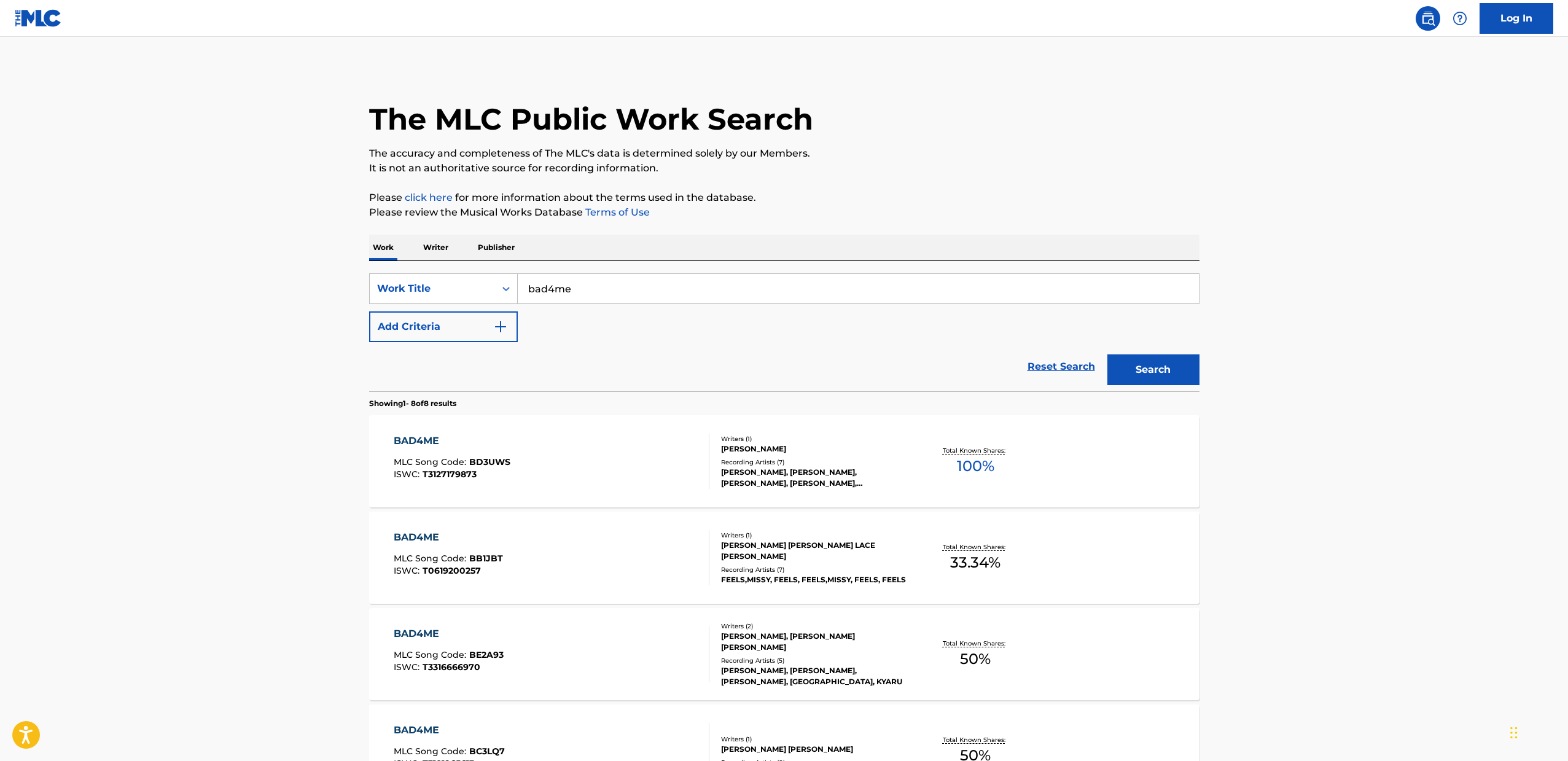
click at [443, 250] on p "Writer" at bounding box center [435, 247] width 33 height 26
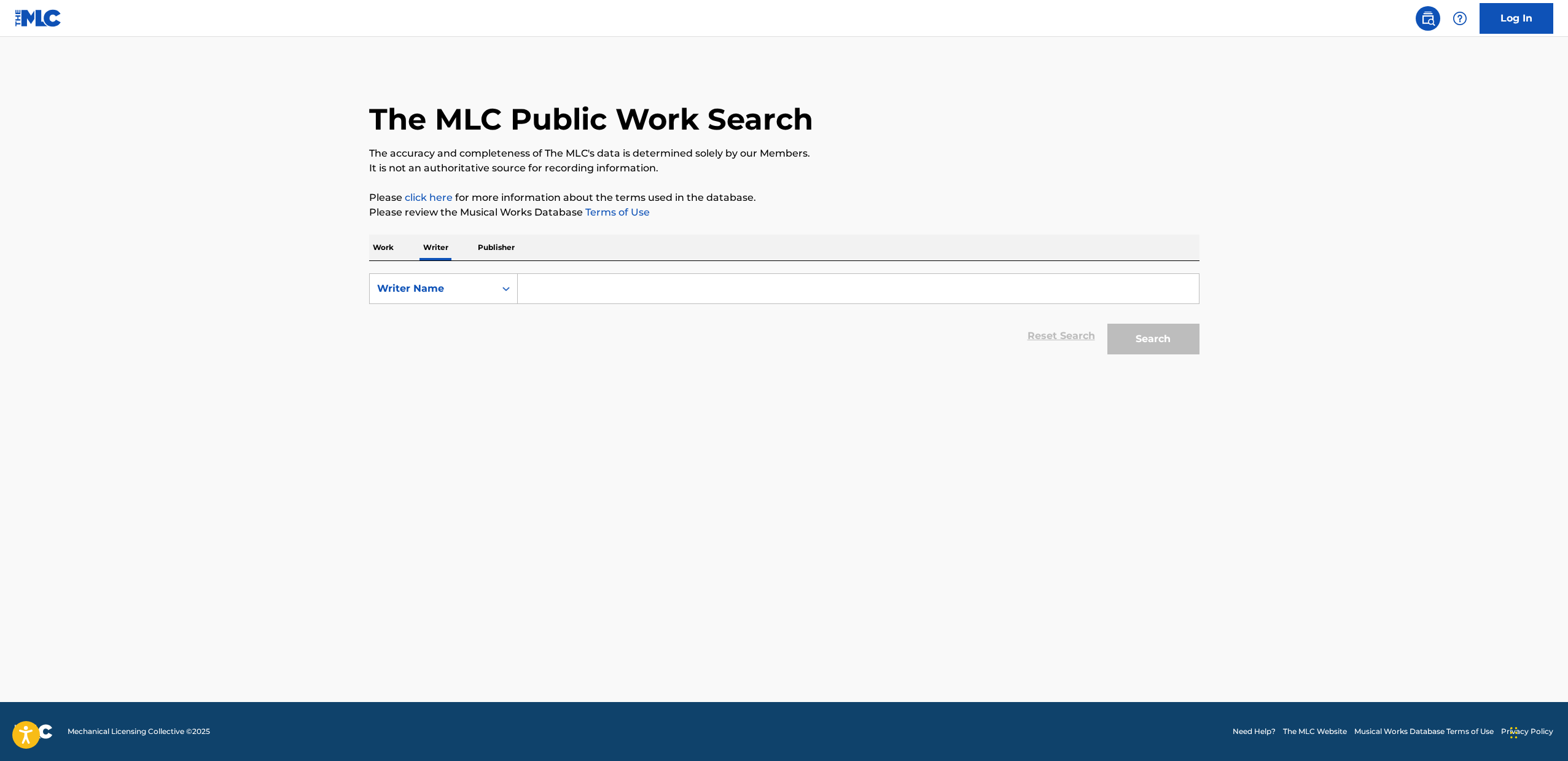
click at [549, 280] on input "Search Form" at bounding box center [858, 289] width 681 height 29
paste input "[PERSON_NAME] ([PERSON_NAME]"
drag, startPoint x: 611, startPoint y: 292, endPoint x: 555, endPoint y: 291, distance: 56.0
click at [555, 291] on input "[PERSON_NAME] ([PERSON_NAME]" at bounding box center [858, 289] width 681 height 29
click at [1107, 323] on button "Search" at bounding box center [1153, 339] width 92 height 31
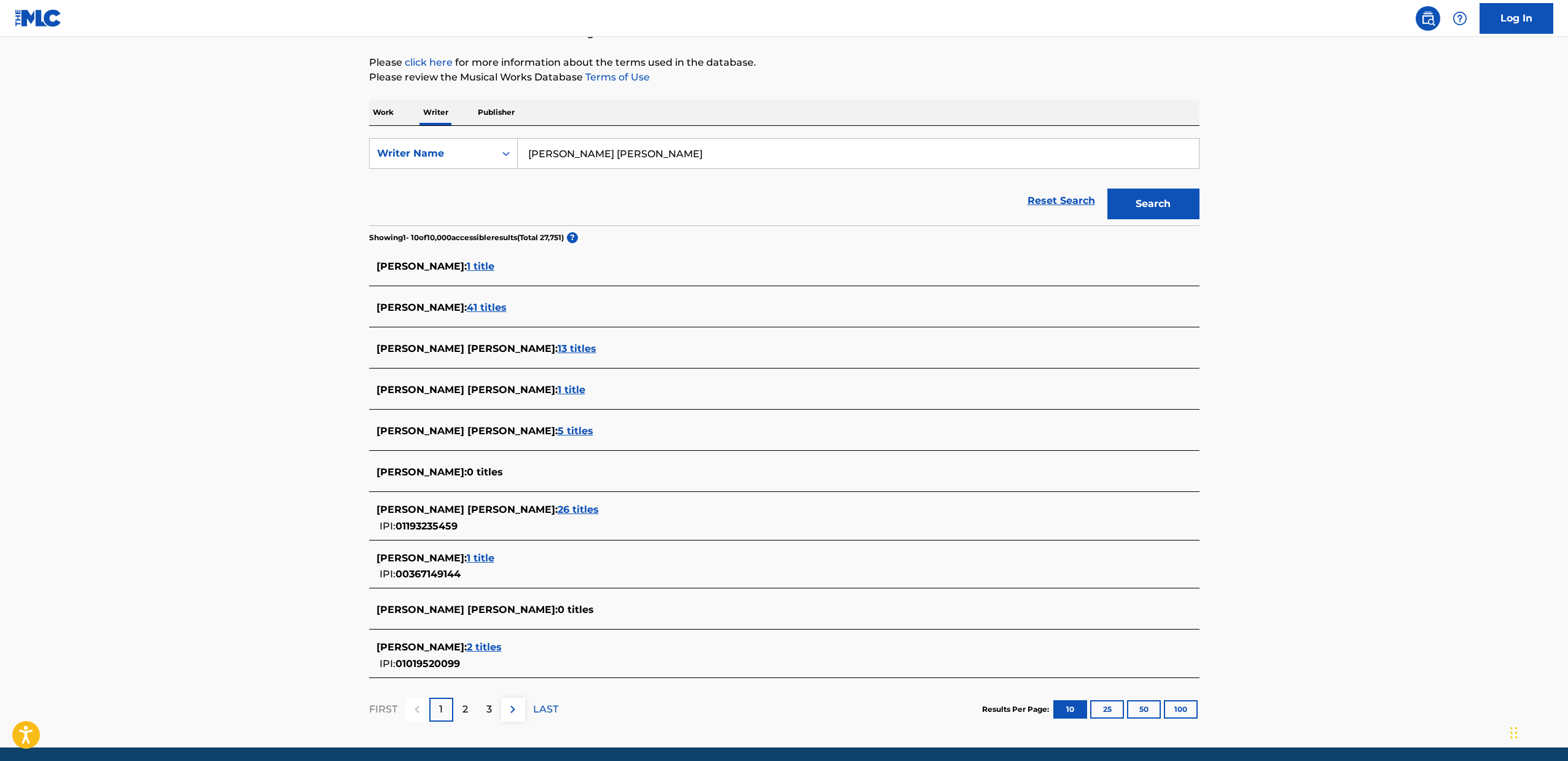
scroll to position [137, 0]
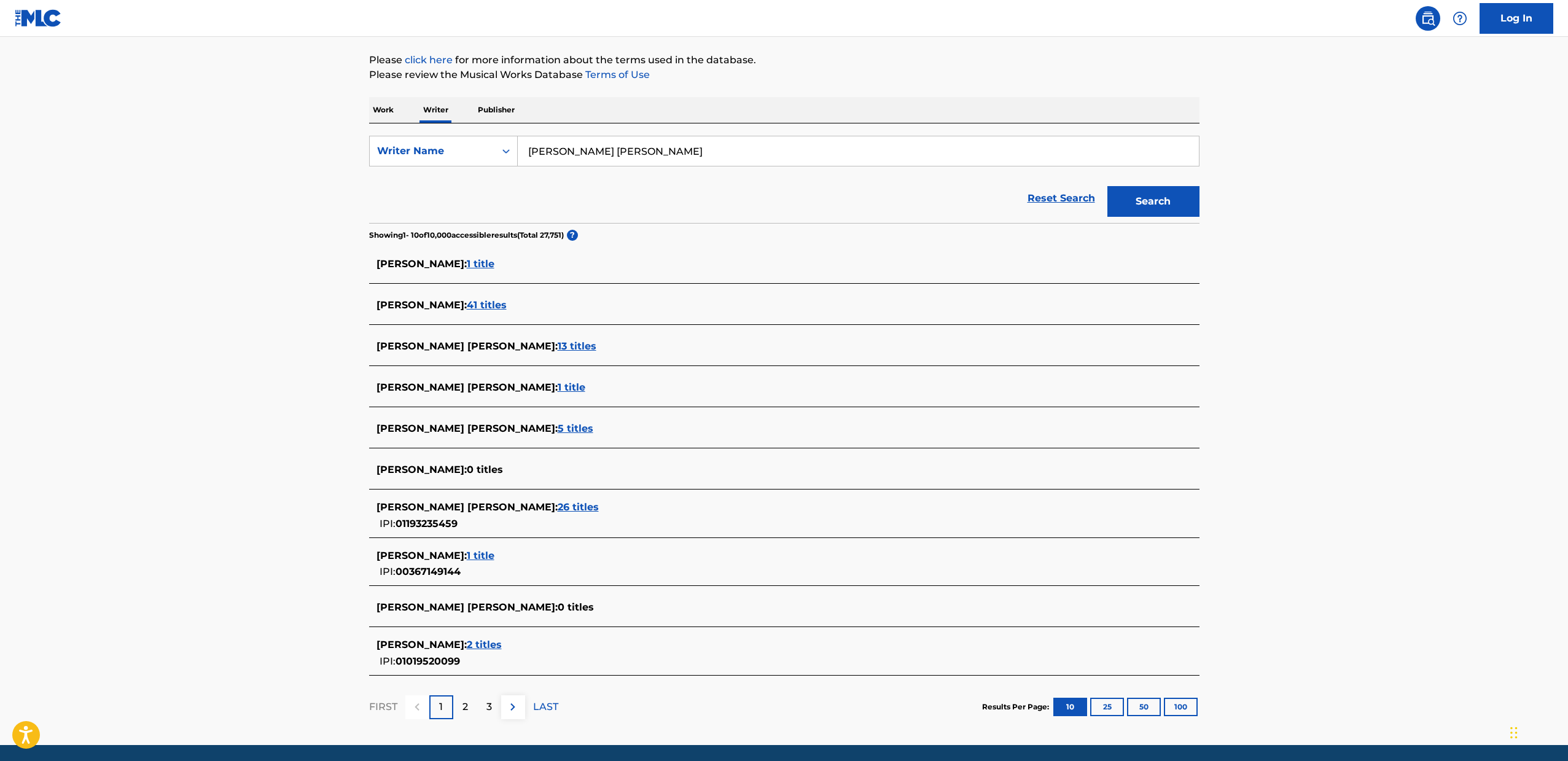
drag, startPoint x: 690, startPoint y: 146, endPoint x: 465, endPoint y: 118, distance: 226.7
click at [465, 118] on div "Work Writer Publisher SearchWithCriteria0b0047e3-ad74-4de0-8151-8a8d7d9b9d5a Wr…" at bounding box center [784, 418] width 830 height 642
paste input "([PERSON_NAME])"
type input "[PERSON_NAME] ([PERSON_NAME]"
click at [1150, 209] on button "Search" at bounding box center [1153, 201] width 92 height 31
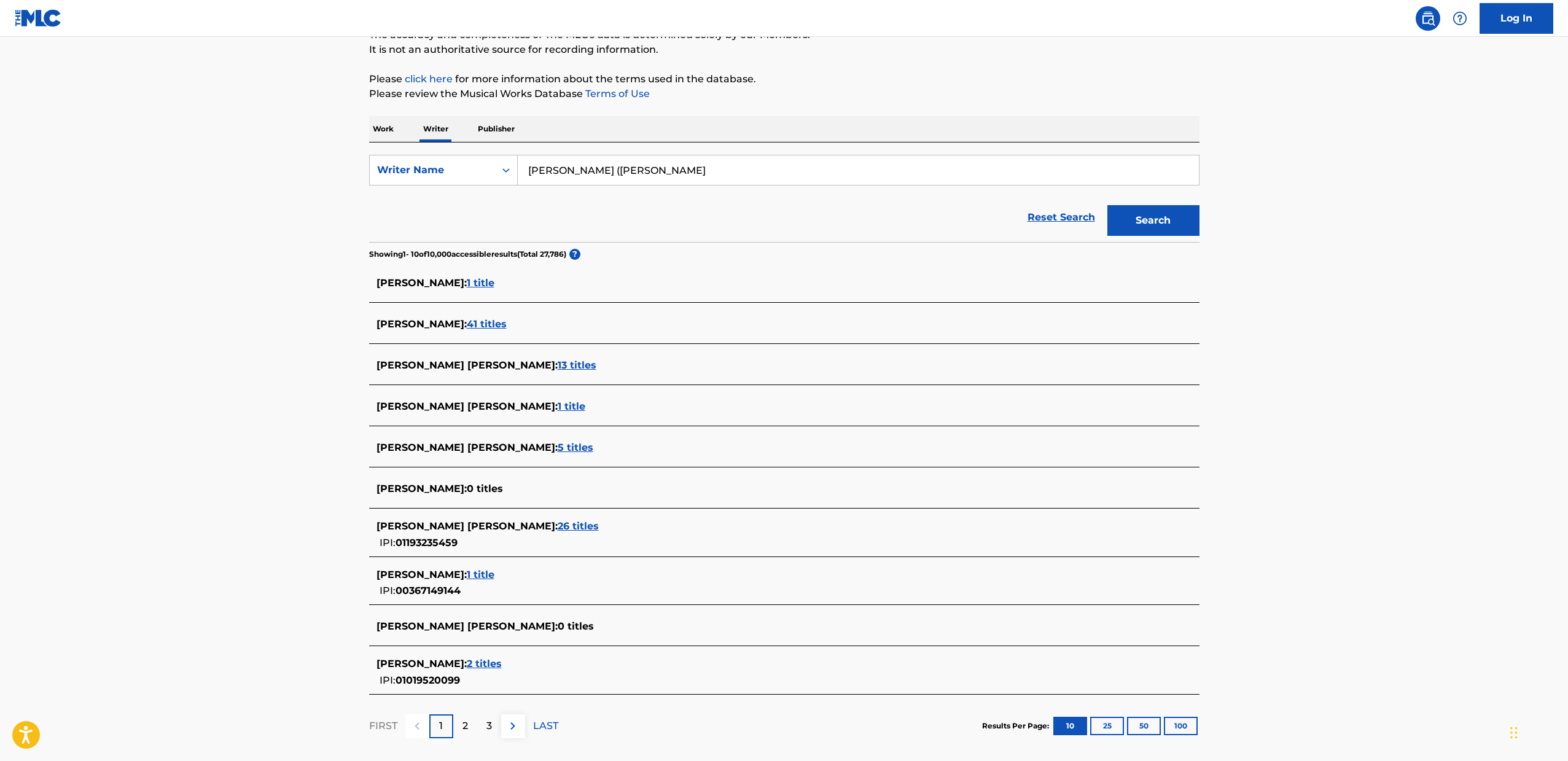
scroll to position [119, 0]
